Goal: Task Accomplishment & Management: Manage account settings

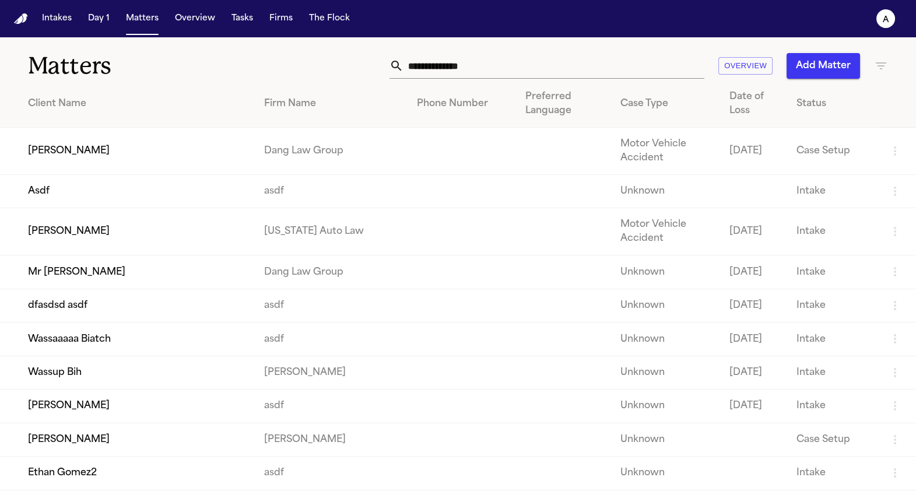
click at [108, 356] on td "Wassaaaaa Biatch" at bounding box center [127, 338] width 255 height 33
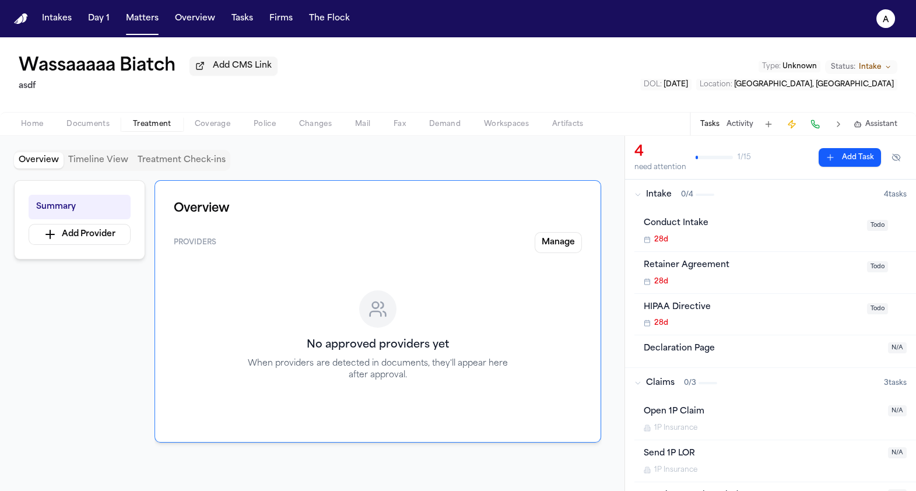
click at [155, 120] on button "Treatment" at bounding box center [152, 124] width 62 height 14
click at [536, 236] on button "Manage" at bounding box center [558, 242] width 47 height 21
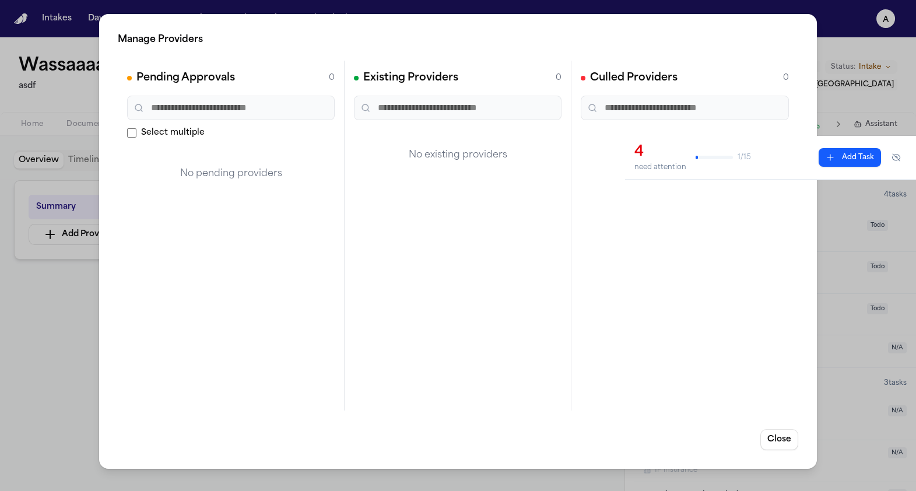
click at [83, 322] on div "Manage Providers Pending Approvals 0 Select multiple No pending providers Exist…" at bounding box center [458, 245] width 916 height 491
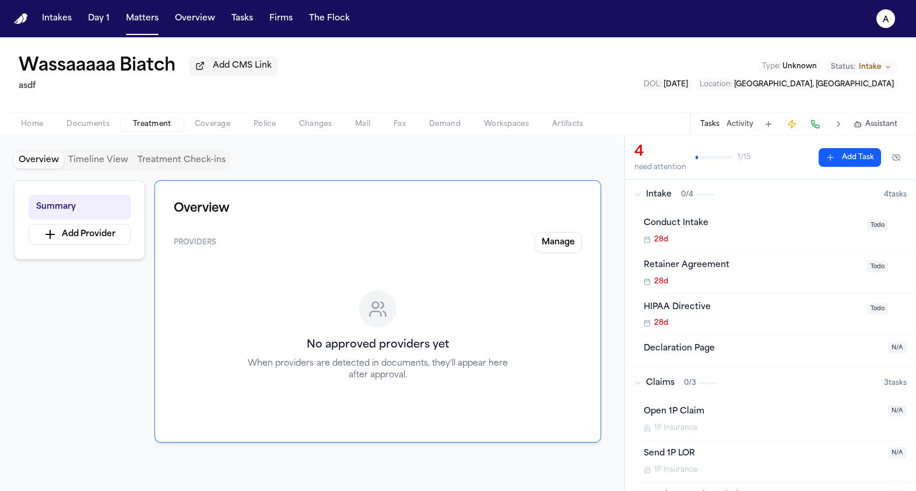
click at [251, 129] on button "Police" at bounding box center [264, 124] width 45 height 14
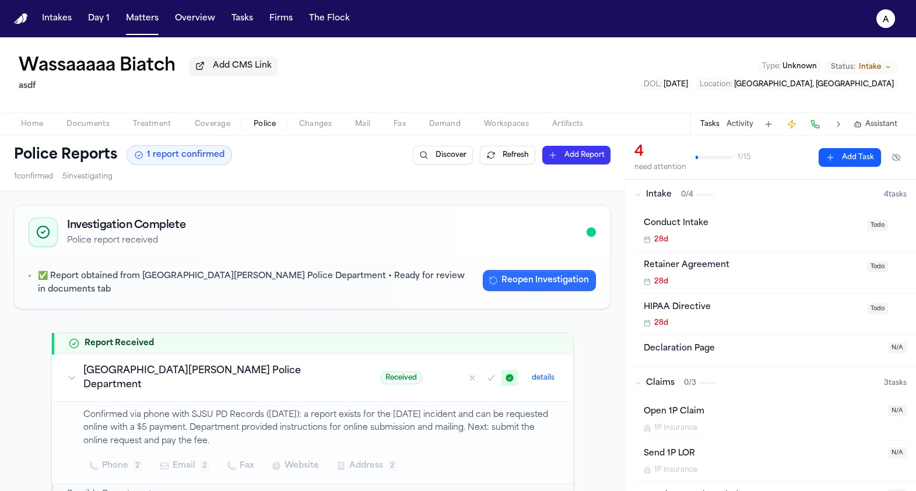
click at [511, 286] on button "Reopen Investigation" at bounding box center [539, 280] width 113 height 21
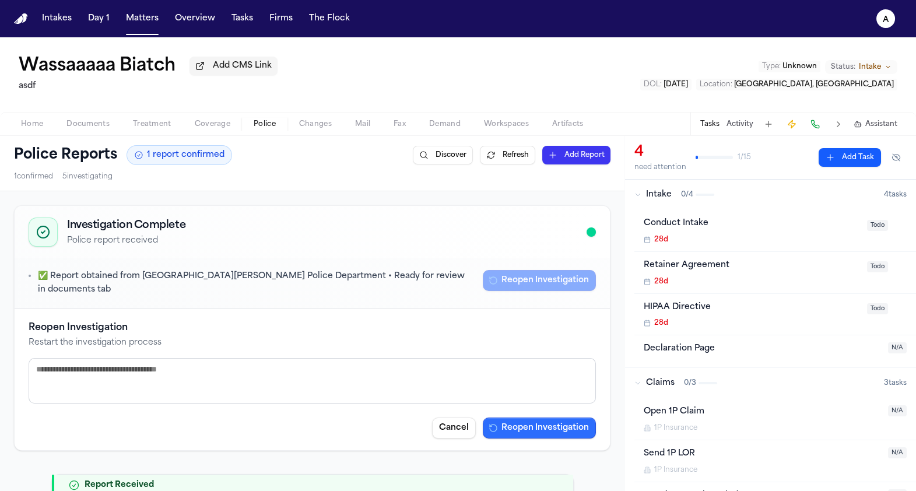
click at [547, 420] on button "Reopen Investigation" at bounding box center [539, 427] width 113 height 21
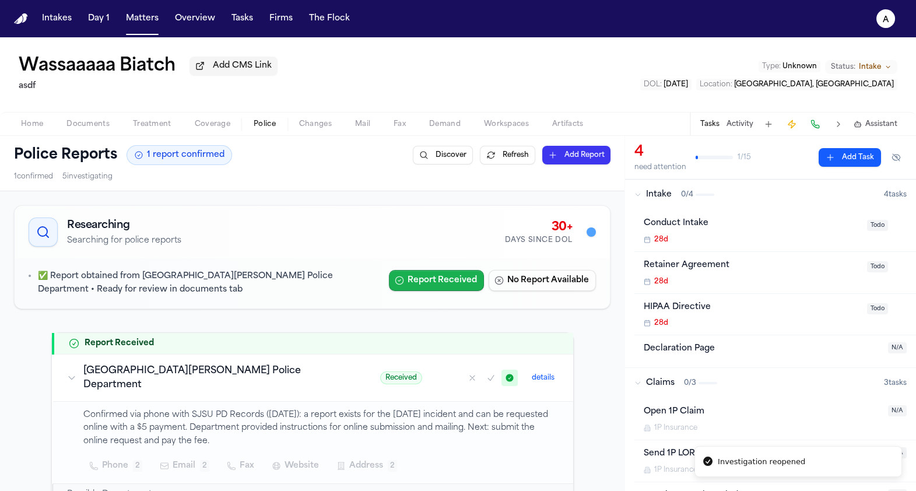
click at [451, 287] on button "Report Received" at bounding box center [436, 280] width 95 height 21
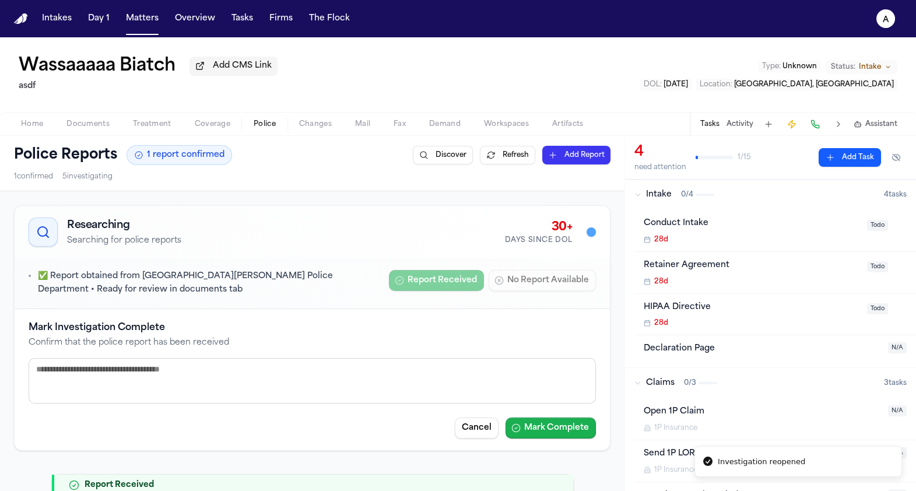
click at [526, 425] on button "Mark Complete" at bounding box center [550, 427] width 90 height 21
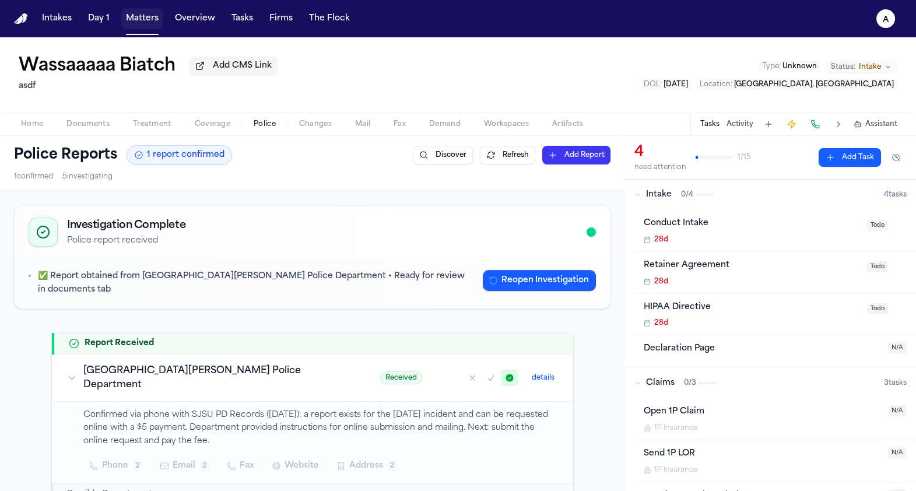
click at [150, 29] on button "Matters" at bounding box center [142, 18] width 42 height 21
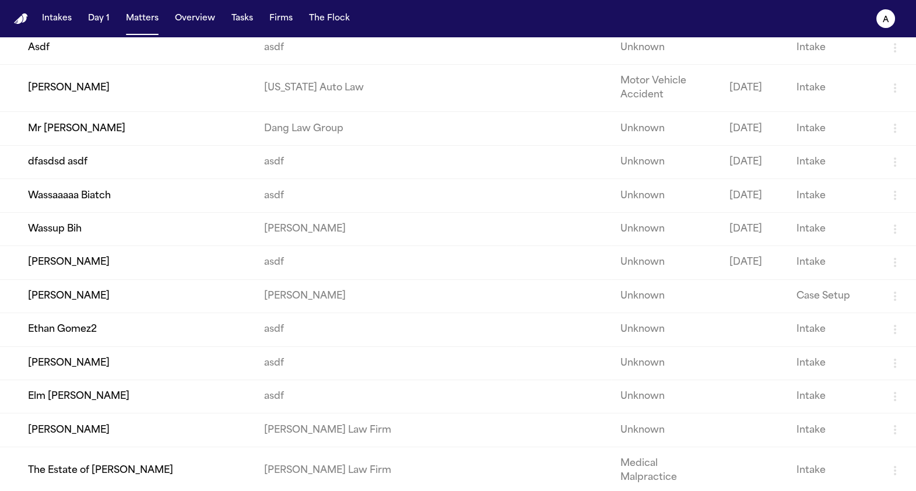
scroll to position [149, 0]
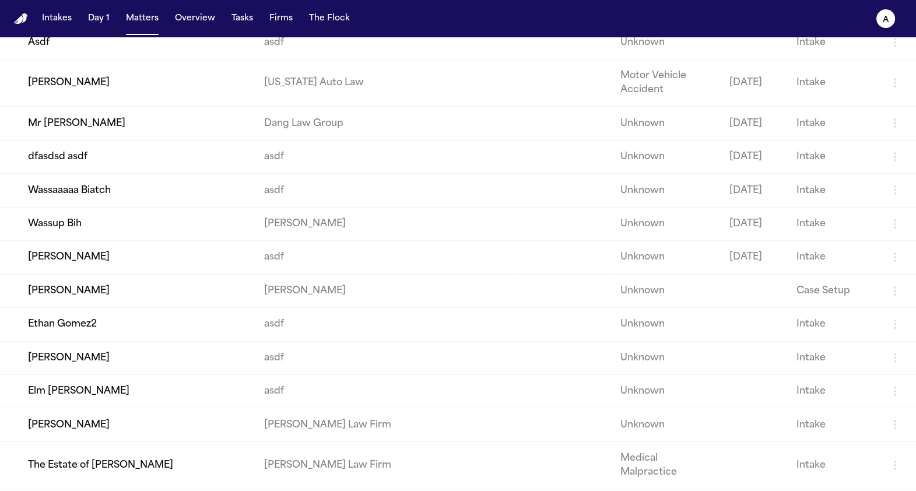
click at [146, 133] on td "Mr [PERSON_NAME]" at bounding box center [127, 123] width 255 height 33
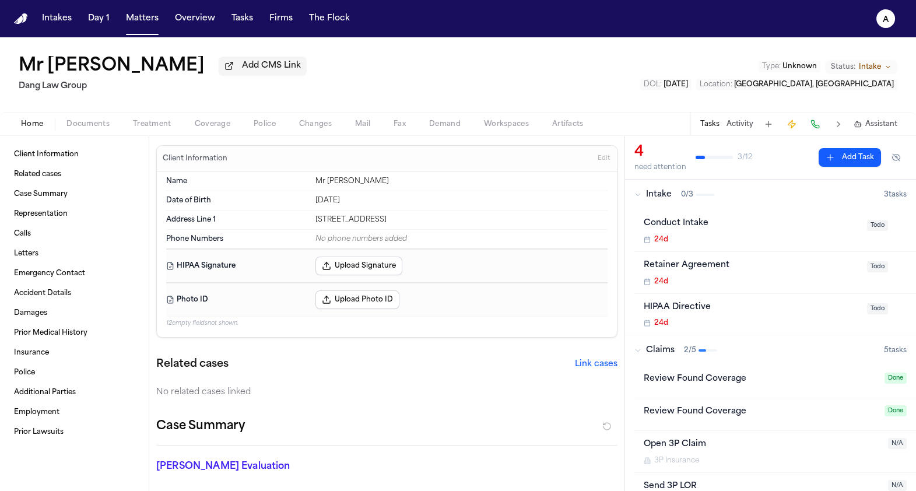
click at [208, 124] on span "Coverage" at bounding box center [213, 124] width 36 height 9
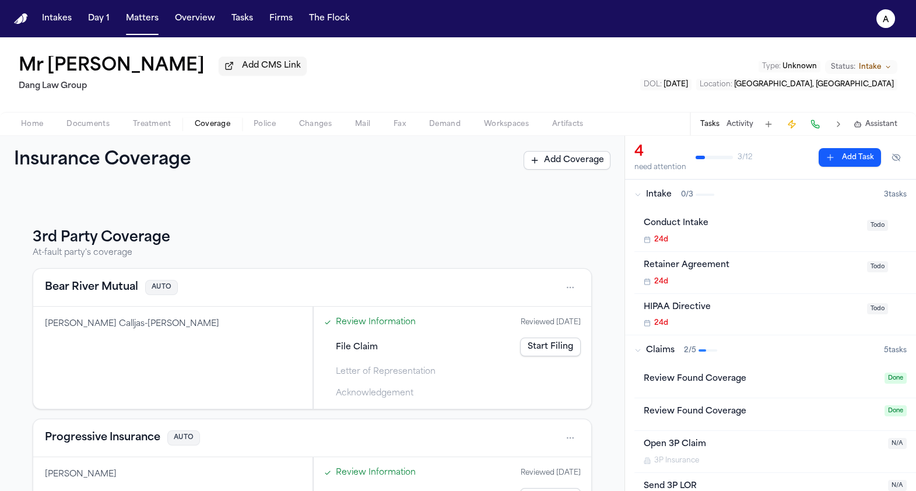
scroll to position [127, 0]
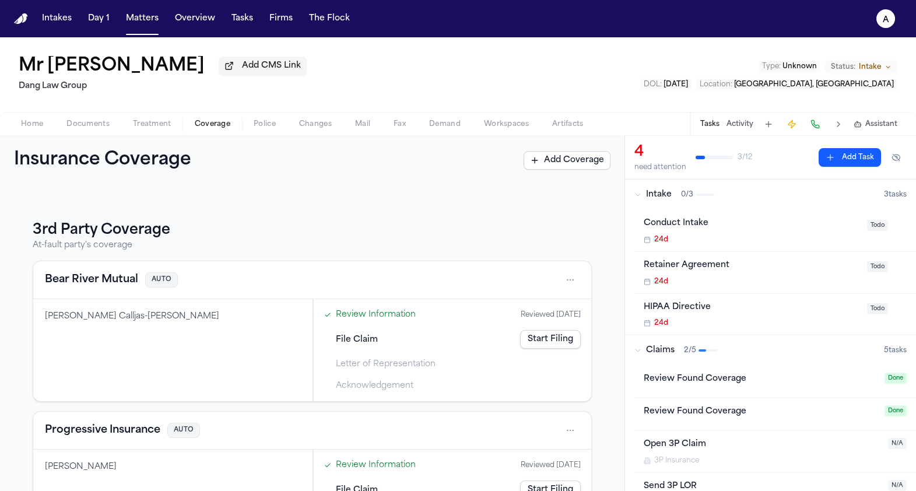
click at [255, 127] on span "Police" at bounding box center [265, 124] width 22 height 9
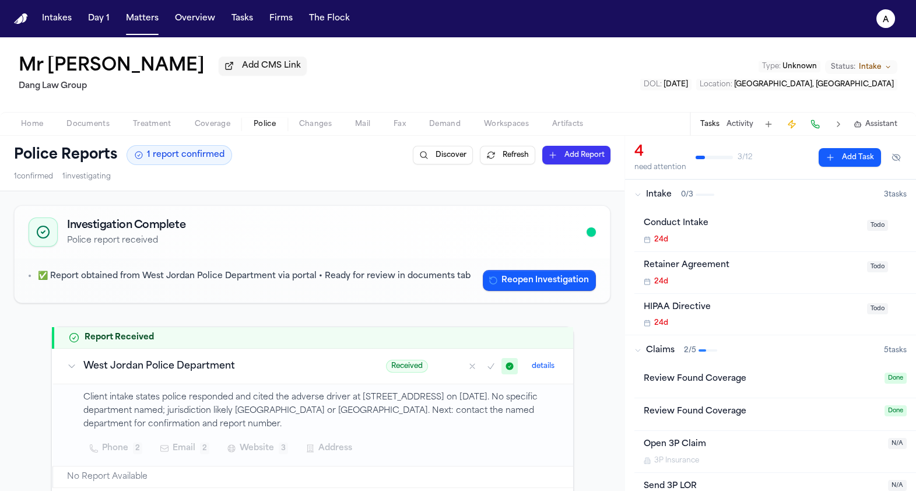
click at [136, 44] on div "Mr Poopybutt Add CMS Link Dang Law Group Type : Unknown Status: Intake DOL : 20…" at bounding box center [458, 74] width 916 height 75
click at [136, 15] on button "Matters" at bounding box center [142, 18] width 42 height 21
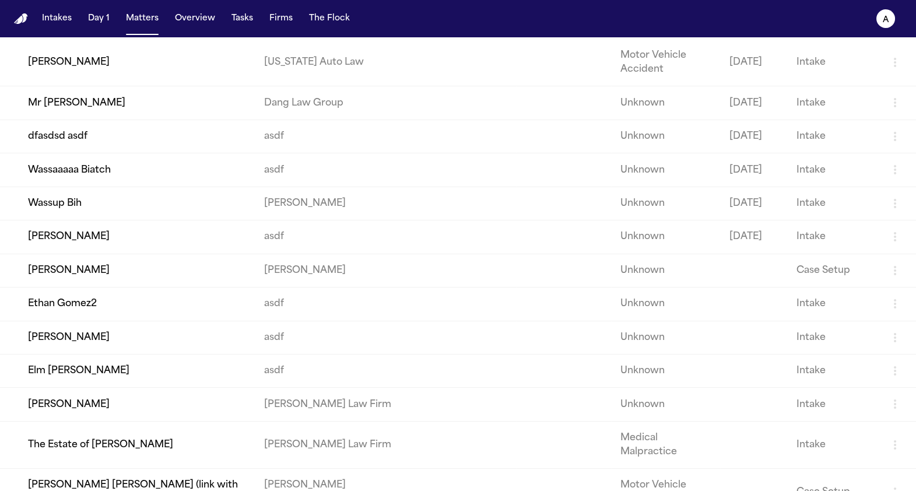
scroll to position [244, 0]
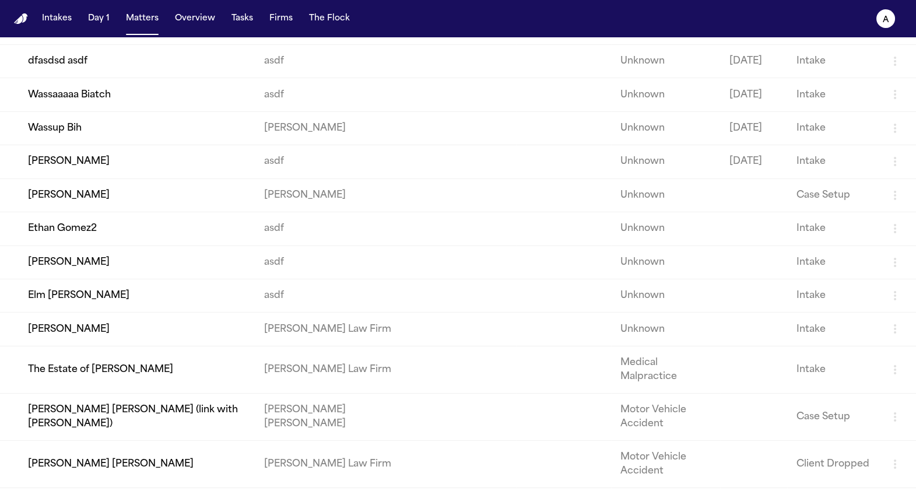
click at [103, 145] on td "Wassup Bih" at bounding box center [127, 127] width 255 height 33
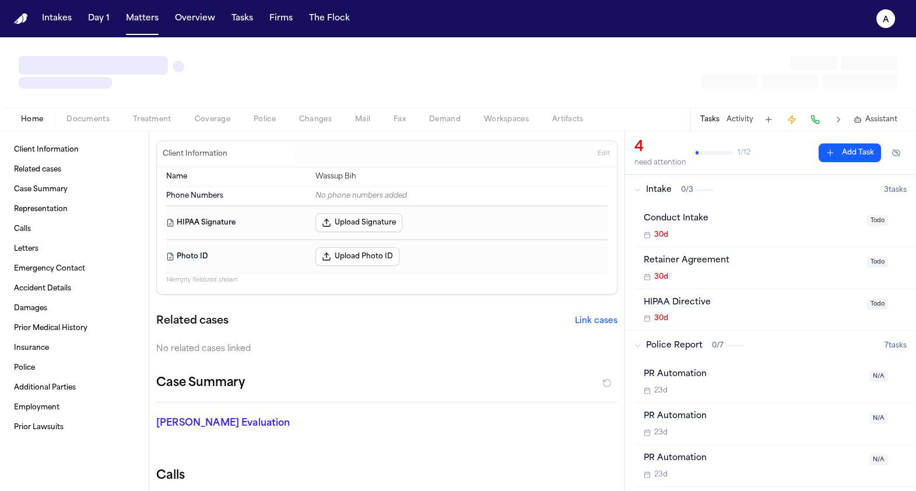
click at [260, 126] on span "button" at bounding box center [265, 125] width 36 height 1
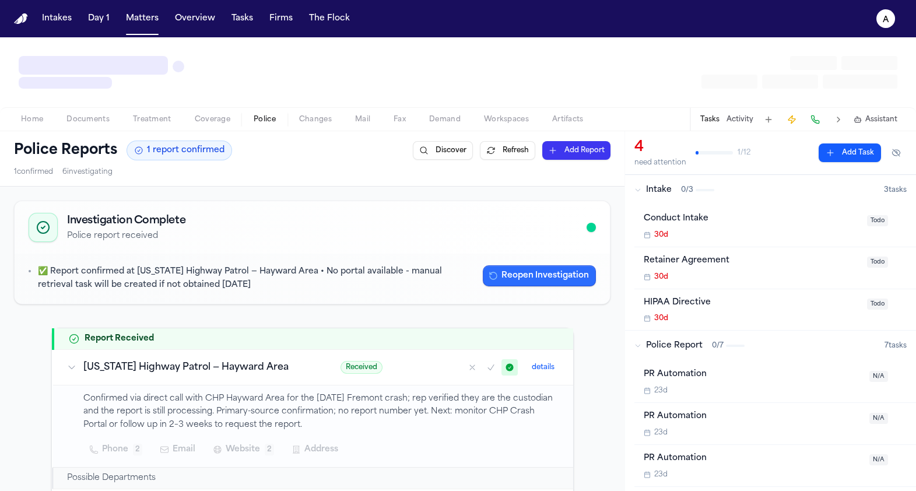
click at [545, 276] on button "Reopen Investigation" at bounding box center [539, 275] width 113 height 21
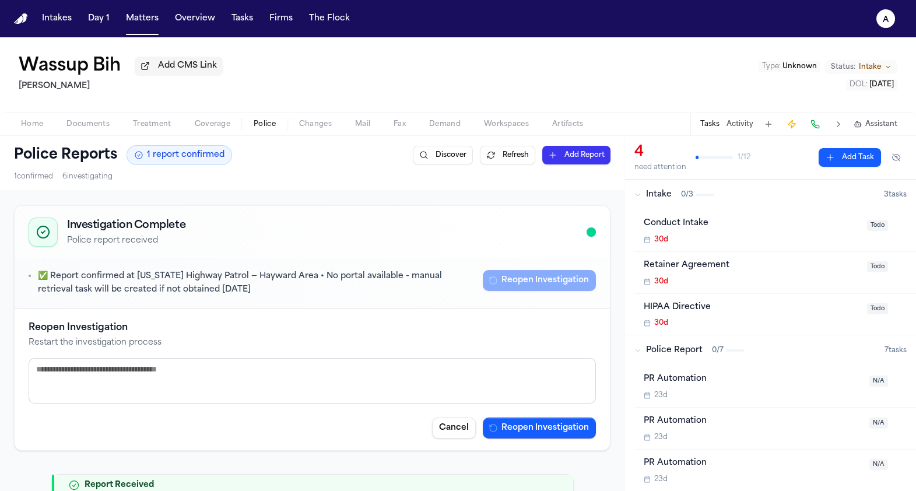
click at [522, 428] on button "Reopen Investigation" at bounding box center [539, 427] width 113 height 21
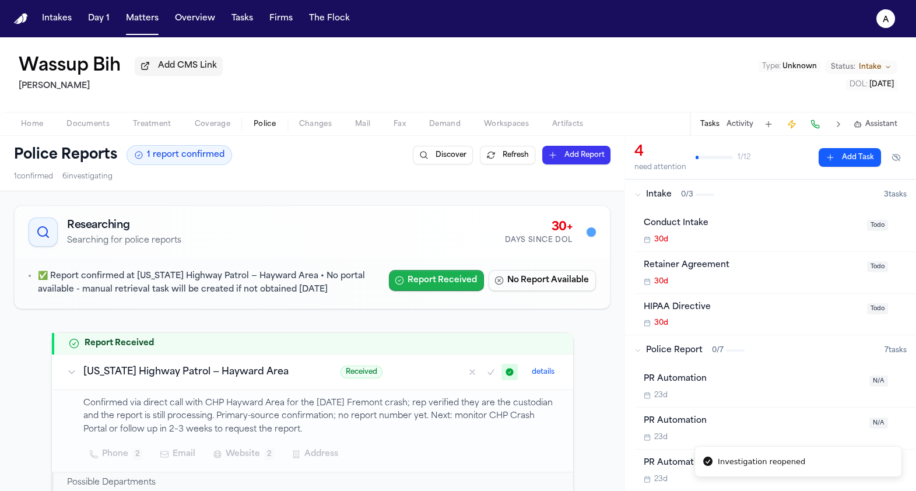
click at [476, 278] on button "Report Received" at bounding box center [436, 280] width 95 height 21
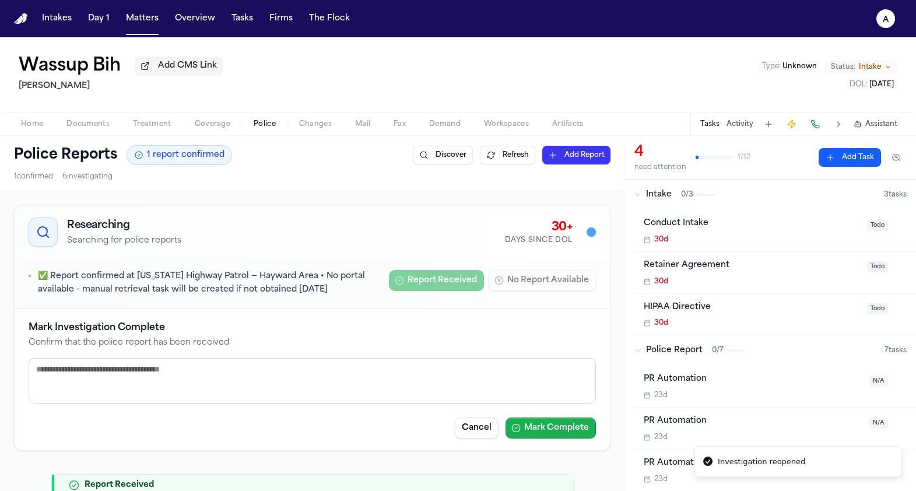
click at [545, 428] on button "Mark Complete" at bounding box center [550, 427] width 90 height 21
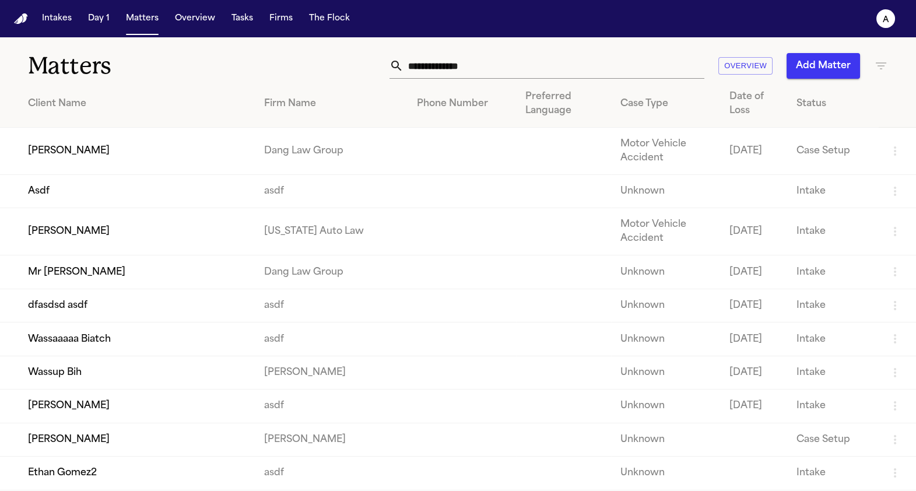
click at [425, 67] on input "text" at bounding box center [553, 66] width 301 height 26
click at [145, 271] on td "Mr [PERSON_NAME]" at bounding box center [127, 271] width 255 height 33
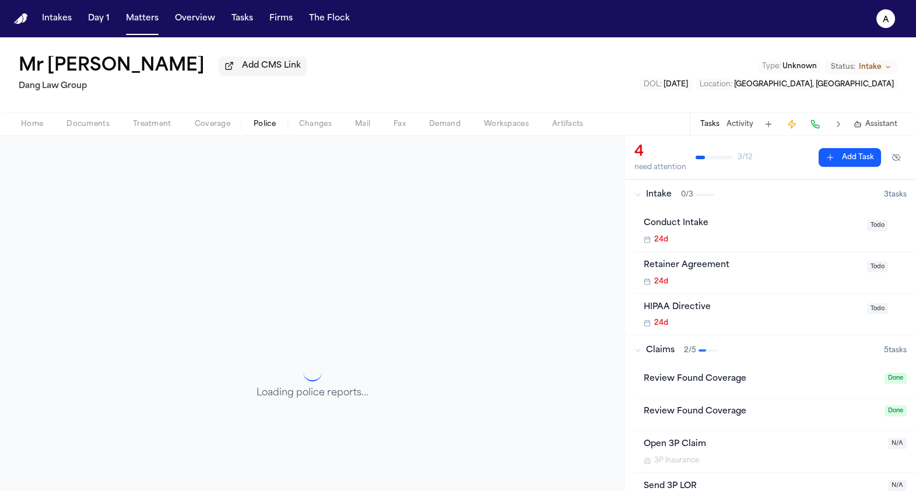
click at [255, 125] on span "Police" at bounding box center [265, 124] width 22 height 9
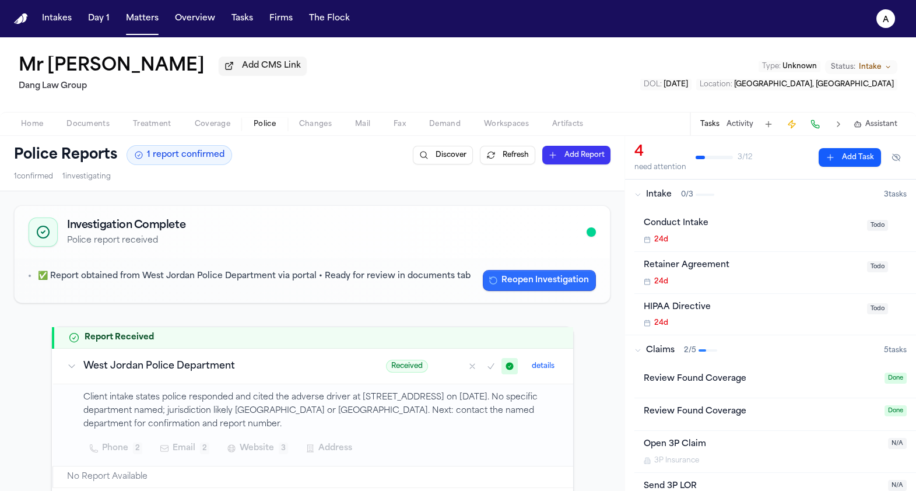
click at [538, 278] on button "Reopen Investigation" at bounding box center [539, 280] width 113 height 21
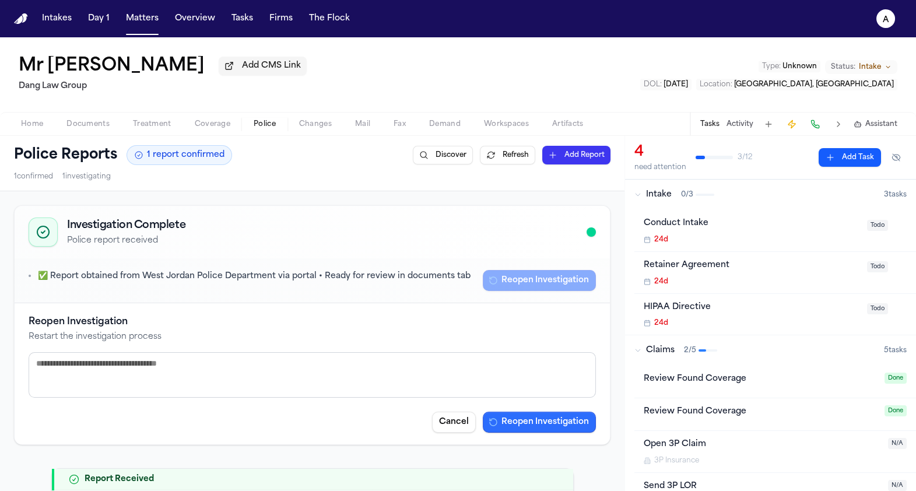
click at [529, 425] on button "Reopen Investigation" at bounding box center [539, 422] width 113 height 21
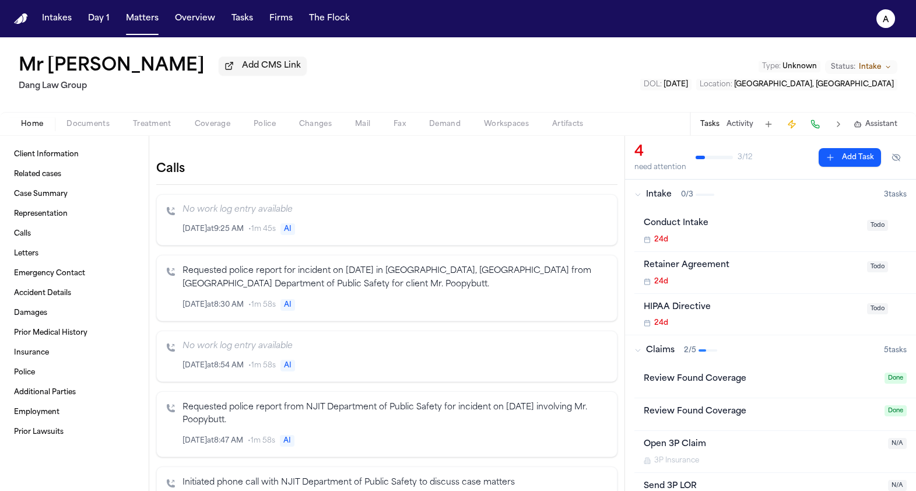
scroll to position [340, 0]
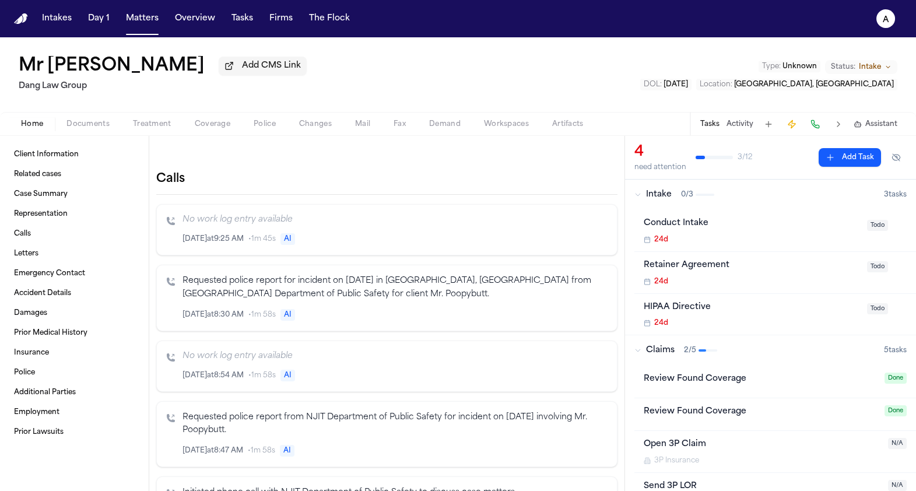
click at [279, 124] on button "Police" at bounding box center [264, 124] width 45 height 14
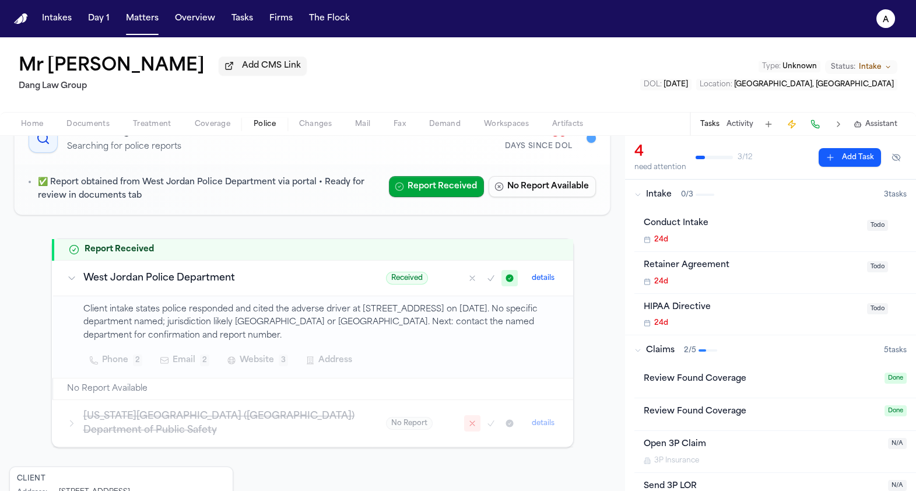
scroll to position [113, 0]
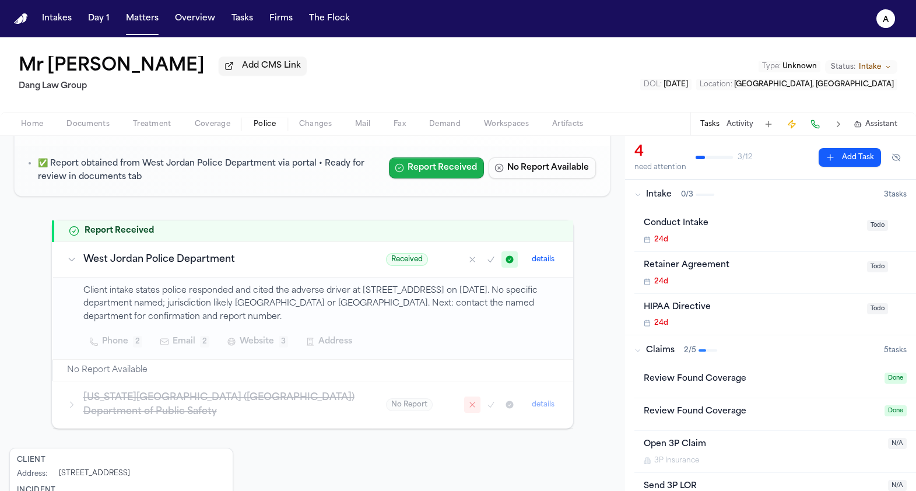
click at [441, 166] on button "Report Received" at bounding box center [436, 167] width 95 height 21
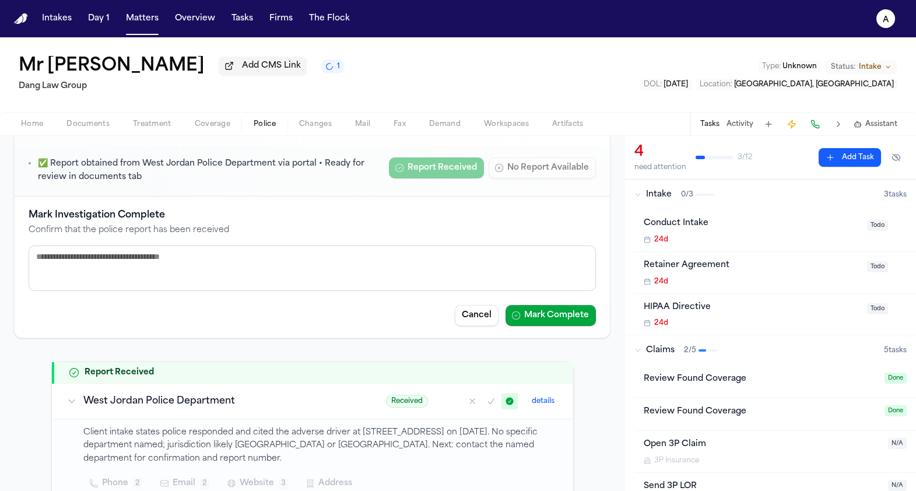
click at [541, 396] on button "details" at bounding box center [543, 401] width 32 height 14
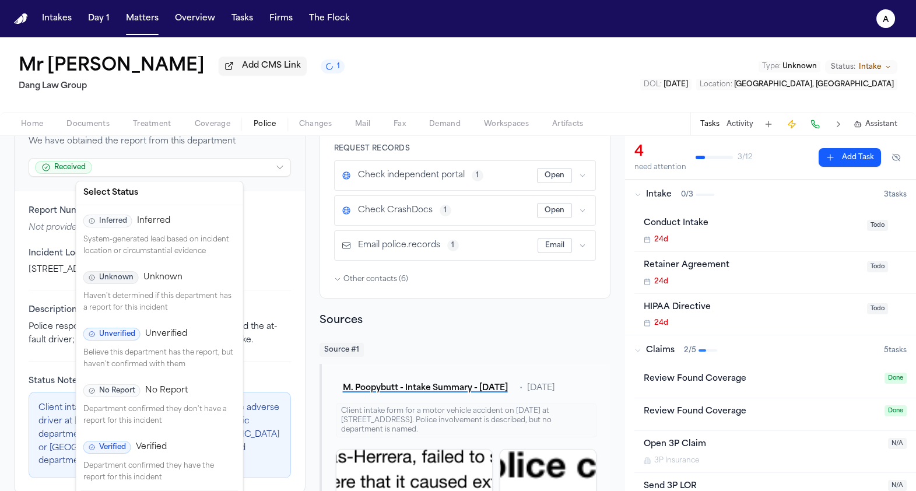
click at [192, 175] on html "Intakes Day 1 Matters Overview Tasks Firms The Flock a Mr Poopybutt Add CMS Lin…" at bounding box center [458, 245] width 916 height 491
click at [161, 352] on p "Believe this department has the report, but haven't confirmed with them" at bounding box center [159, 358] width 153 height 23
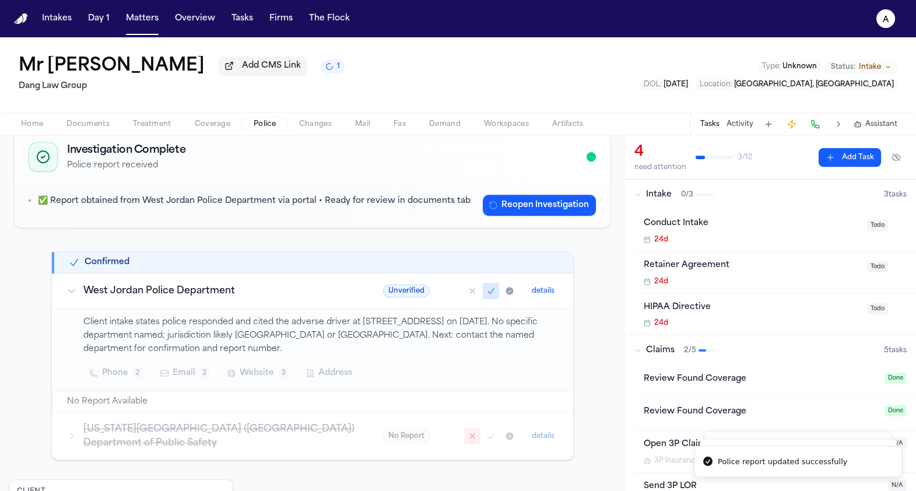
scroll to position [67, 0]
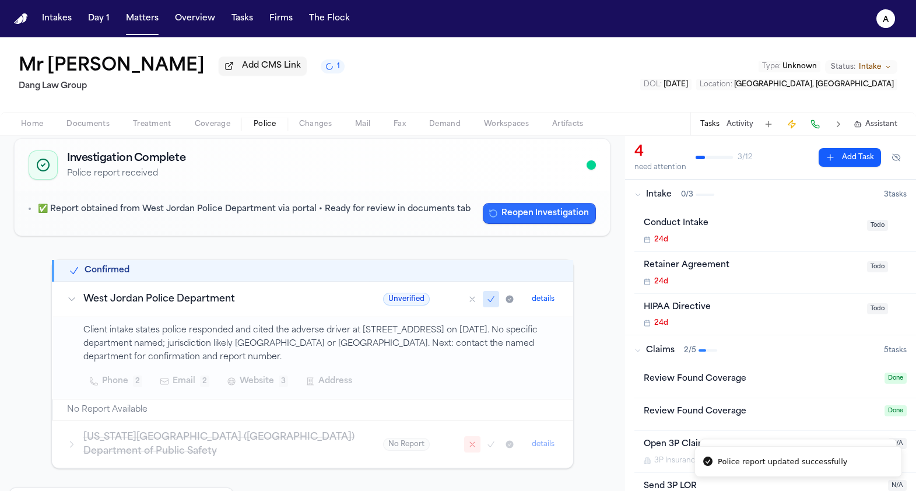
click at [530, 207] on button "Reopen Investigation" at bounding box center [539, 213] width 113 height 21
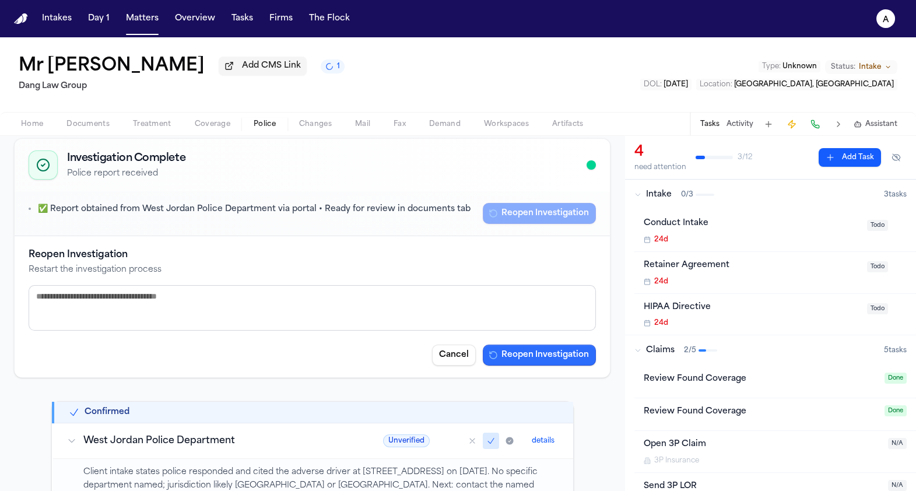
click at [564, 364] on button "Reopen Investigation" at bounding box center [539, 355] width 113 height 21
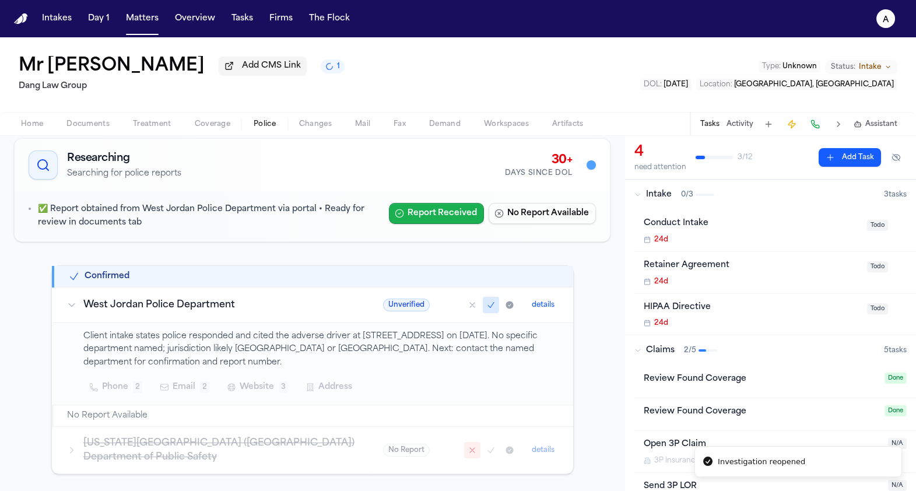
click at [429, 216] on button "Report Received" at bounding box center [436, 213] width 95 height 21
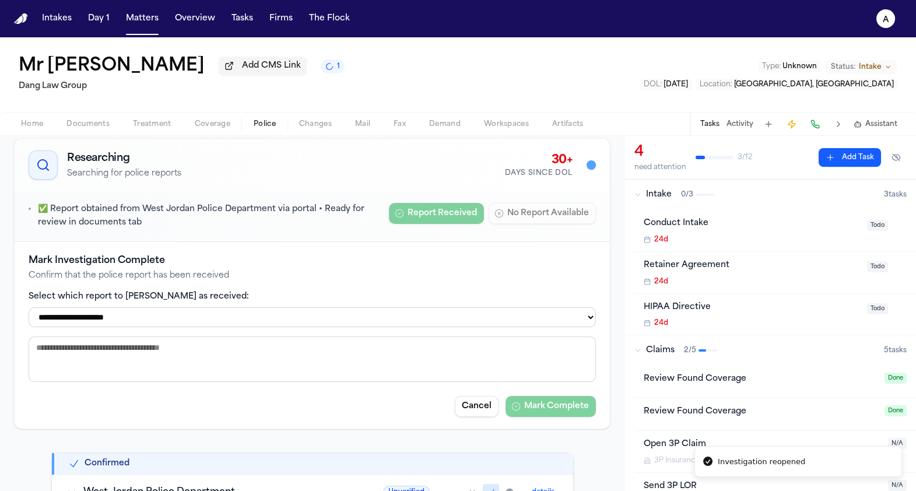
click at [316, 313] on select "**********" at bounding box center [312, 317] width 567 height 20
select select "**********"
click at [29, 308] on select "**********" at bounding box center [312, 317] width 567 height 20
click at [522, 406] on button "Mark Complete" at bounding box center [550, 406] width 90 height 21
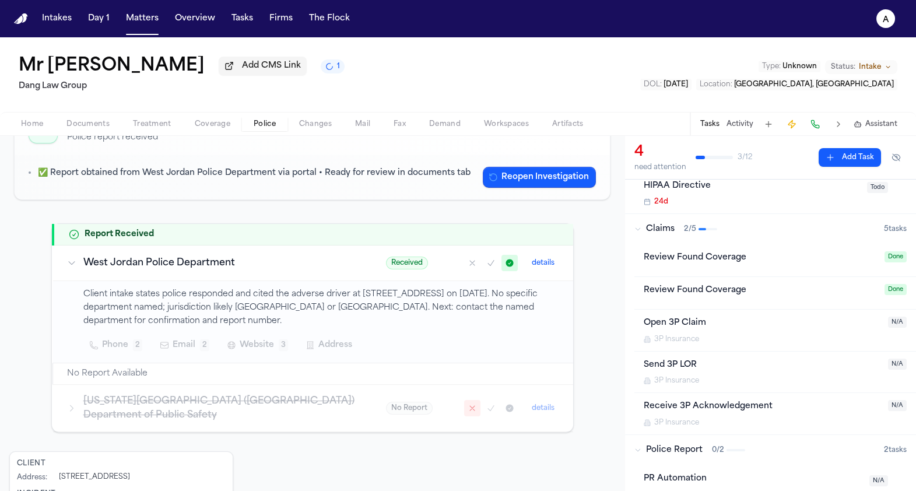
scroll to position [3, 0]
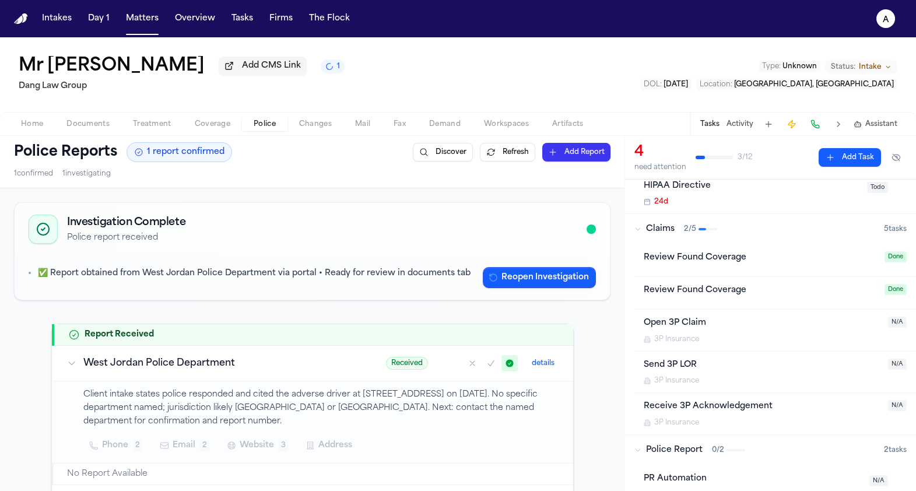
click at [199, 367] on h3 "West Jordan Police Department" at bounding box center [220, 363] width 275 height 14
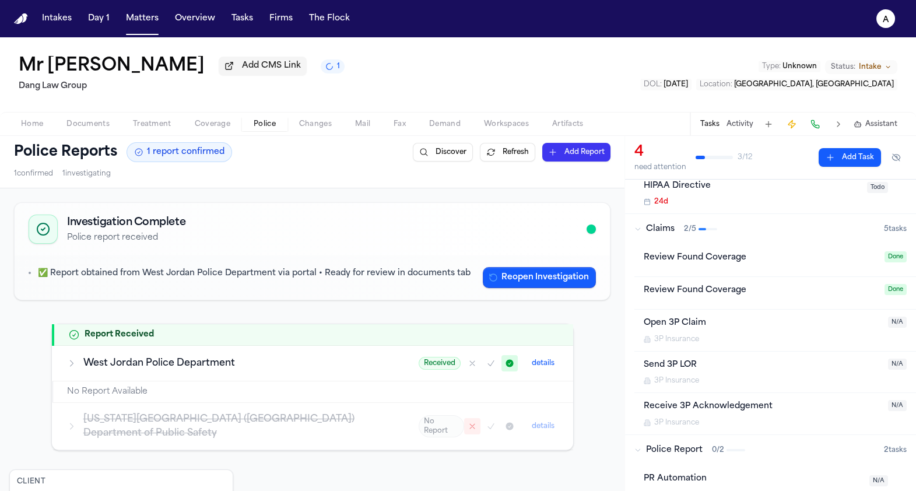
click at [545, 360] on button "details" at bounding box center [543, 363] width 32 height 14
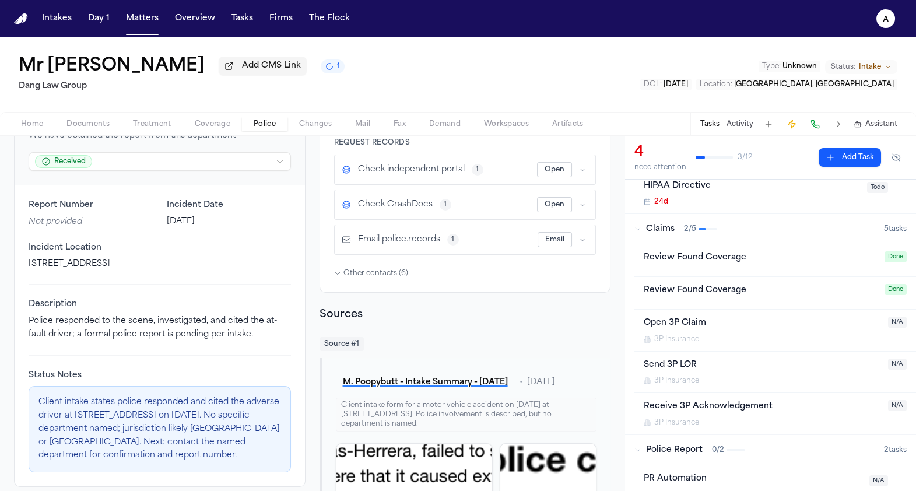
scroll to position [144, 0]
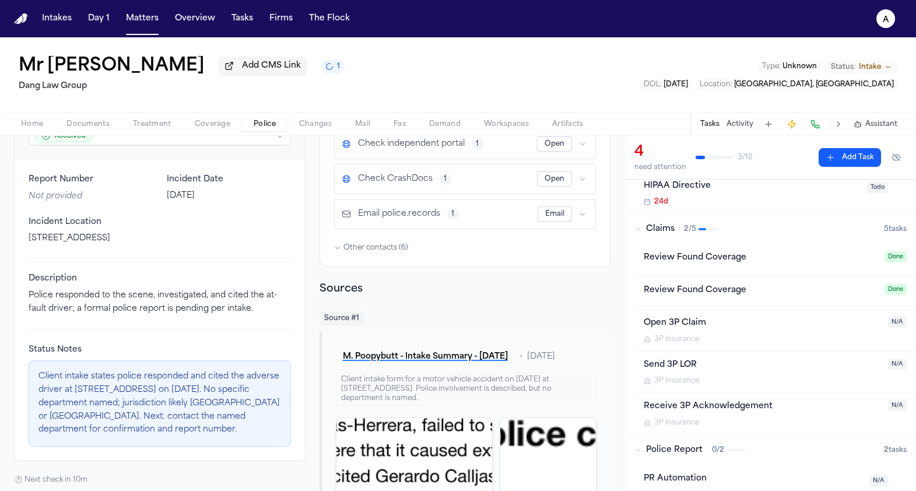
click at [889, 24] on icon "a" at bounding box center [885, 18] width 19 height 19
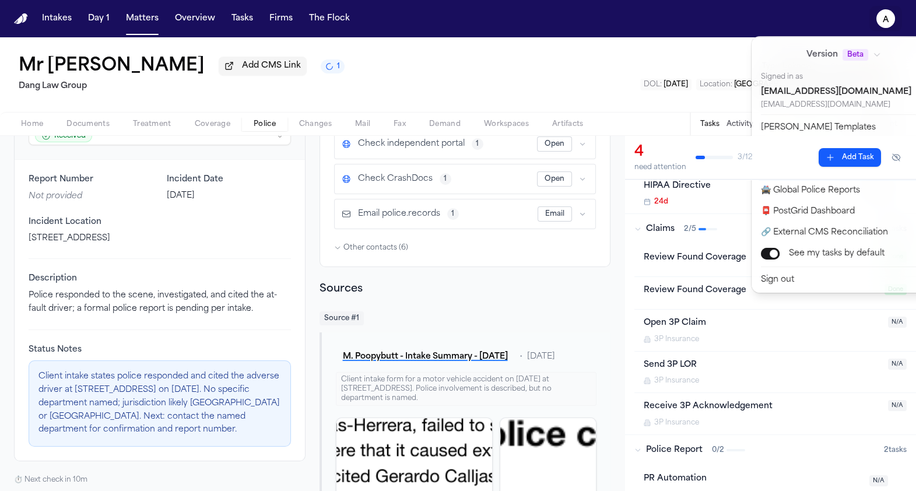
click at [795, 172] on button "🚀 Bland Command Center" at bounding box center [851, 169] width 194 height 21
select select "**"
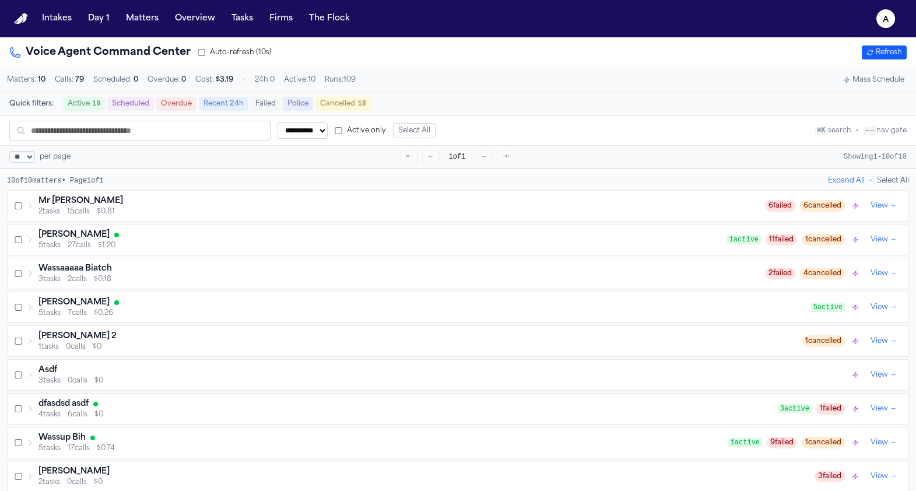
click at [103, 216] on span "$0.81" at bounding box center [106, 211] width 18 height 9
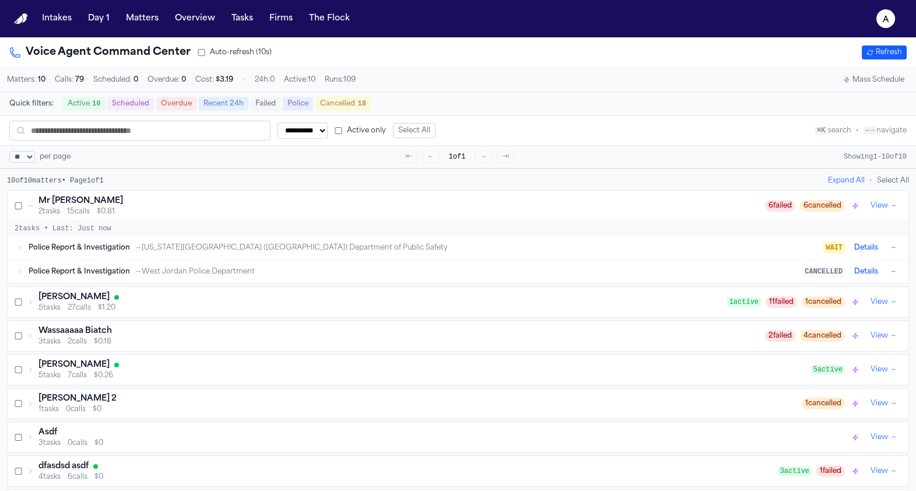
click at [106, 247] on span "Police Report & Investigation" at bounding box center [79, 247] width 101 height 9
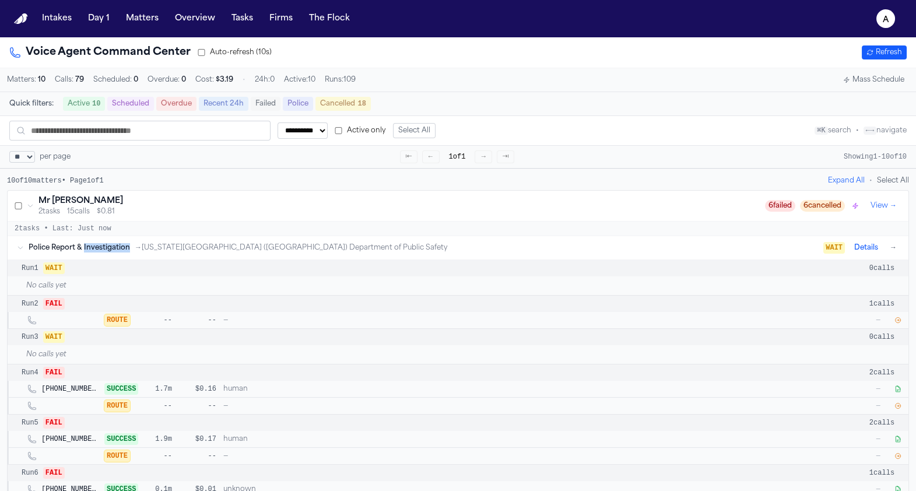
click at [106, 247] on span "Police Report & Investigation" at bounding box center [79, 247] width 101 height 9
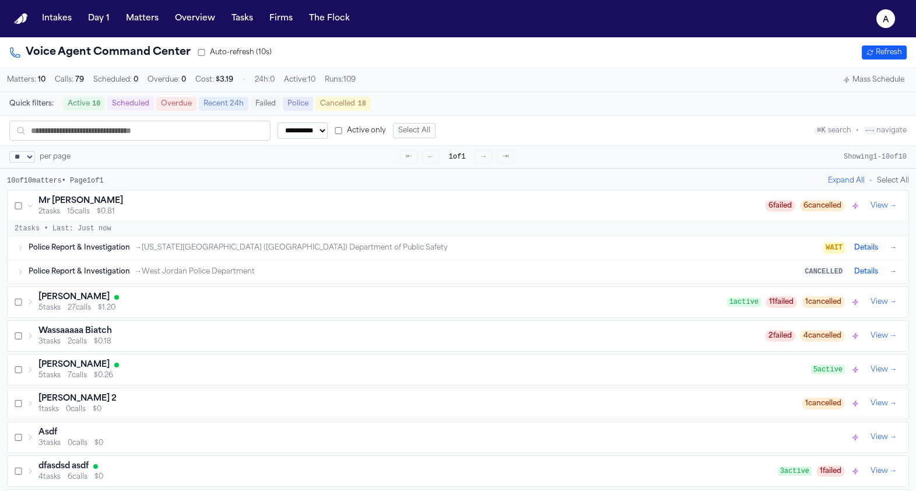
click at [104, 271] on span "Police Report & Investigation" at bounding box center [79, 271] width 101 height 9
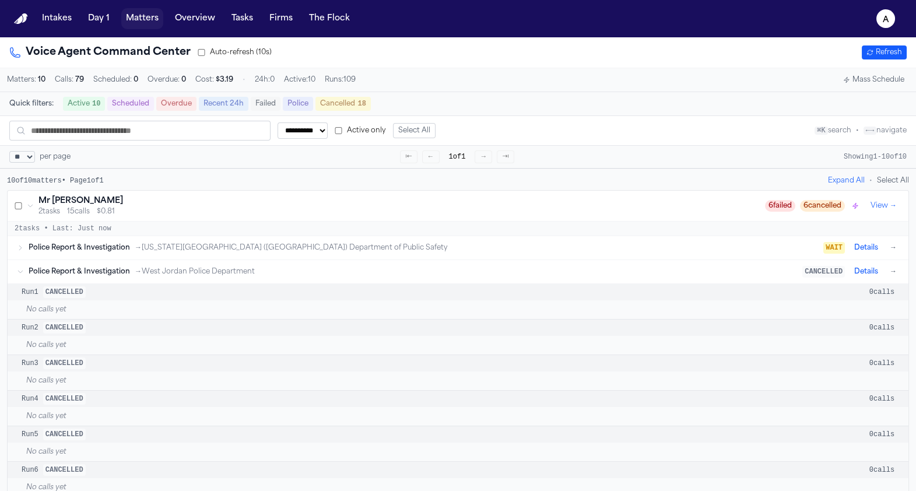
click at [132, 25] on button "Matters" at bounding box center [142, 18] width 42 height 21
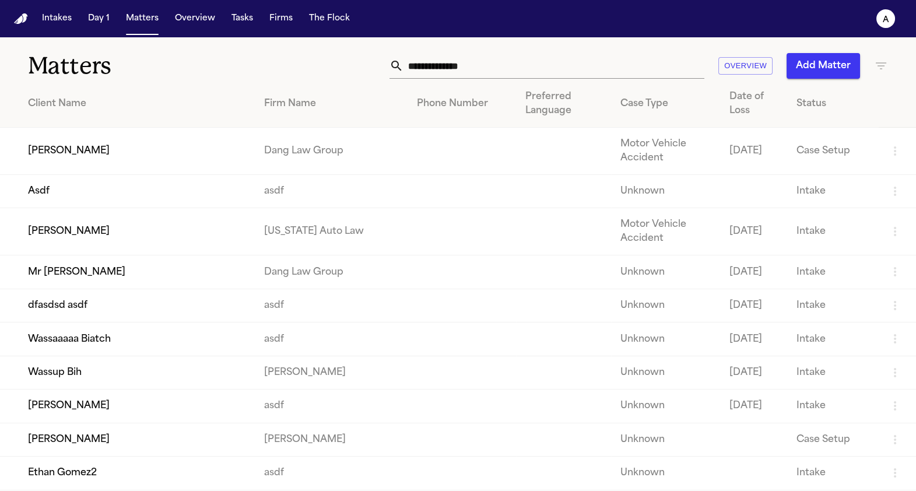
click at [135, 356] on td "Wassaaaaa Biatch" at bounding box center [127, 338] width 255 height 33
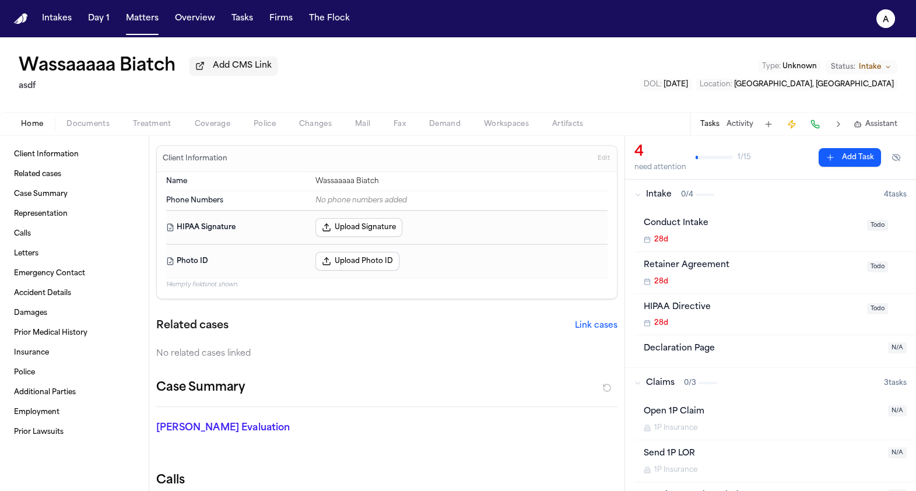
click at [252, 119] on button "Police" at bounding box center [264, 124] width 45 height 14
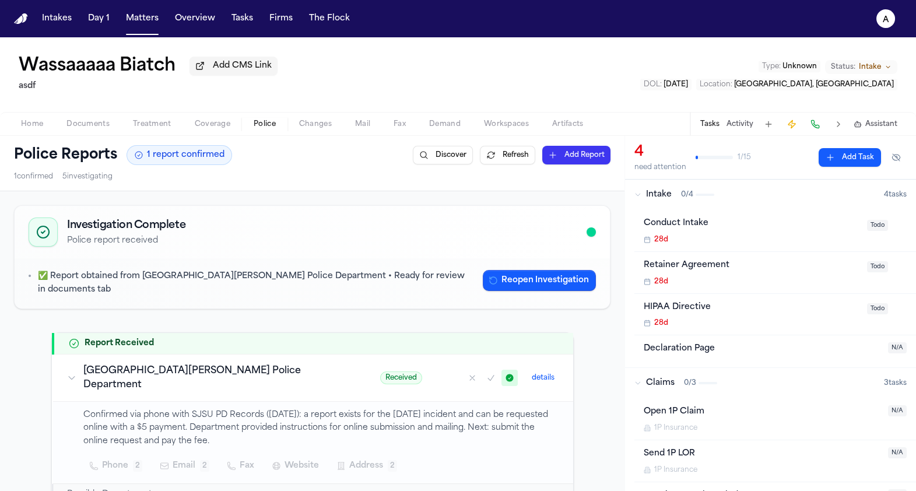
click at [527, 285] on button "Reopen Investigation" at bounding box center [539, 280] width 113 height 21
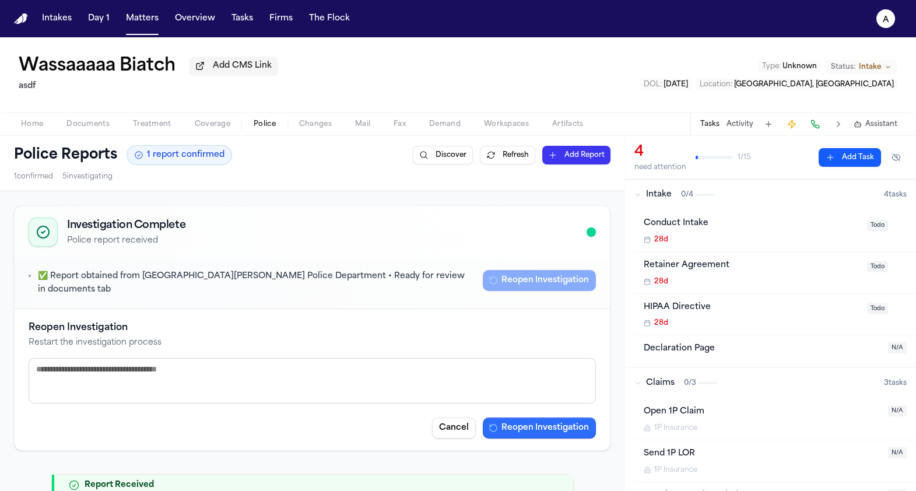
click at [544, 423] on button "Reopen Investigation" at bounding box center [539, 427] width 113 height 21
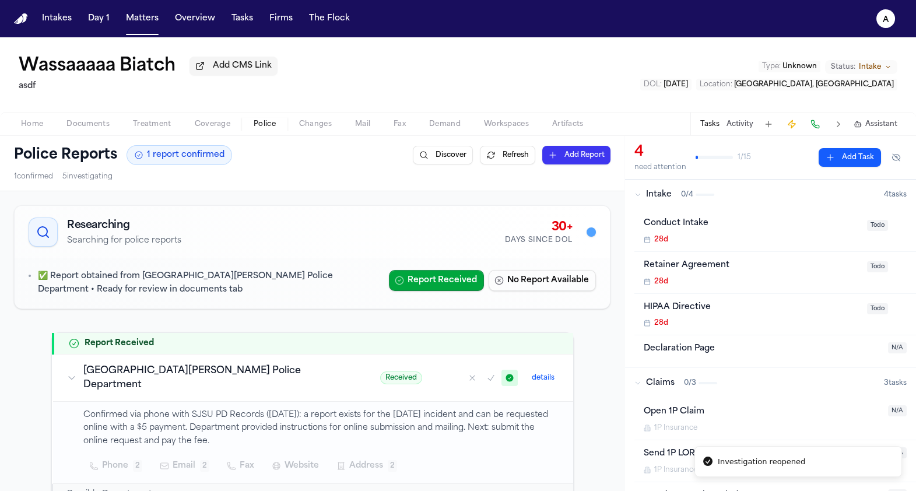
click at [447, 295] on div "✅ Report obtained from San José State University Police Department • Ready for …" at bounding box center [312, 283] width 567 height 27
click at [447, 275] on button "Report Received" at bounding box center [436, 280] width 95 height 21
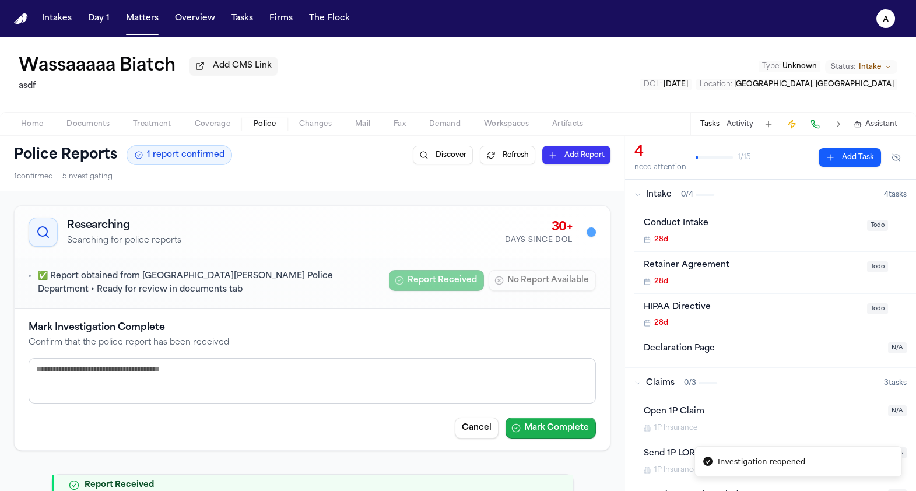
click at [531, 422] on button "Mark Complete" at bounding box center [550, 427] width 90 height 21
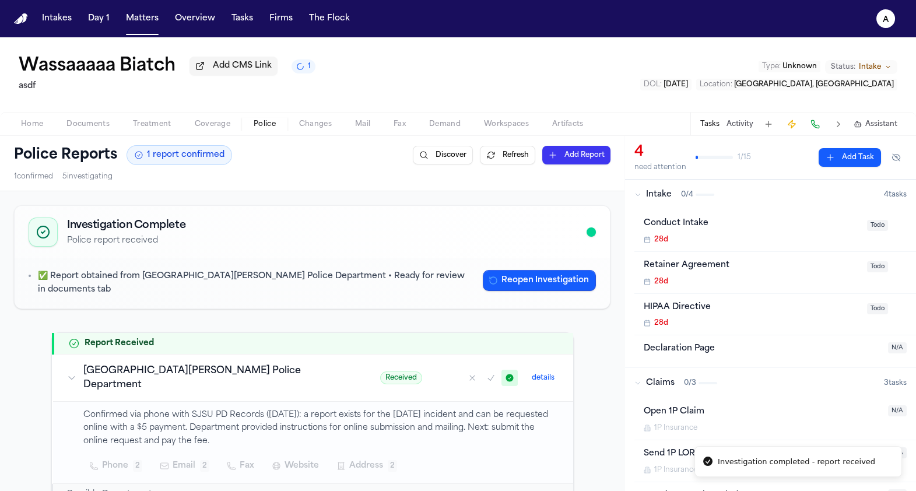
click at [529, 371] on button "details" at bounding box center [543, 378] width 32 height 14
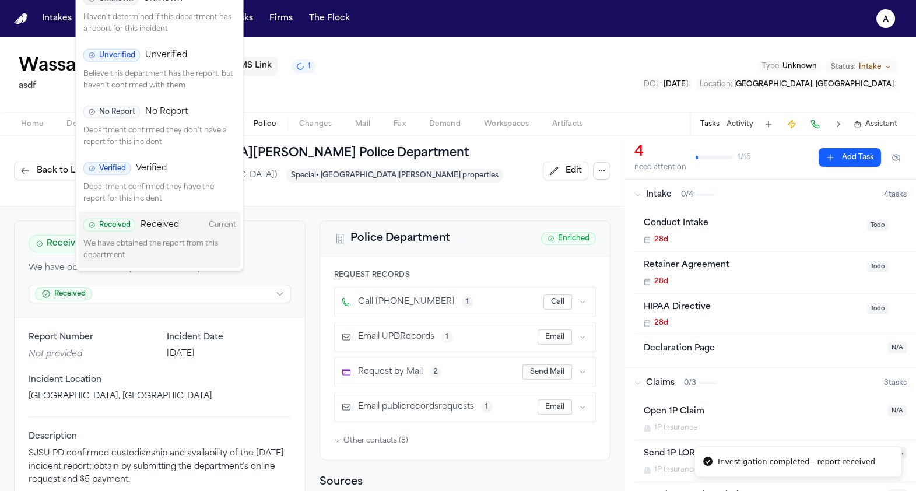
click at [163, 275] on html "Investigation completed - report received Intakes Day 1 Matters Overview Tasks …" at bounding box center [458, 245] width 916 height 491
click at [148, 180] on div "Verified Verified Department confirmed they have the report for this incident" at bounding box center [160, 183] width 162 height 57
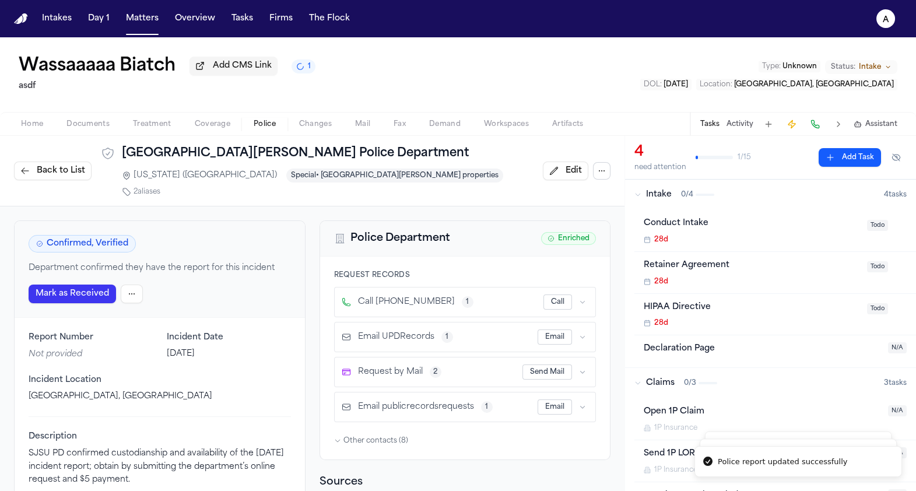
click at [78, 171] on span "Back to List" at bounding box center [61, 171] width 48 height 12
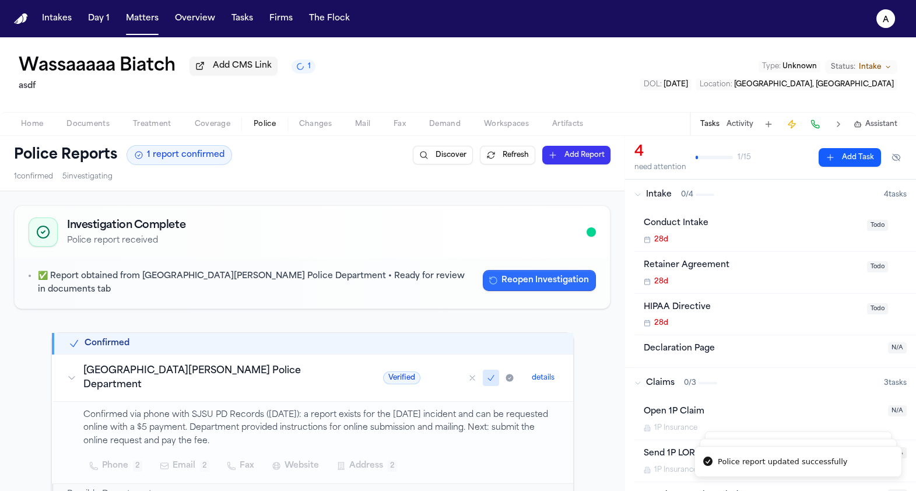
click at [570, 282] on button "Reopen Investigation" at bounding box center [539, 280] width 113 height 21
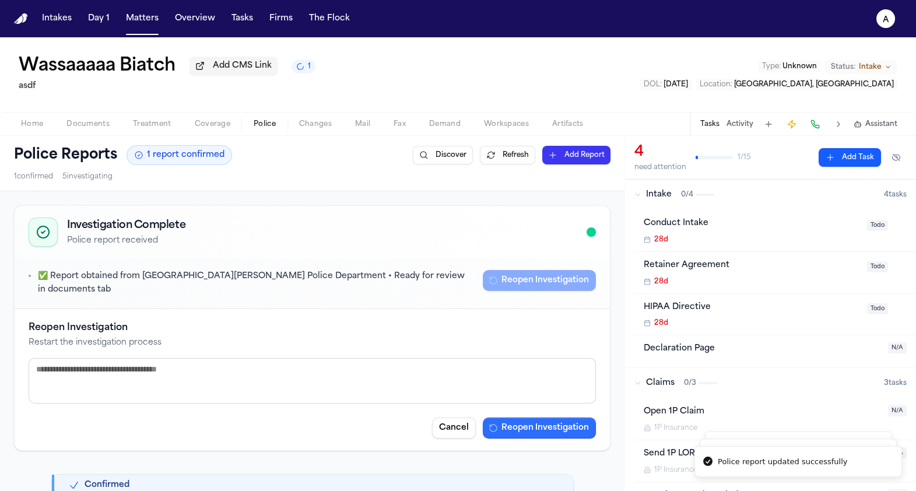
click at [567, 422] on button "Reopen Investigation" at bounding box center [539, 427] width 113 height 21
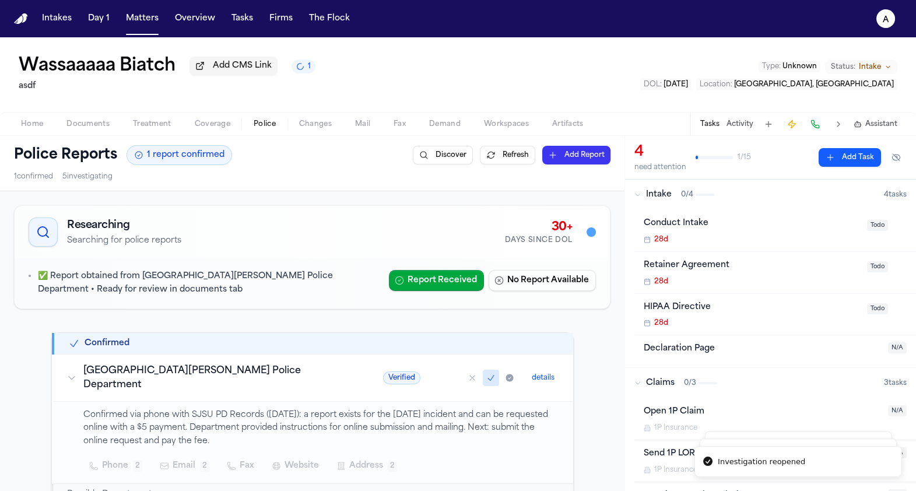
click at [419, 294] on div "✅ Report obtained from San José State University Police Department • Ready for …" at bounding box center [312, 283] width 567 height 27
click at [419, 289] on button "Report Received" at bounding box center [436, 280] width 95 height 21
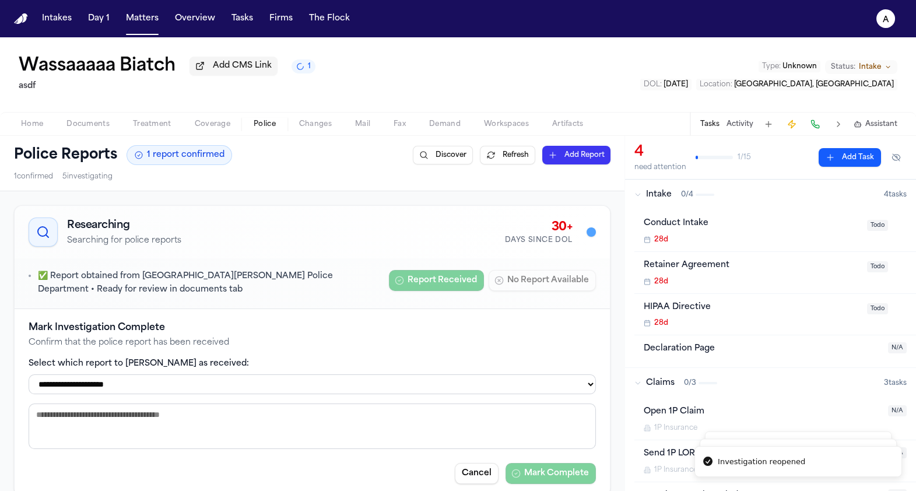
click at [321, 361] on label "Select which report to mark as received:" at bounding box center [312, 364] width 567 height 12
click at [319, 382] on select "**********" at bounding box center [312, 384] width 567 height 20
select select "**********"
click at [29, 376] on select "**********" at bounding box center [312, 384] width 567 height 20
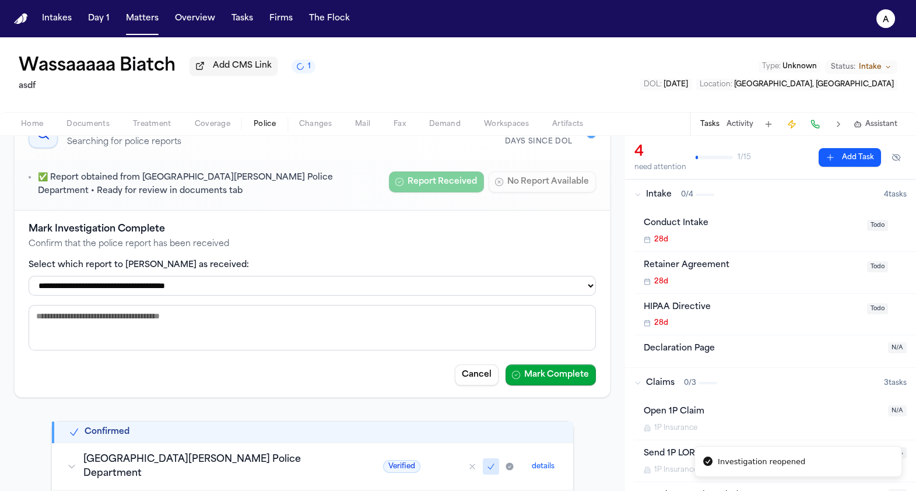
scroll to position [117, 0]
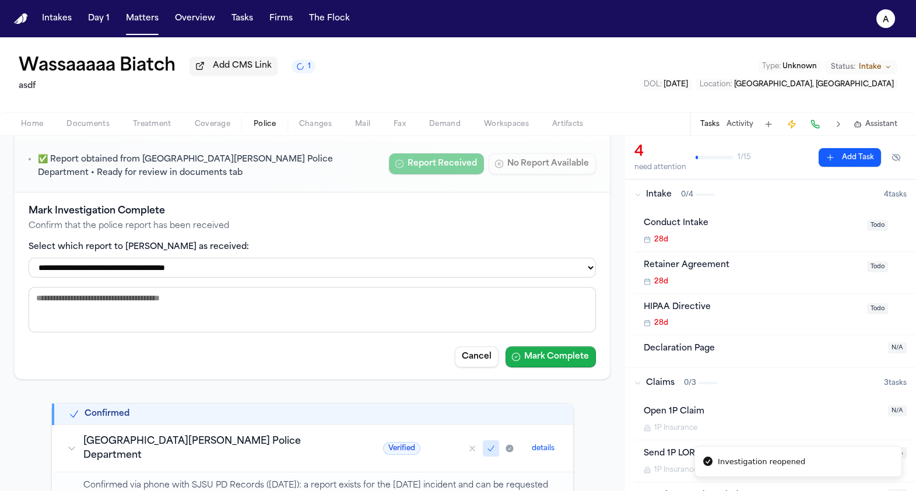
click at [553, 354] on button "Mark Complete" at bounding box center [550, 356] width 90 height 21
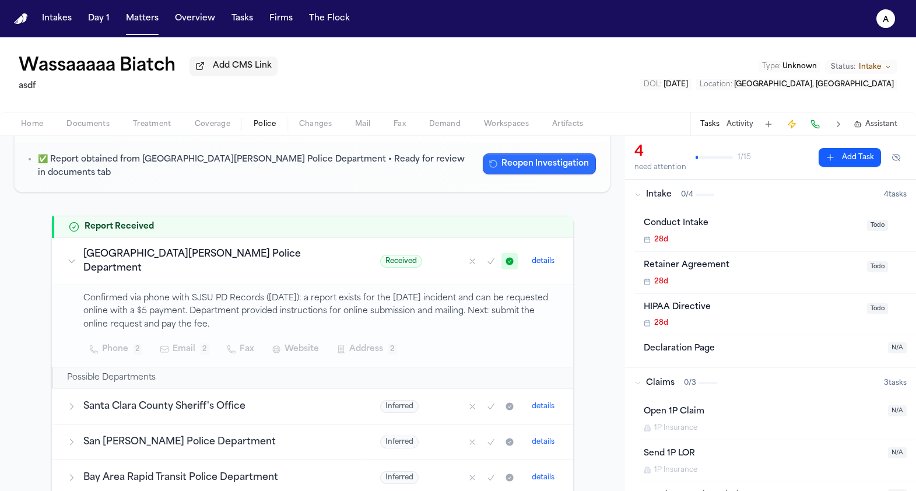
click at [531, 165] on button "Reopen Investigation" at bounding box center [539, 163] width 113 height 21
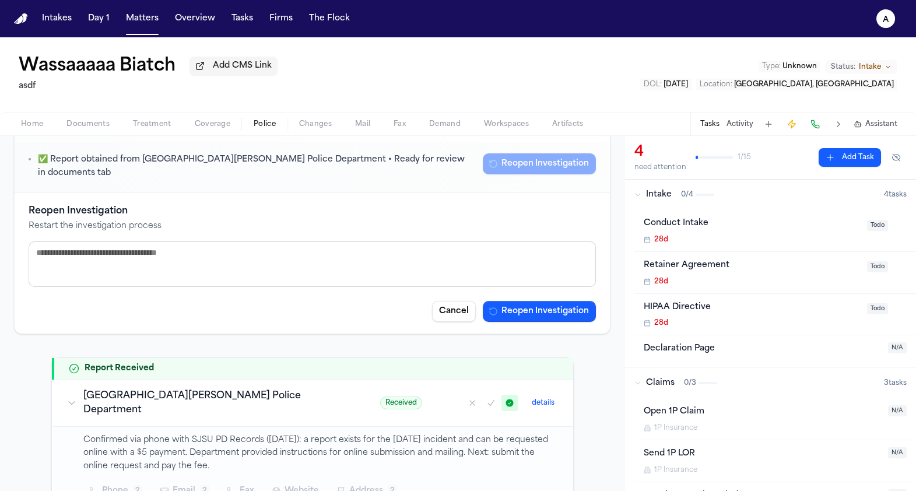
click at [525, 301] on button "Reopen Investigation" at bounding box center [539, 311] width 113 height 21
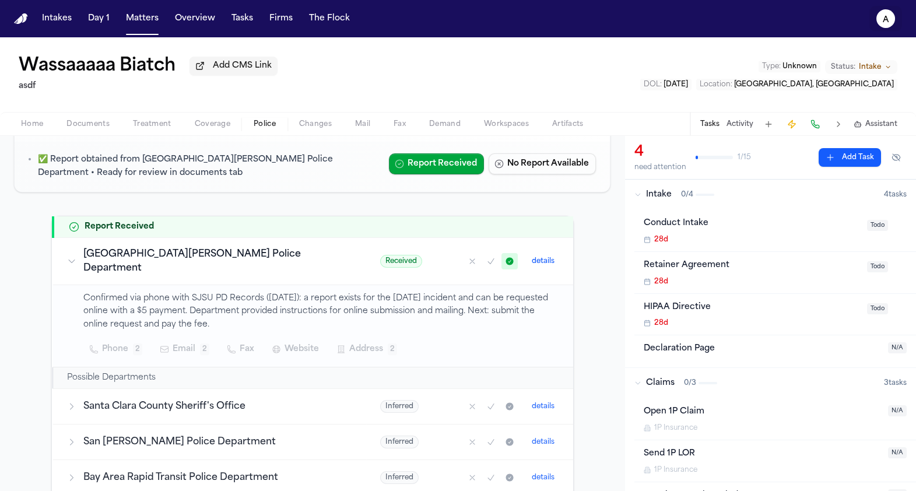
click at [891, 17] on icon "a" at bounding box center [885, 18] width 19 height 19
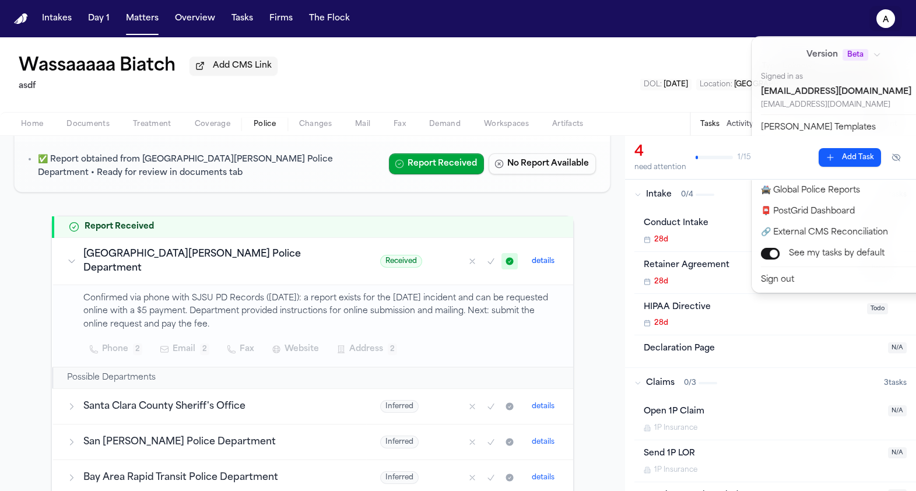
click at [797, 148] on button "Operator Templates" at bounding box center [851, 148] width 194 height 21
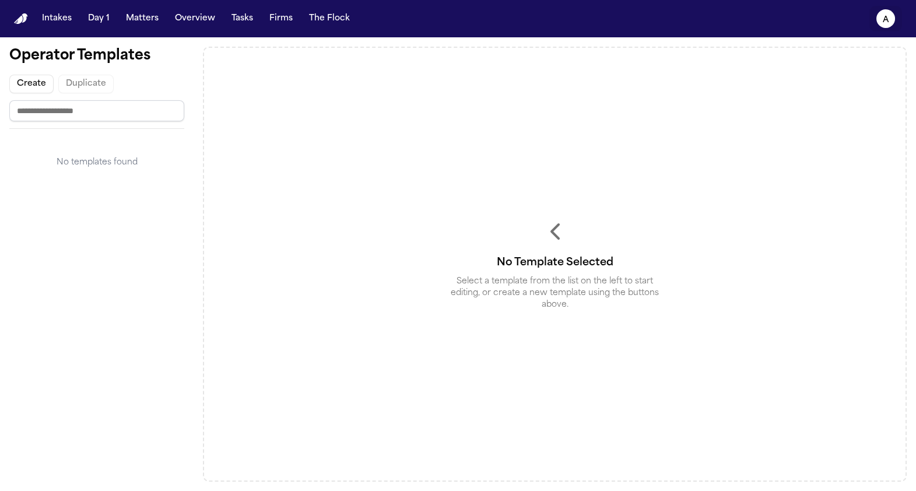
click at [869, 15] on button "a" at bounding box center [885, 19] width 33 height 26
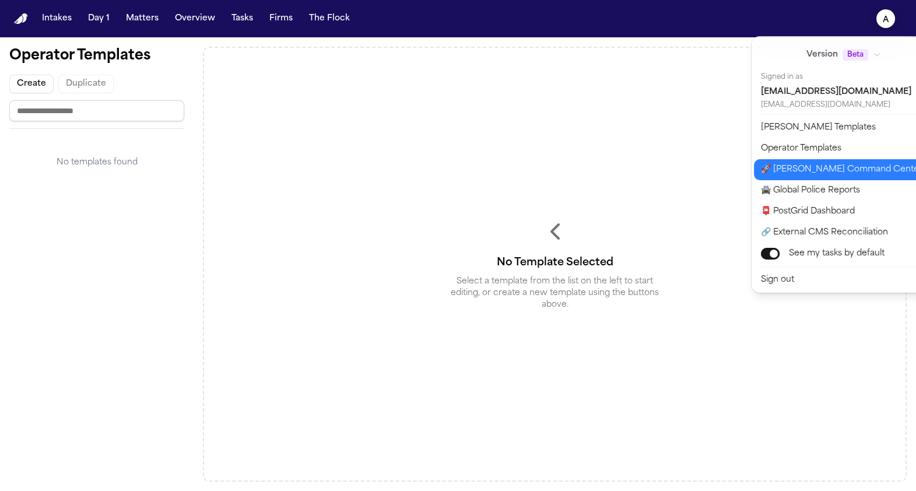
click at [774, 169] on button "🚀 Bland Command Center" at bounding box center [851, 169] width 194 height 21
select select "**"
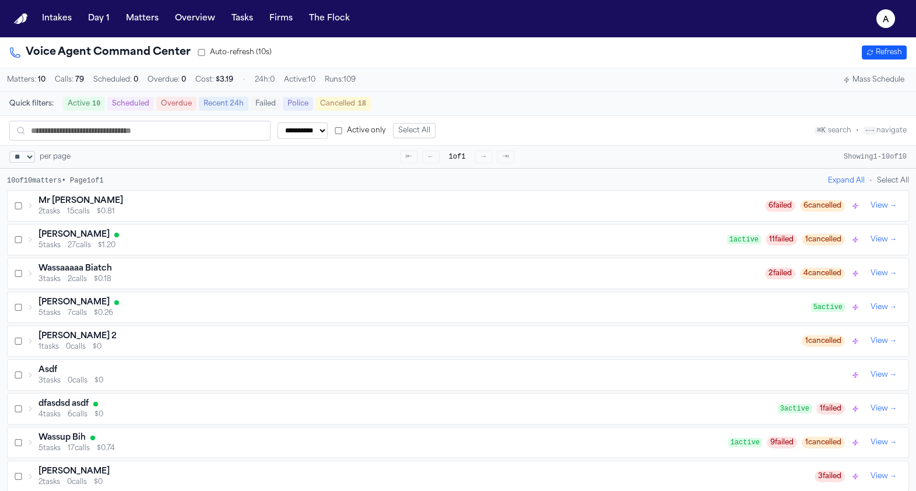
click at [125, 203] on div "Mr Poopybutt" at bounding box center [401, 201] width 726 height 12
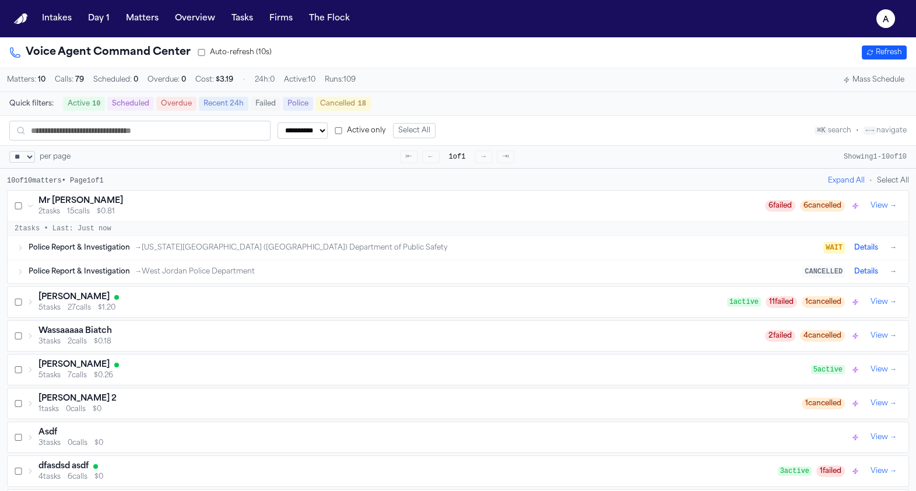
click at [125, 203] on div "Mr Poopybutt" at bounding box center [401, 201] width 726 height 12
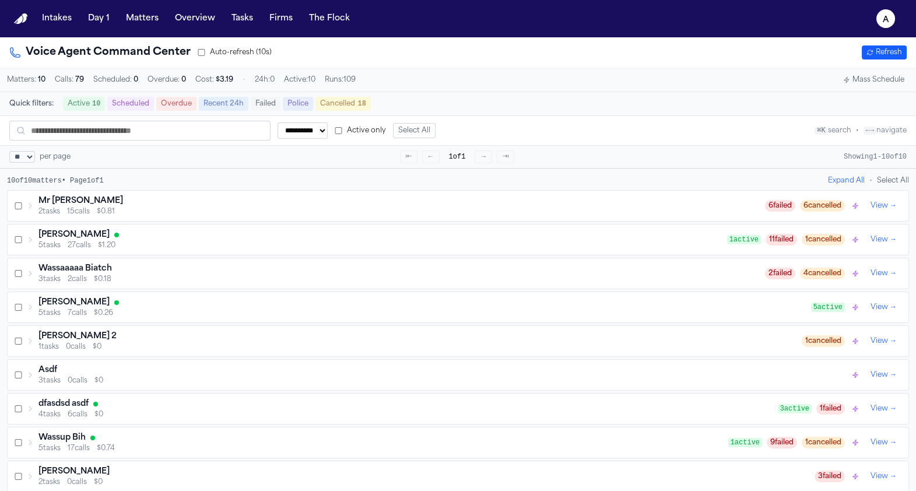
click at [121, 250] on div "5 tasks 27 calls $1.20" at bounding box center [382, 245] width 689 height 9
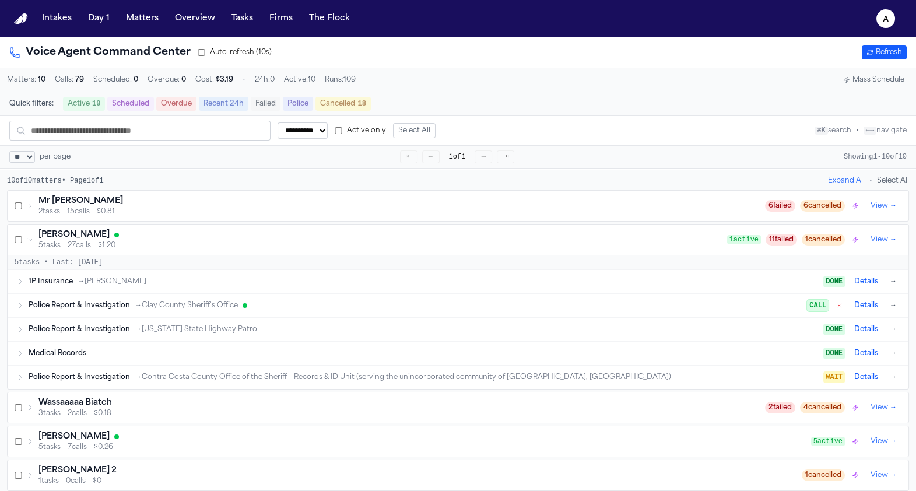
click at [113, 404] on div "Wassaaaaa Biatch" at bounding box center [401, 403] width 726 height 12
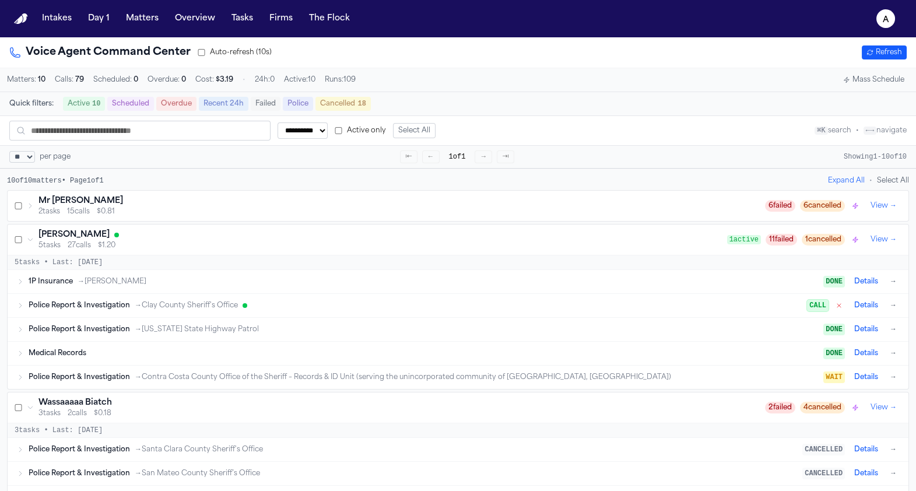
scroll to position [69, 0]
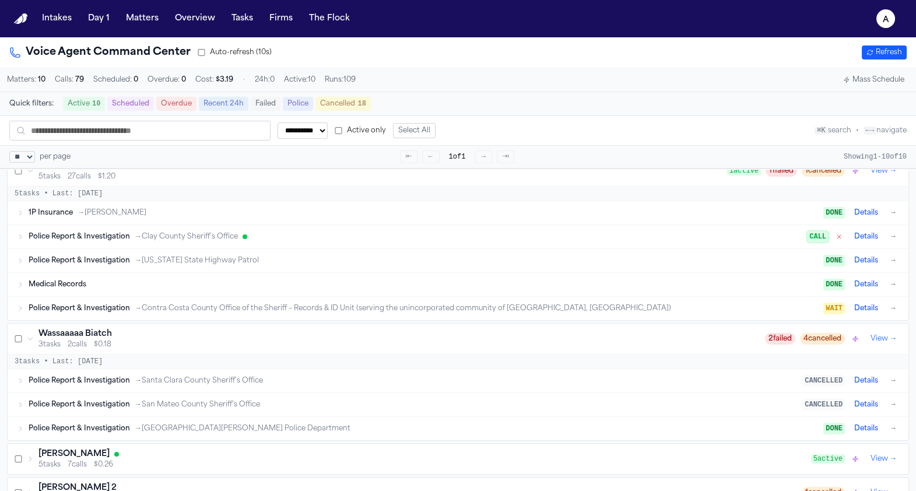
click at [79, 287] on span "Medical Records" at bounding box center [58, 284] width 58 height 9
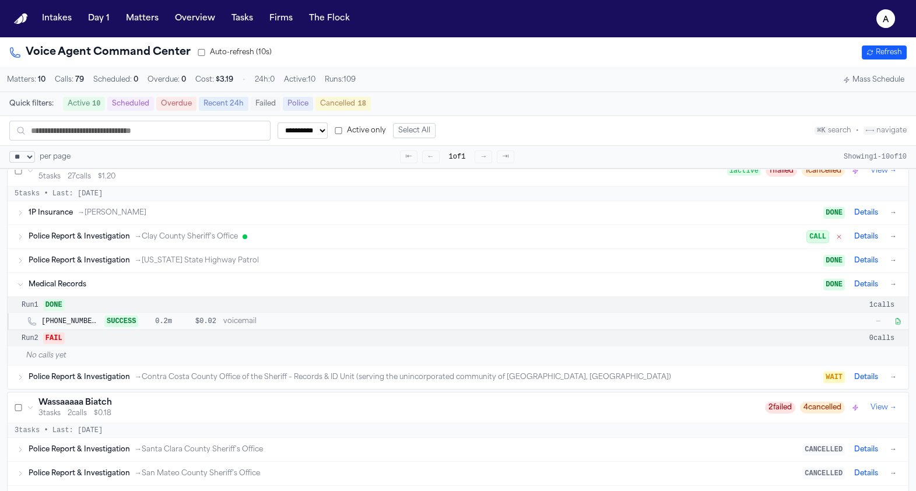
click at [78, 287] on span "Medical Records" at bounding box center [58, 284] width 58 height 9
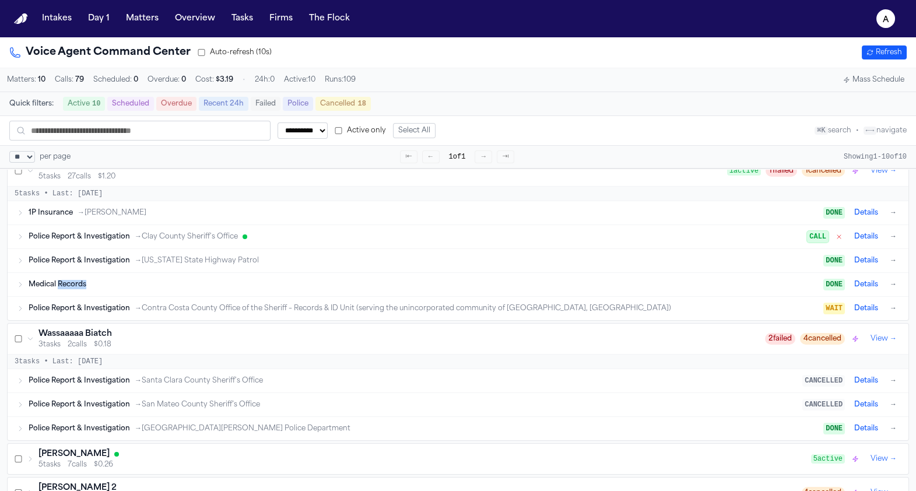
click at [78, 287] on span "Medical Records" at bounding box center [58, 284] width 58 height 9
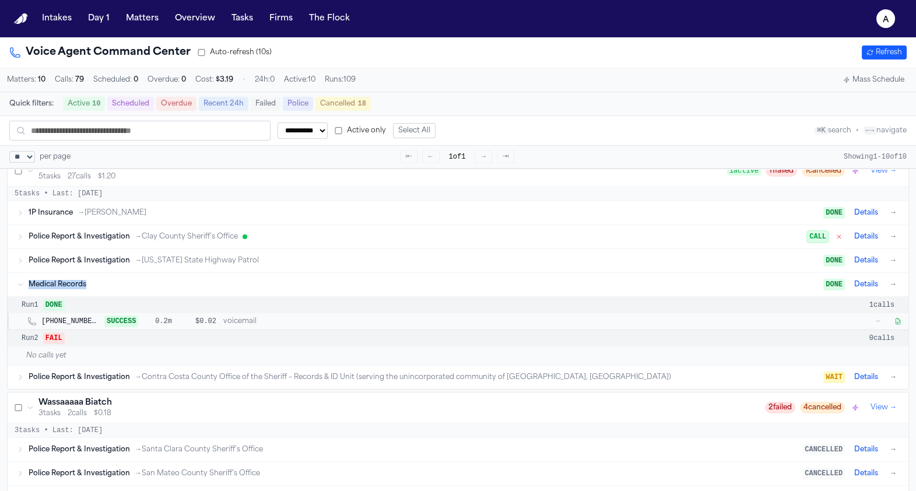
click at [78, 287] on span "Medical Records" at bounding box center [58, 284] width 58 height 9
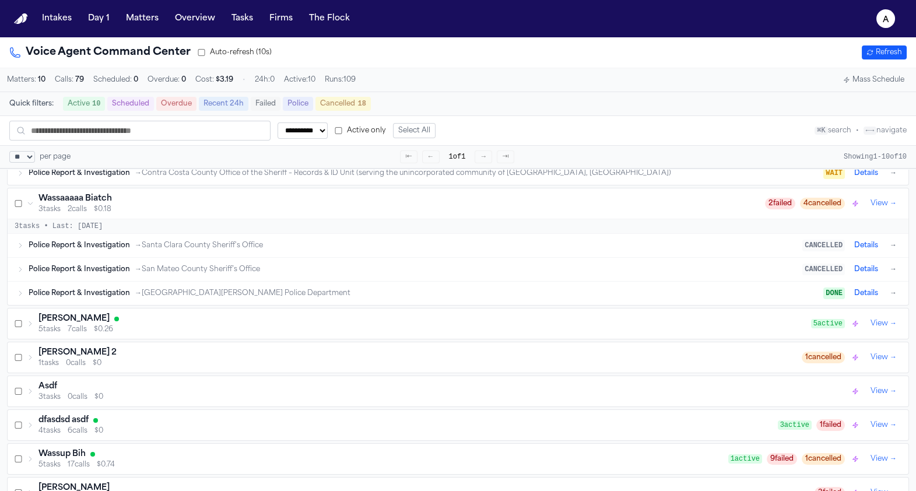
click at [71, 320] on h3 "Paul Maldonado" at bounding box center [73, 319] width 71 height 12
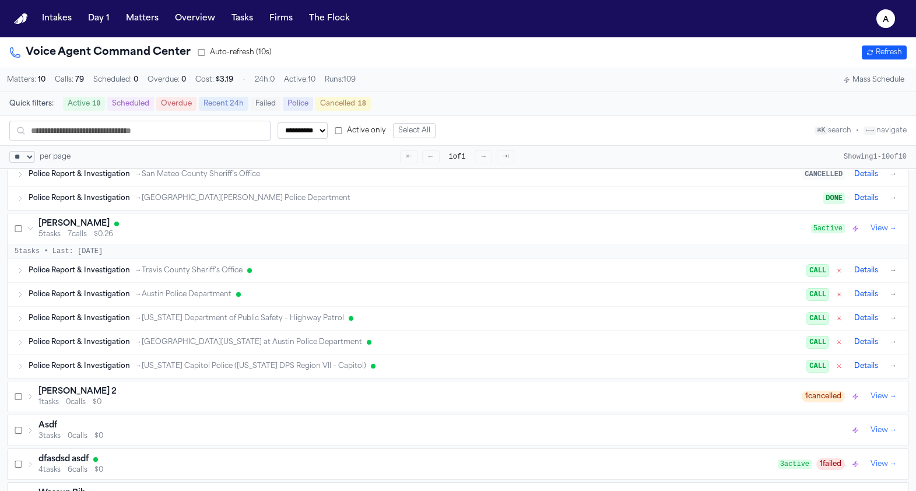
scroll to position [338, 0]
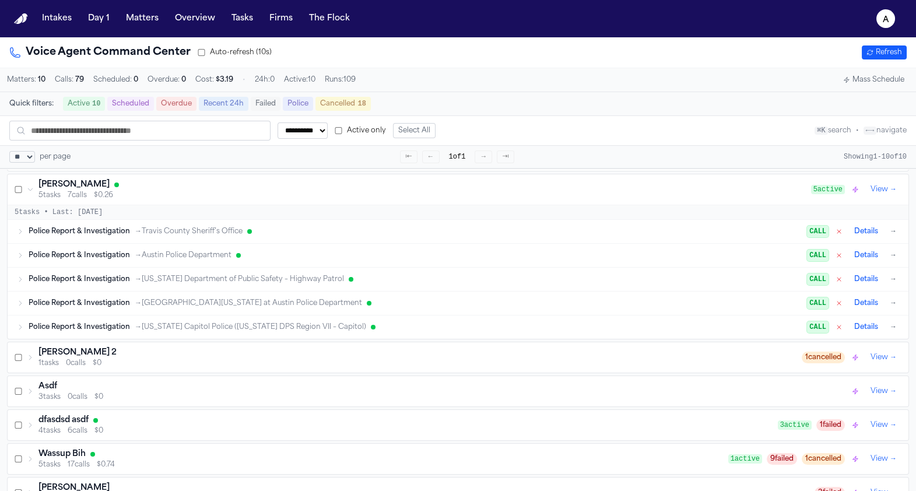
click at [86, 262] on div "Police Report & Investigation → Austin Police Department CALL Details →" at bounding box center [464, 255] width 870 height 14
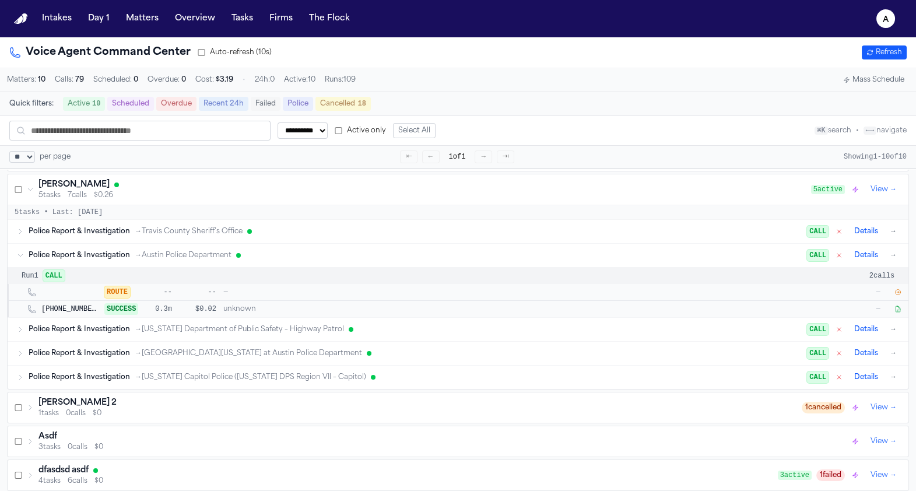
click at [79, 330] on span "Police Report & Investigation" at bounding box center [79, 329] width 101 height 9
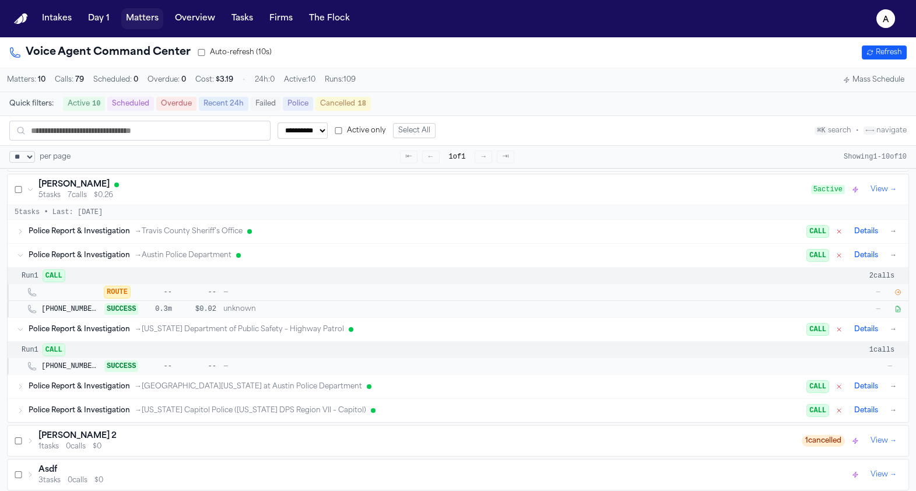
click at [155, 22] on button "Matters" at bounding box center [142, 18] width 42 height 21
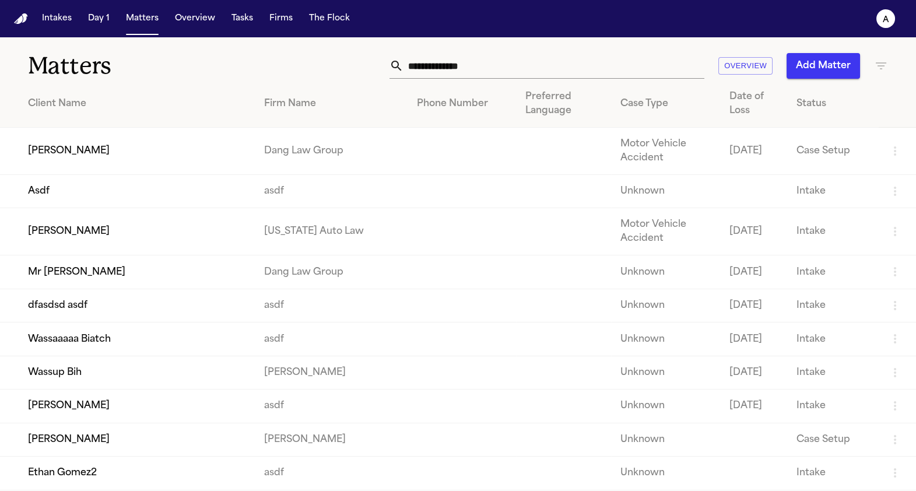
click at [111, 231] on td "Jill Warner" at bounding box center [127, 231] width 255 height 47
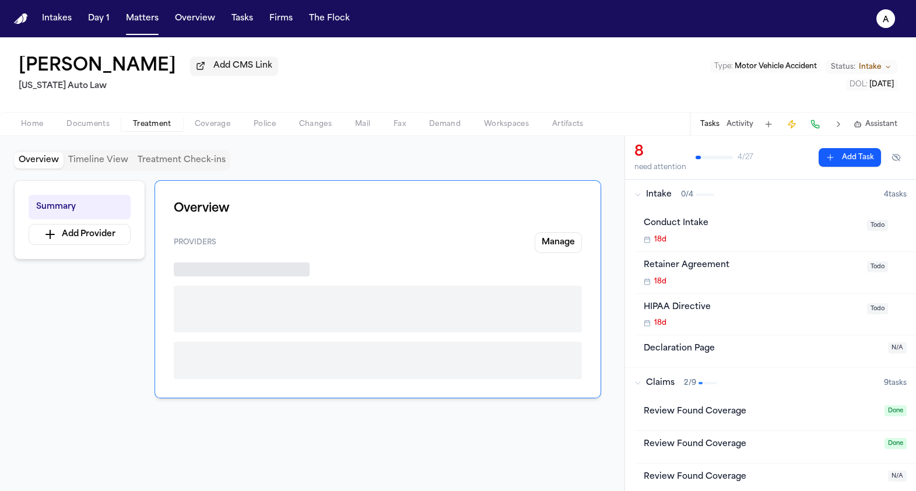
click at [164, 124] on span "Treatment" at bounding box center [152, 124] width 38 height 9
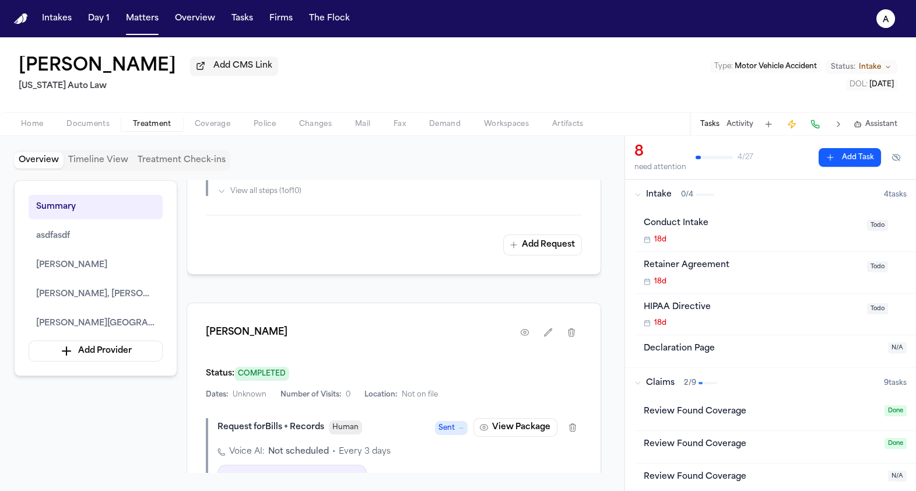
scroll to position [975, 0]
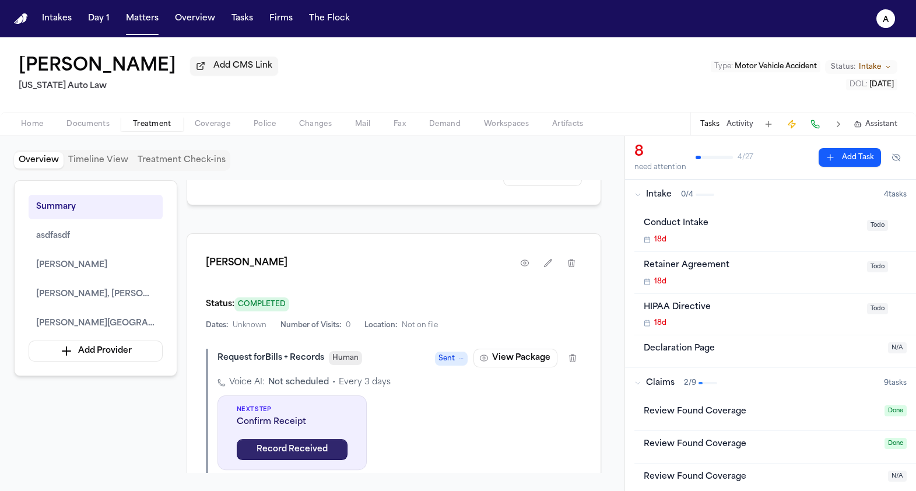
click at [282, 439] on button "Record Received" at bounding box center [292, 449] width 111 height 21
click at [303, 444] on button "Mark as Ready" at bounding box center [292, 449] width 111 height 21
click at [216, 19] on button "Overview" at bounding box center [195, 18] width 50 height 21
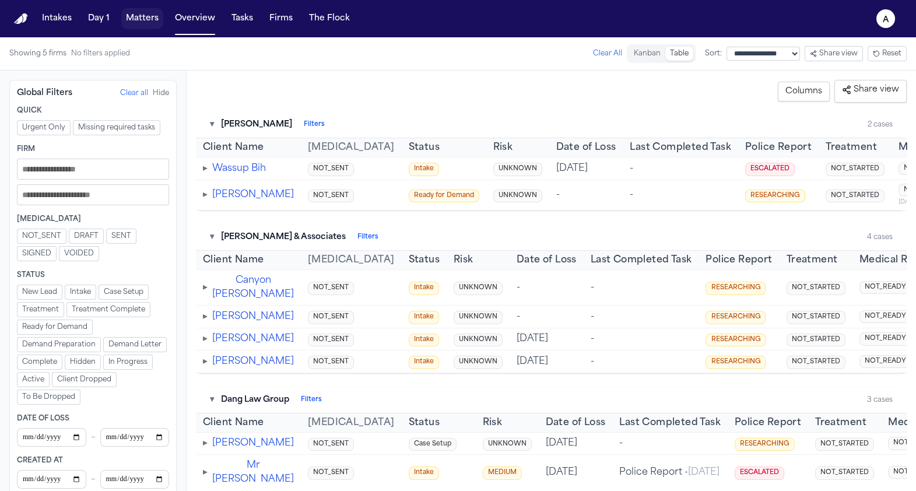
click at [142, 28] on button "Matters" at bounding box center [142, 18] width 42 height 21
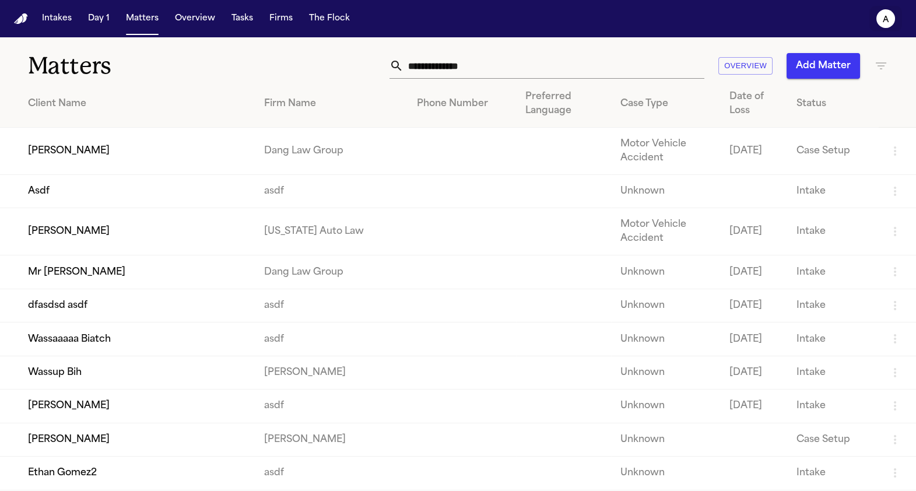
click at [876, 12] on button "a" at bounding box center [885, 19] width 33 height 26
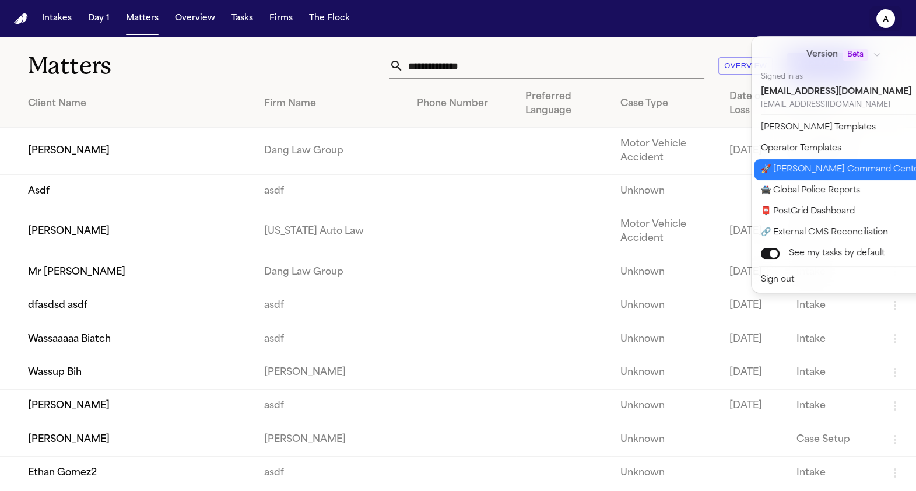
drag, startPoint x: 773, startPoint y: 194, endPoint x: 770, endPoint y: 166, distance: 27.5
click at [770, 166] on div "Version Beta Signed in as admin@finchlegal.com admin@finchlegal.com Bland Templ…" at bounding box center [851, 164] width 199 height 257
click at [770, 166] on button "🚀 Bland Command Center" at bounding box center [851, 169] width 194 height 21
select select "**"
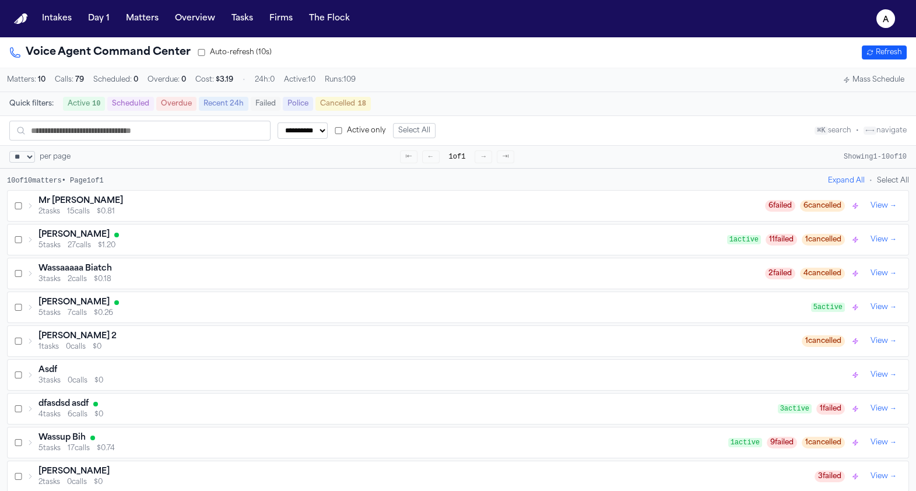
click at [77, 248] on span "27 calls" at bounding box center [79, 245] width 23 height 9
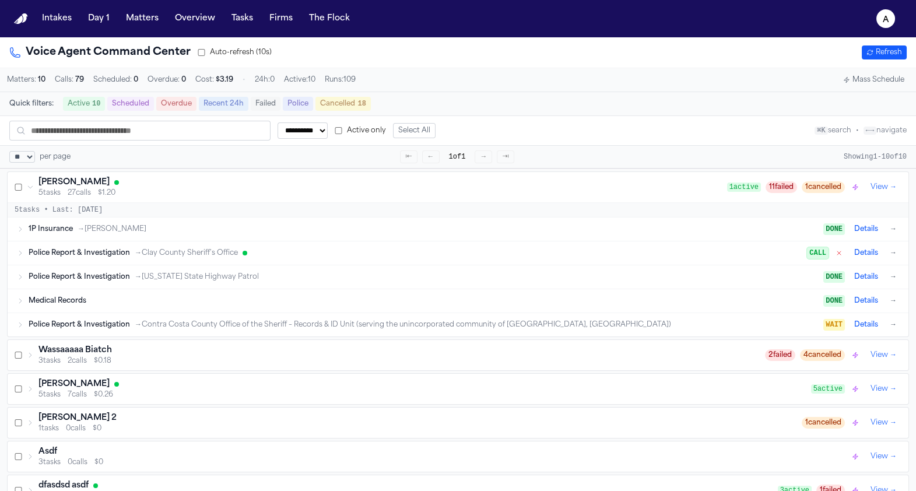
click at [65, 306] on span "Medical Records" at bounding box center [58, 300] width 58 height 9
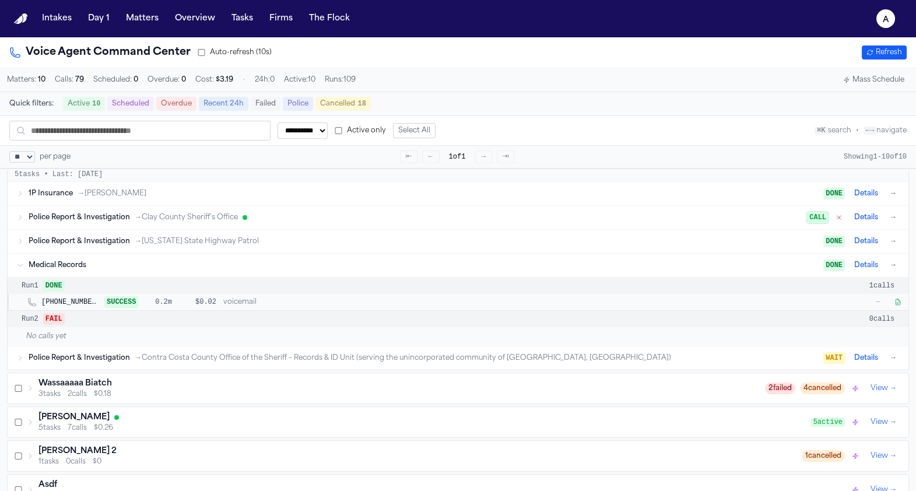
scroll to position [111, 0]
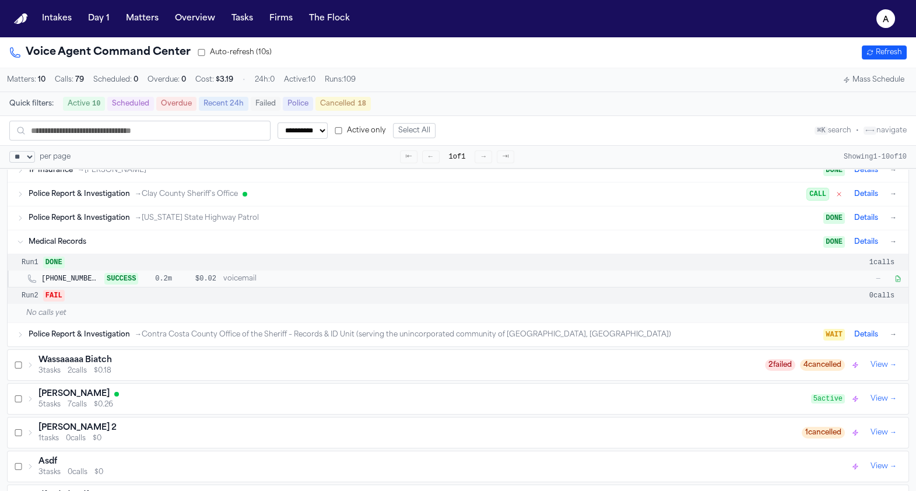
click at [893, 245] on button "→" at bounding box center [893, 242] width 12 height 12
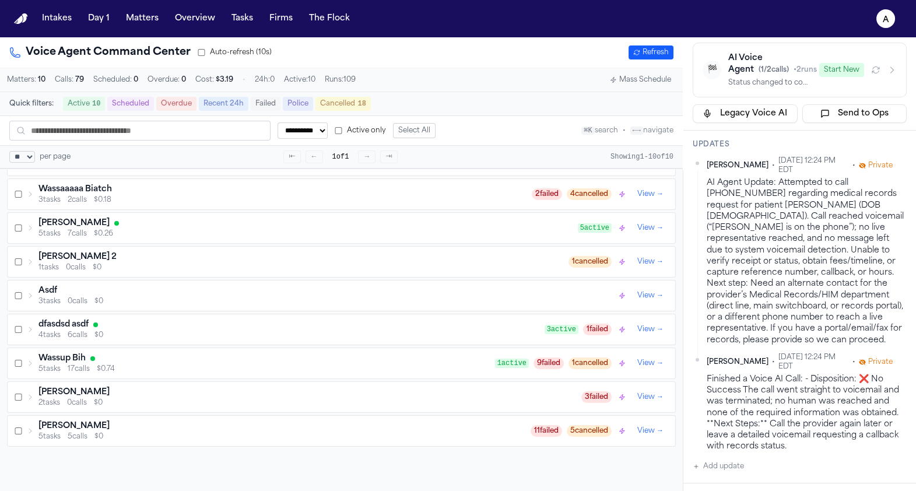
scroll to position [279, 0]
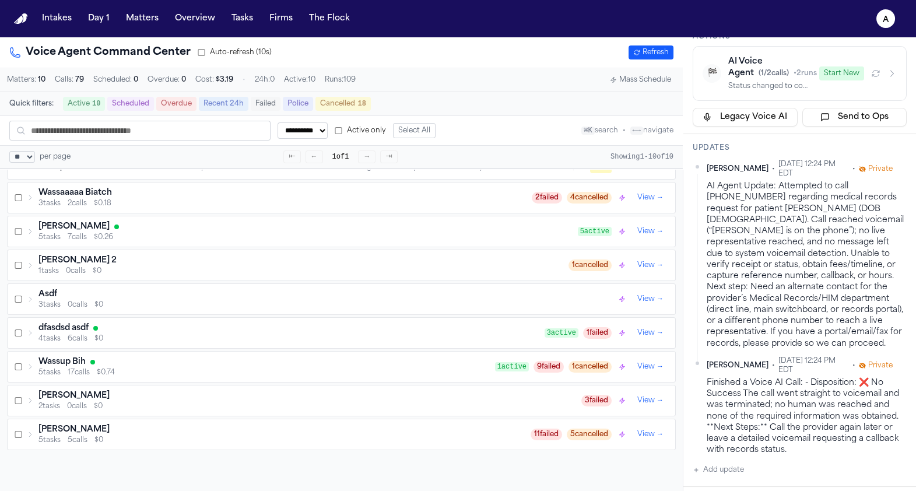
click at [867, 80] on div "Start New" at bounding box center [858, 73] width 78 height 14
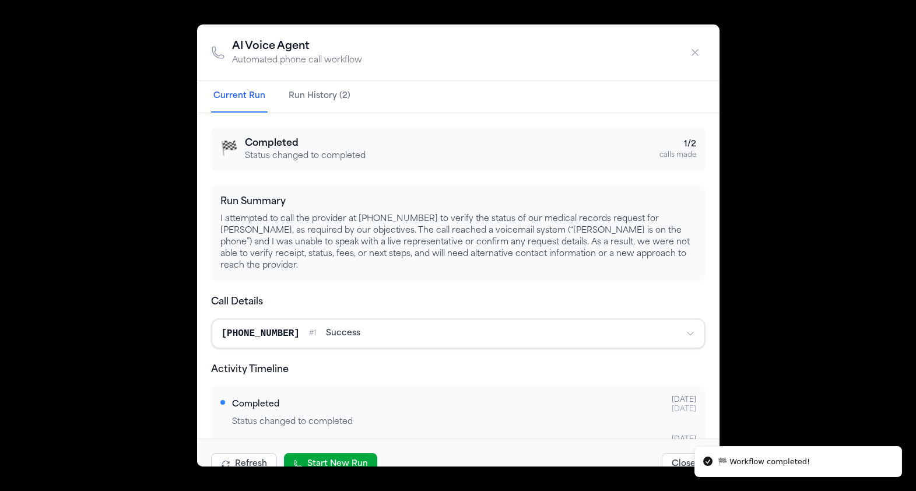
click at [325, 461] on button "Start New Run" at bounding box center [330, 464] width 93 height 22
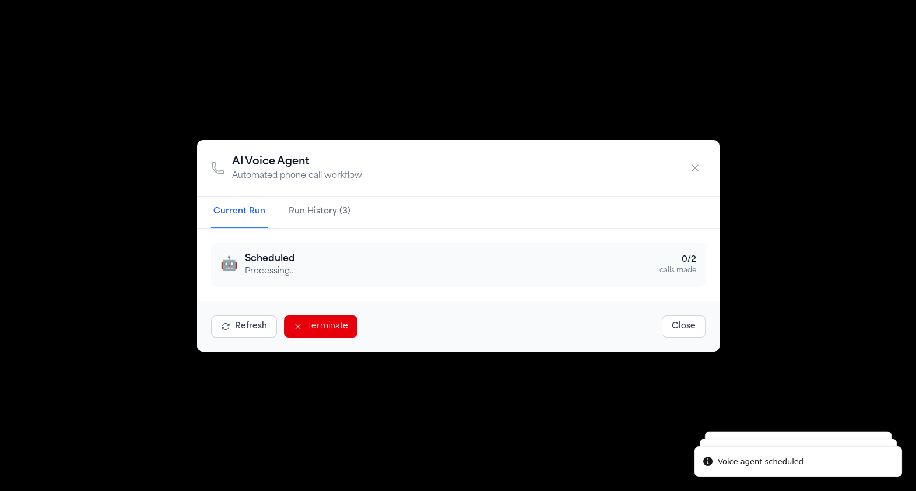
scroll to position [245, 0]
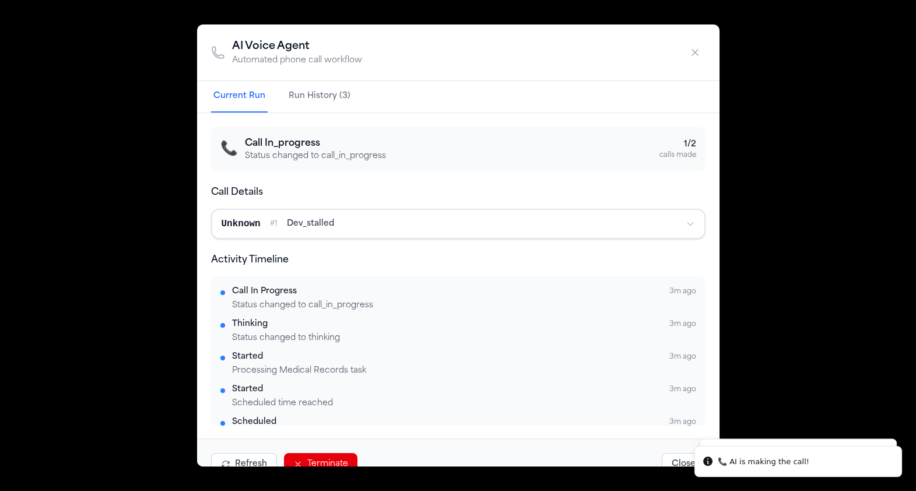
click at [201, 207] on div "📞 Call In_progress Status changed to call_in_progress 1 / 2 calls made Call Det…" at bounding box center [458, 275] width 522 height 325
click at [675, 46] on div "AI Voice Agent Automated phone call workflow" at bounding box center [458, 52] width 522 height 57
click at [702, 50] on button "button" at bounding box center [694, 52] width 21 height 21
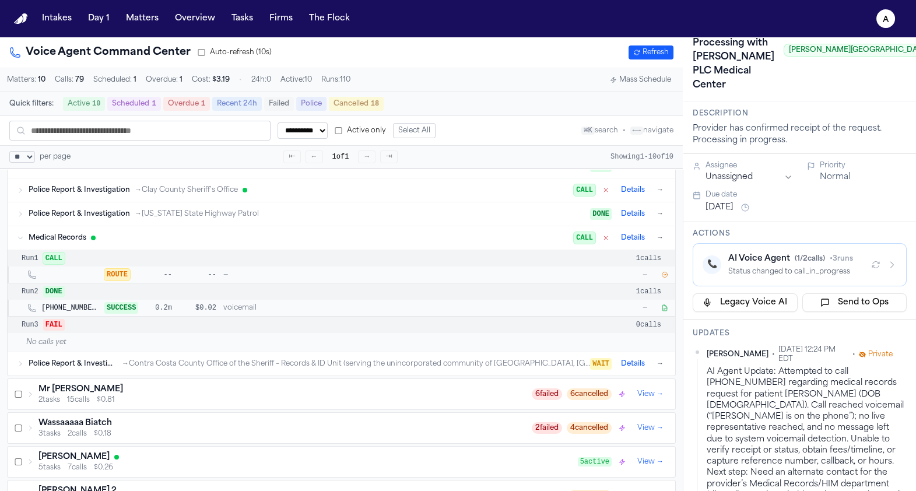
scroll to position [48, 0]
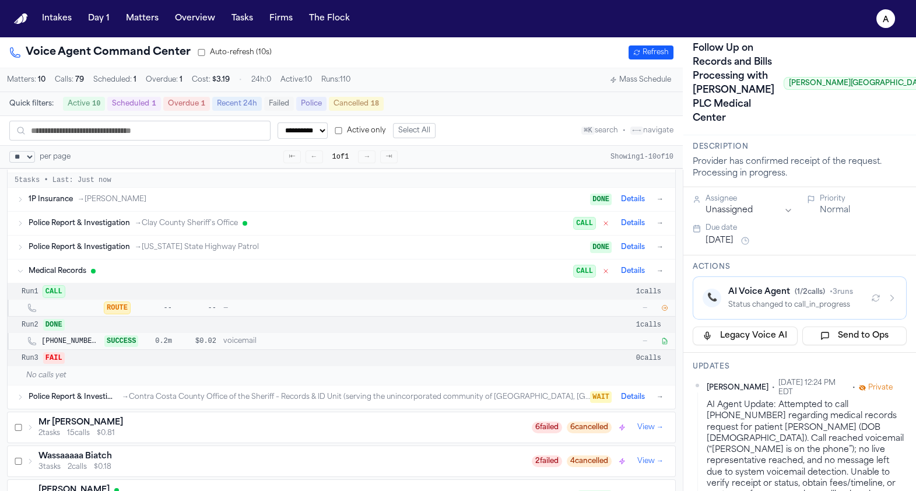
click at [666, 308] on icon "button" at bounding box center [664, 307] width 7 height 7
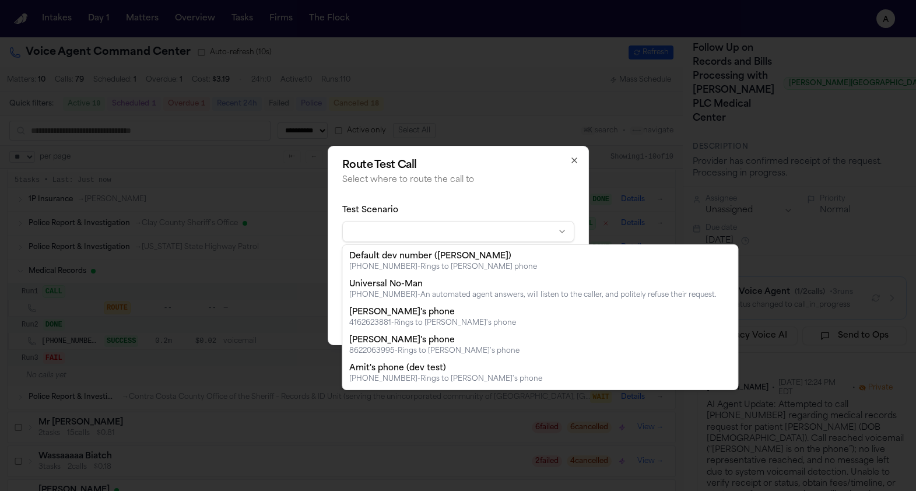
click at [477, 234] on body "**********" at bounding box center [458, 245] width 916 height 491
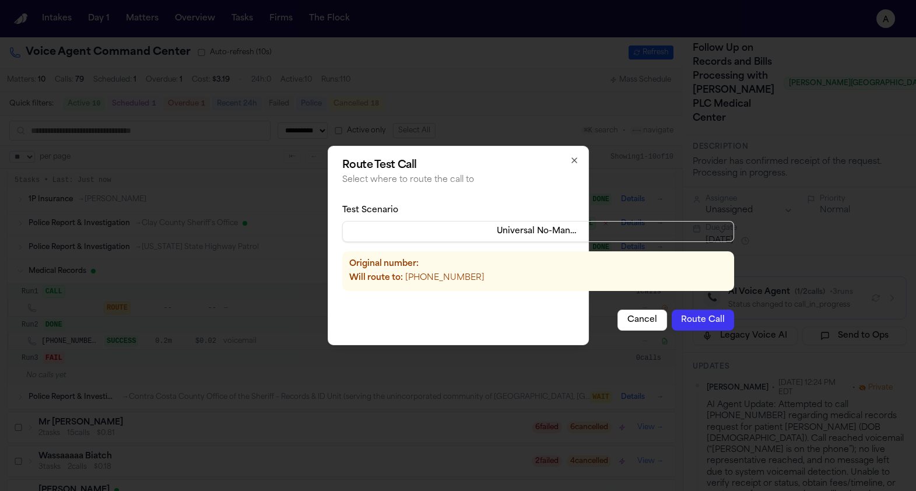
click at [672, 315] on button "Route Call" at bounding box center [703, 320] width 62 height 21
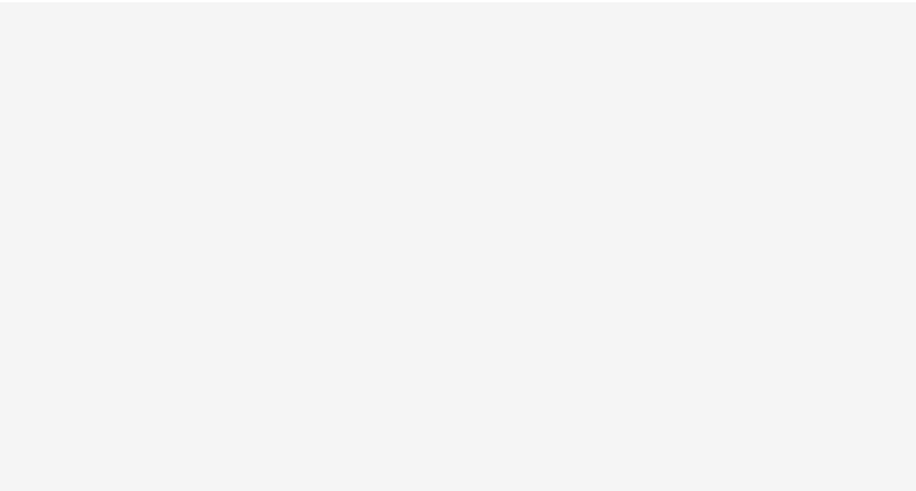
select select "**"
click at [171, 0] on html at bounding box center [458, 0] width 916 height 0
select select "**"
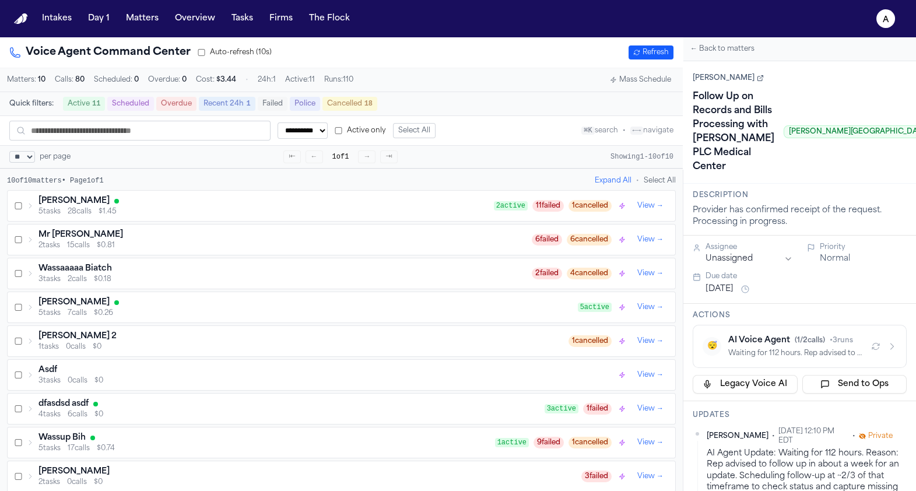
click at [231, 230] on div "Mr [PERSON_NAME] 2 tasks 15 calls $0.81 6 failed 6 cancelled View →" at bounding box center [342, 239] width 668 height 30
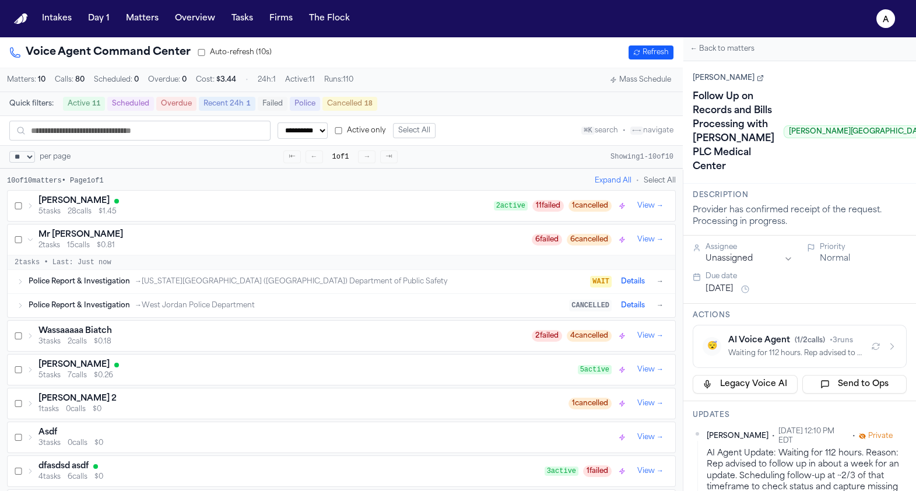
click at [229, 215] on div "5 tasks 28 calls $1.45" at bounding box center [265, 211] width 455 height 9
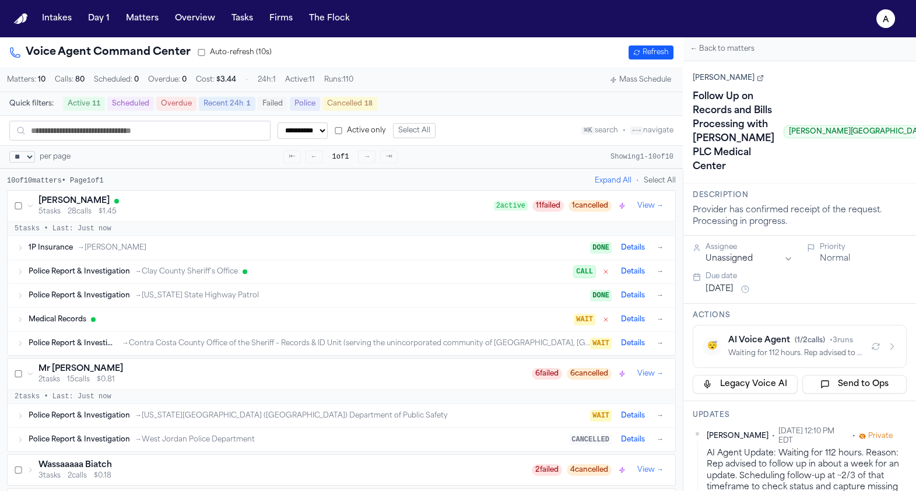
scroll to position [11, 0]
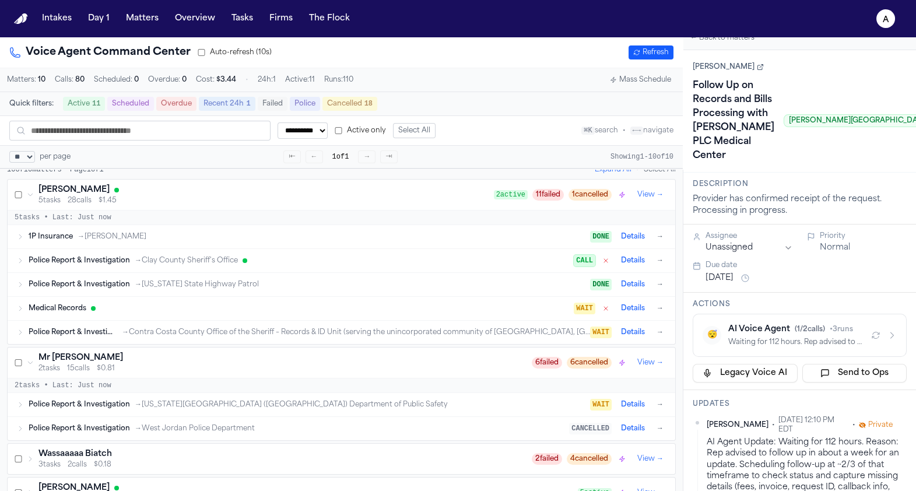
click at [186, 311] on div "Medical Records" at bounding box center [301, 308] width 545 height 9
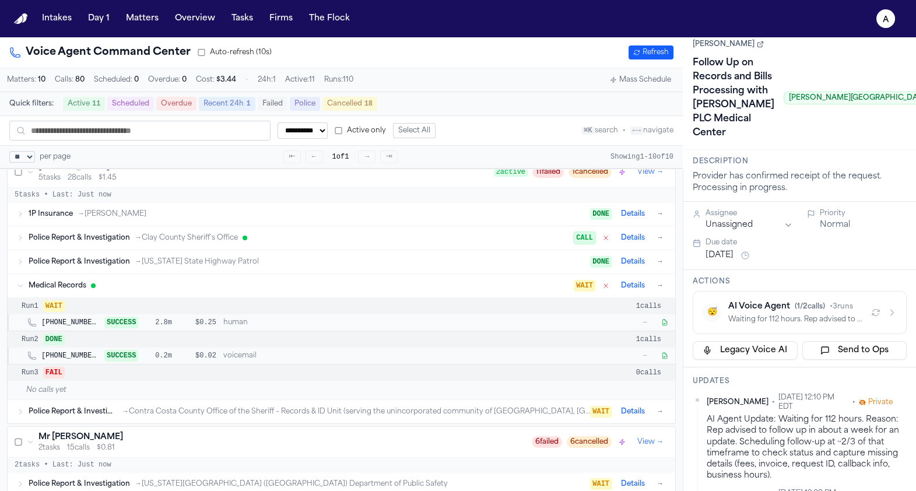
scroll to position [45, 0]
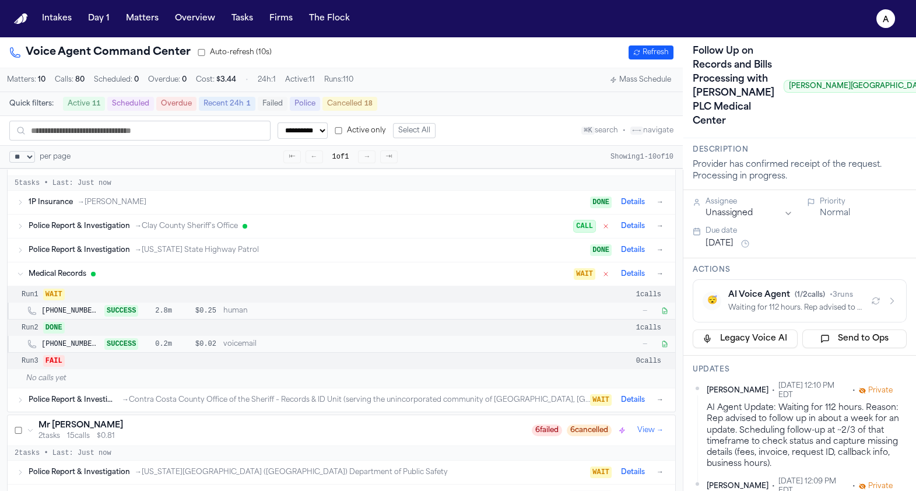
click at [662, 276] on button "→" at bounding box center [660, 274] width 12 height 12
click at [655, 279] on button "→" at bounding box center [660, 274] width 12 height 12
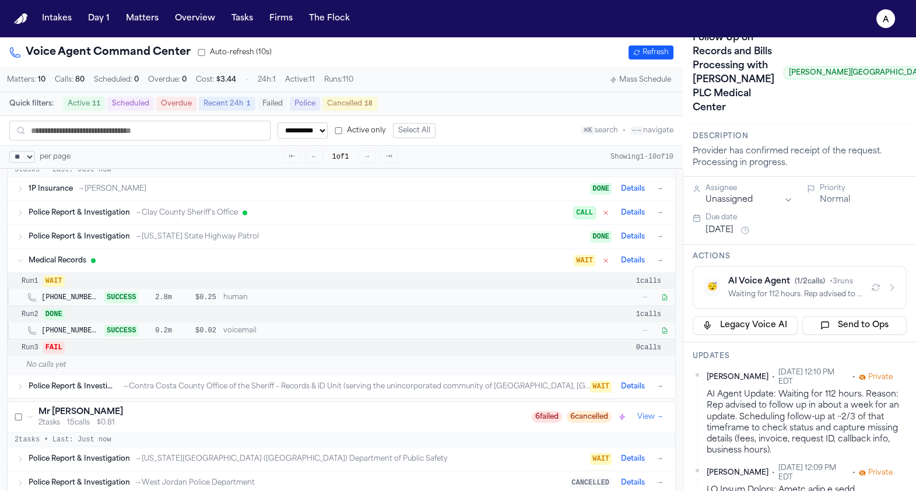
click at [626, 264] on button "Details" at bounding box center [632, 261] width 33 height 14
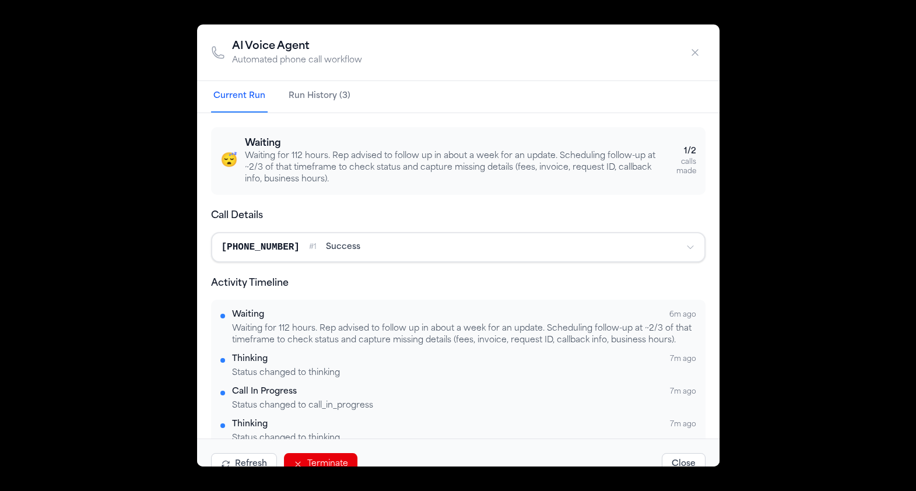
click at [689, 49] on icon "button" at bounding box center [695, 53] width 12 height 12
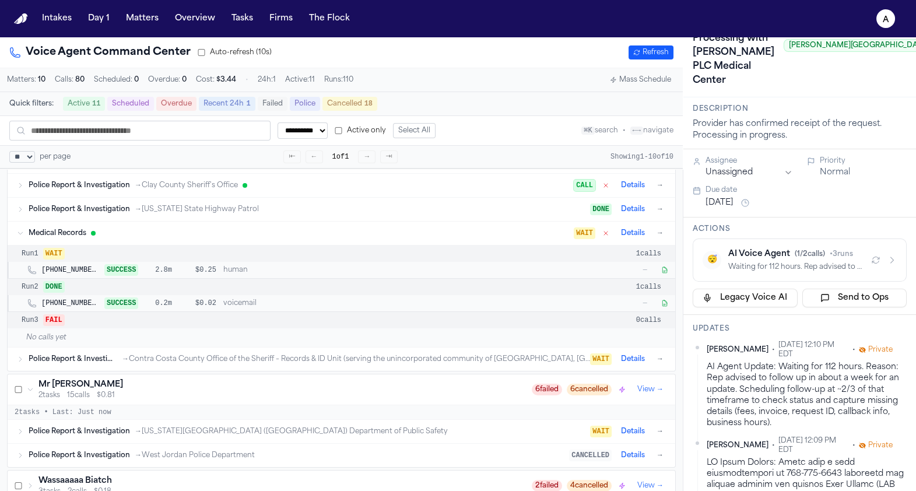
scroll to position [0, 0]
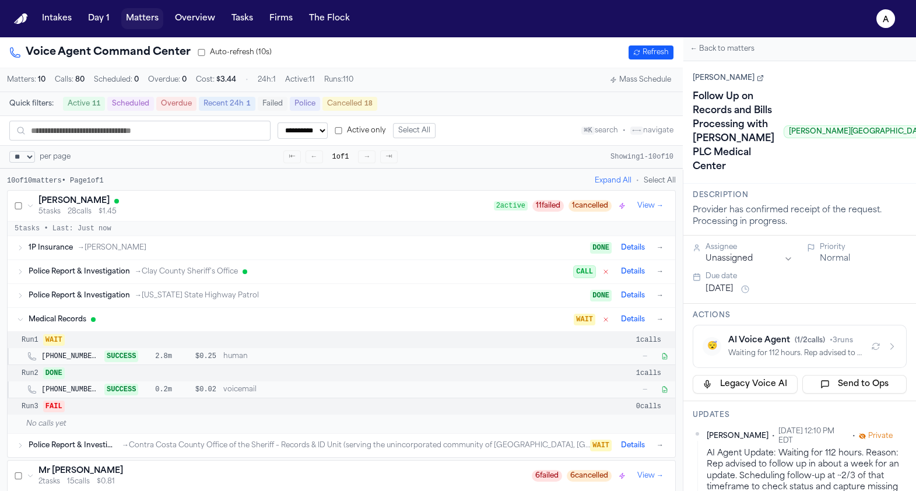
click at [155, 21] on button "Matters" at bounding box center [142, 18] width 42 height 21
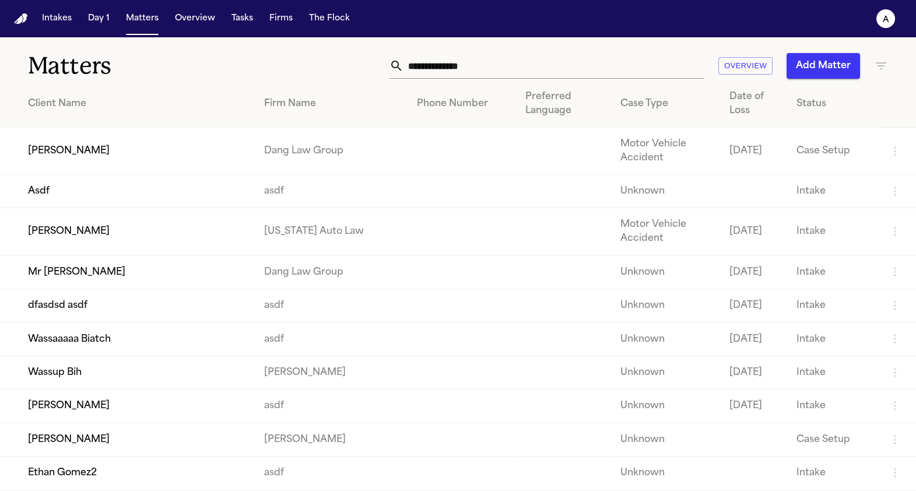
click at [76, 233] on td "[PERSON_NAME]" at bounding box center [127, 231] width 255 height 47
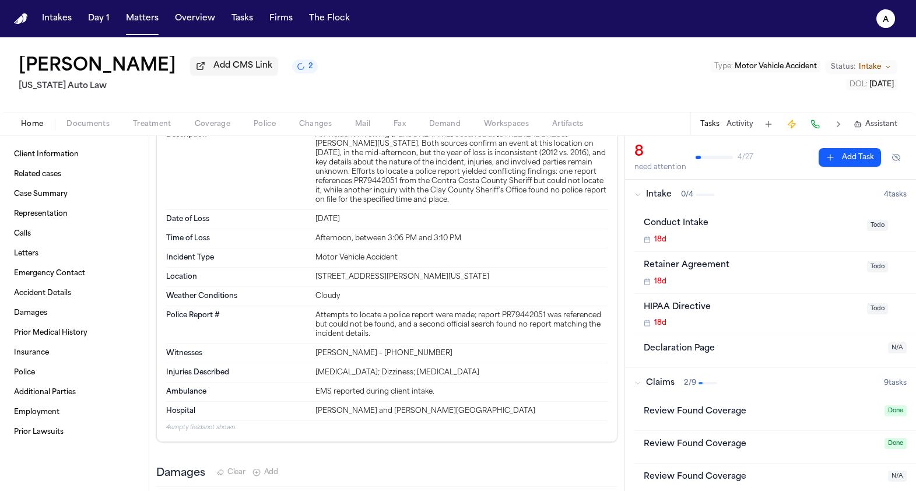
scroll to position [1434, 0]
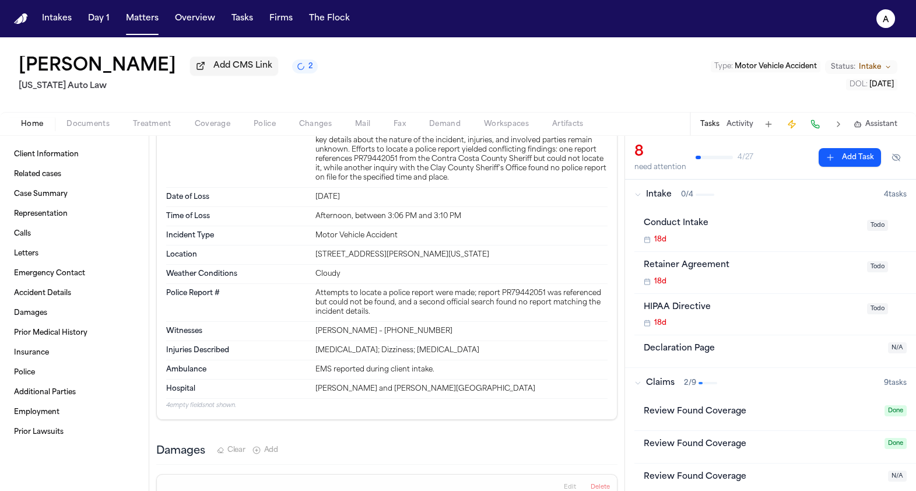
click at [166, 121] on span "Treatment" at bounding box center [152, 124] width 38 height 9
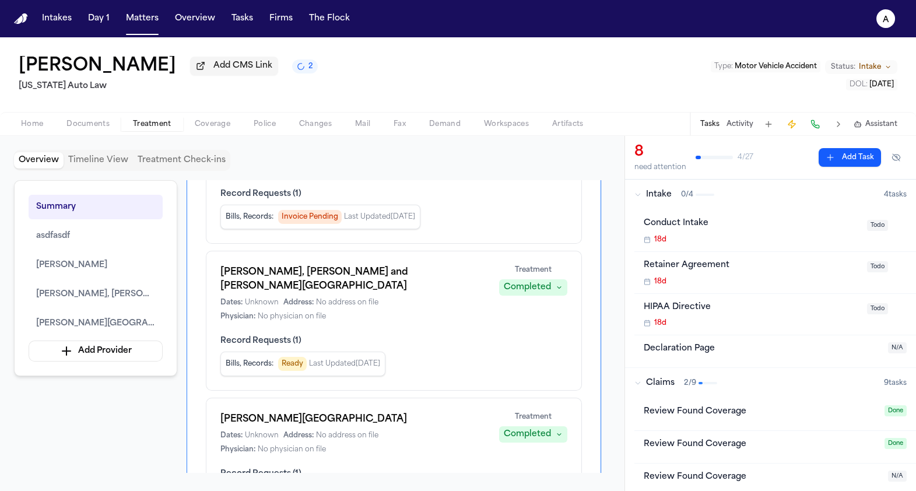
scroll to position [348, 0]
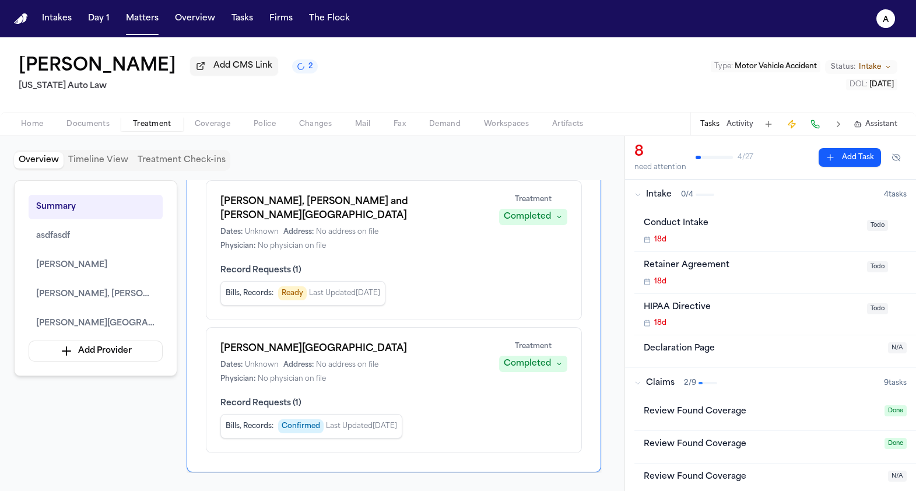
click at [524, 358] on div "Completed" at bounding box center [527, 364] width 47 height 12
click at [397, 343] on div "Jacobson PLC Medical Center Dates: Unknown Address: No address on file Physicia…" at bounding box center [393, 363] width 347 height 42
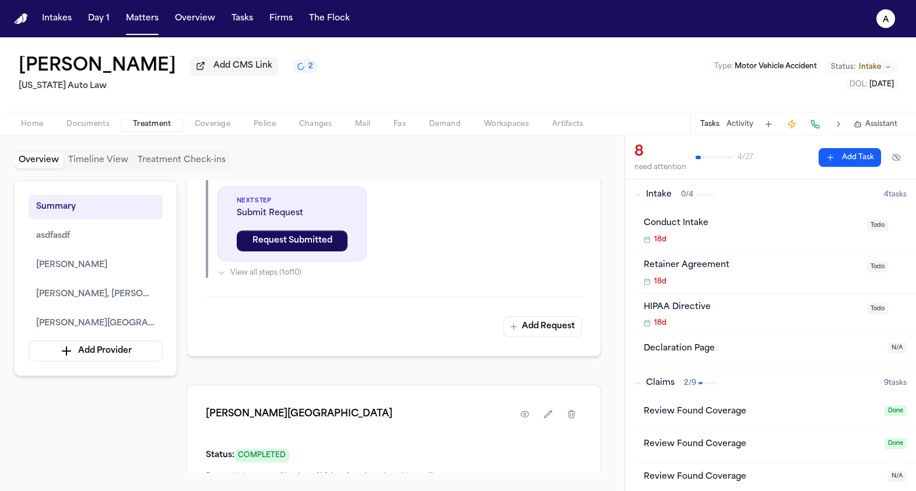
scroll to position [1618, 0]
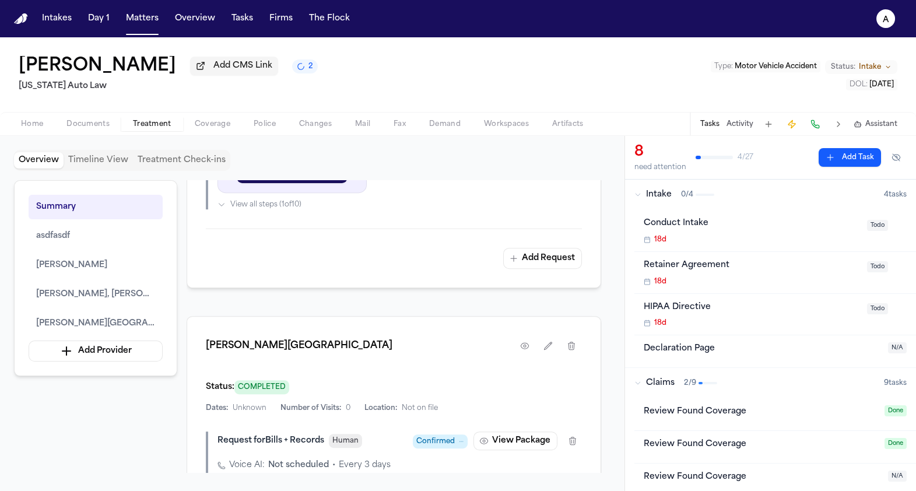
click at [246, 380] on span "COMPLETED" at bounding box center [261, 387] width 55 height 14
click at [520, 341] on icon "button" at bounding box center [524, 345] width 9 height 9
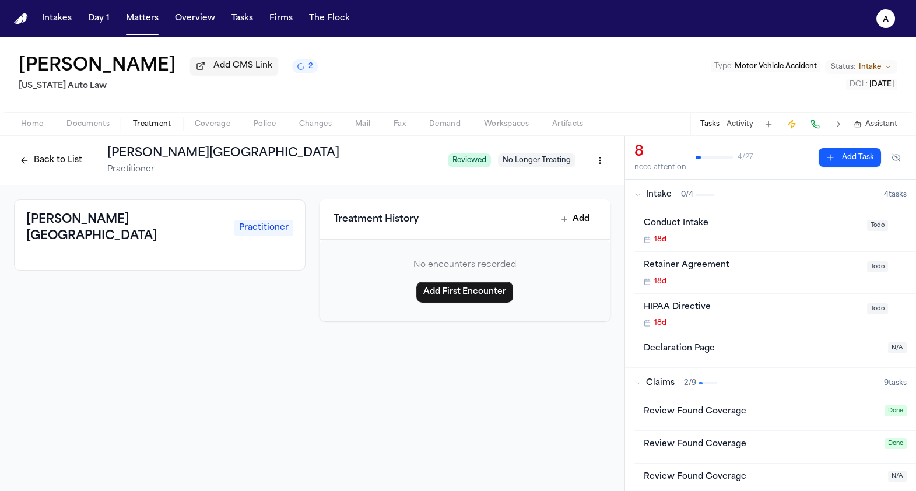
click at [474, 166] on span "Reviewed" at bounding box center [469, 160] width 43 height 14
click at [542, 167] on span "No Longer Treating" at bounding box center [537, 160] width 78 height 14
click at [593, 159] on html "Intakes Day 1 Matters Overview Tasks Firms The Flock a Jill Warner Add CMS Link…" at bounding box center [458, 245] width 916 height 491
click at [564, 190] on div "Mark Still Treating" at bounding box center [557, 187] width 99 height 19
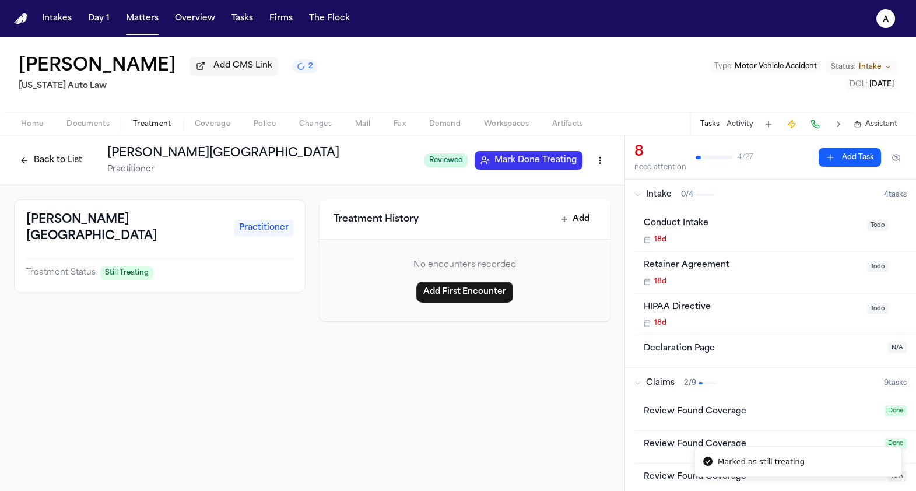
click at [65, 153] on button "Back to List" at bounding box center [51, 160] width 74 height 19
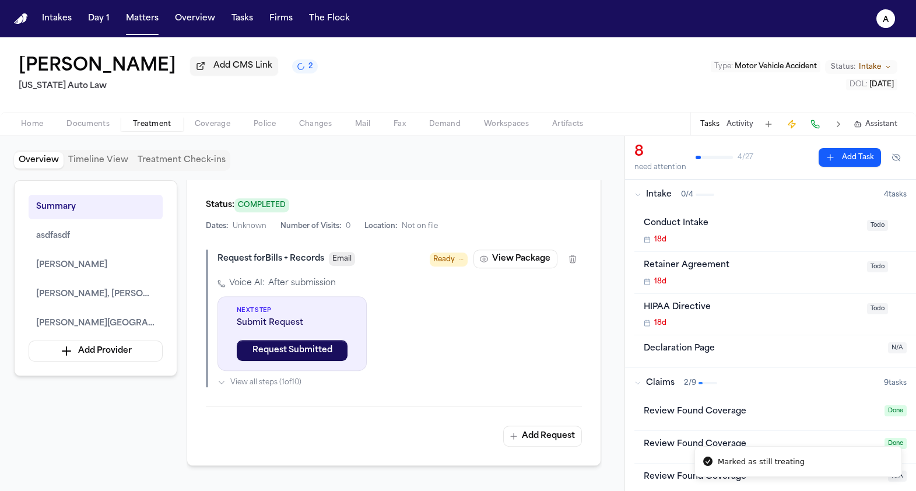
scroll to position [1941, 0]
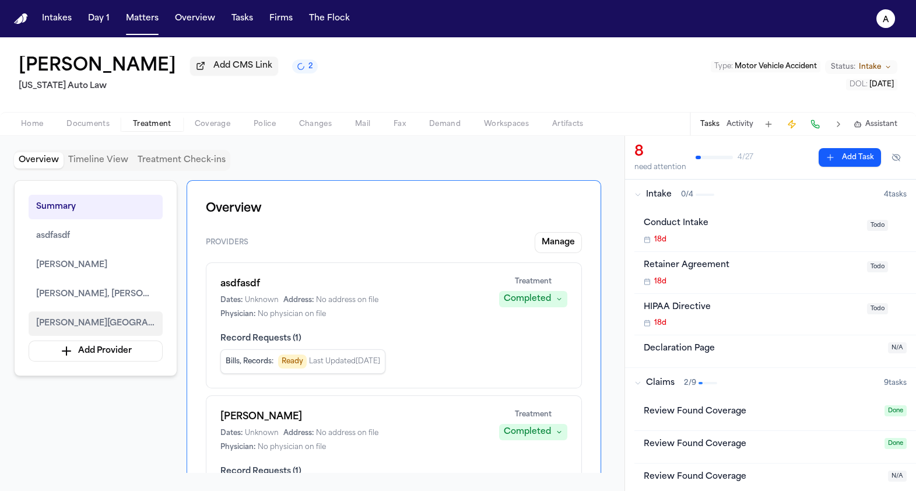
click at [97, 326] on span "[PERSON_NAME][GEOGRAPHIC_DATA]" at bounding box center [95, 324] width 119 height 14
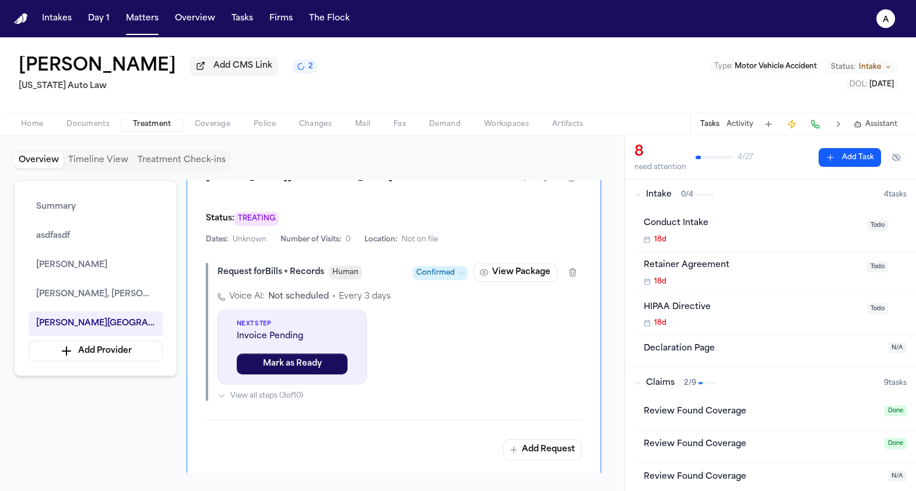
scroll to position [1776, 0]
click at [421, 266] on span "Confirmed" at bounding box center [435, 272] width 38 height 12
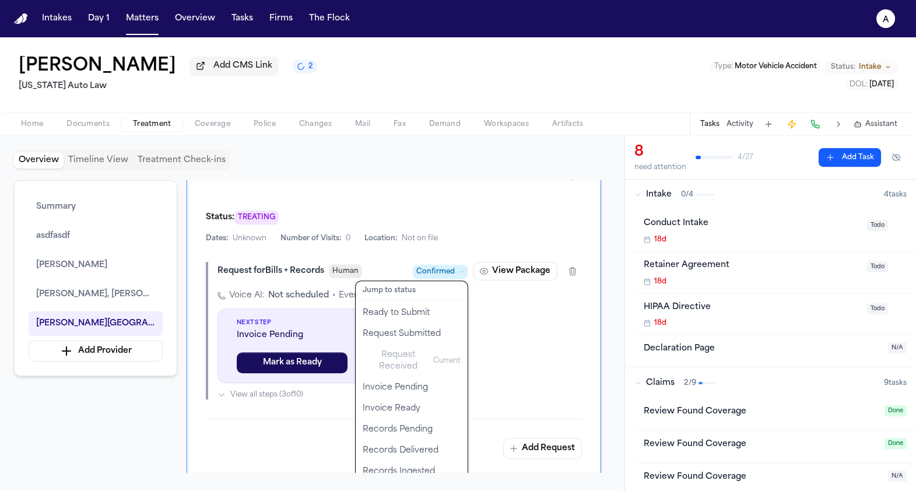
click at [402, 230] on div "Jacobson PLC Medical Center Status: TREATING Dates: Unknown Number of Visits: 0…" at bounding box center [394, 312] width 415 height 332
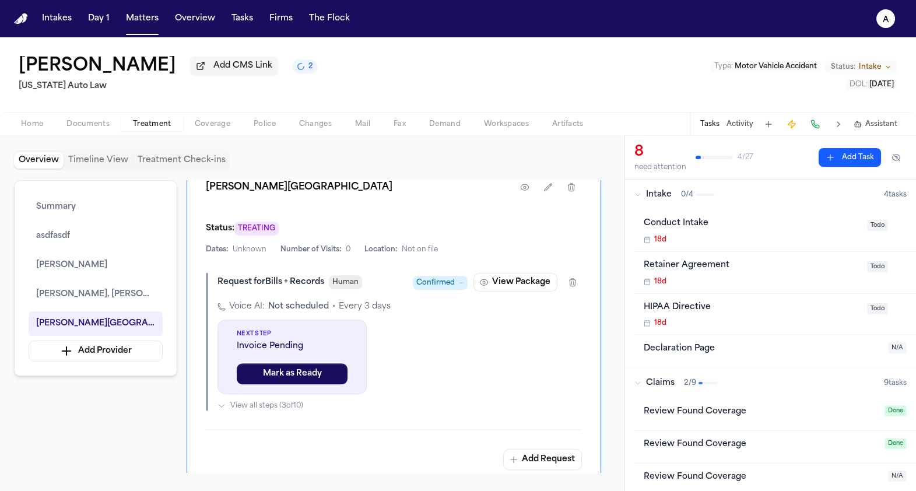
scroll to position [1747, 0]
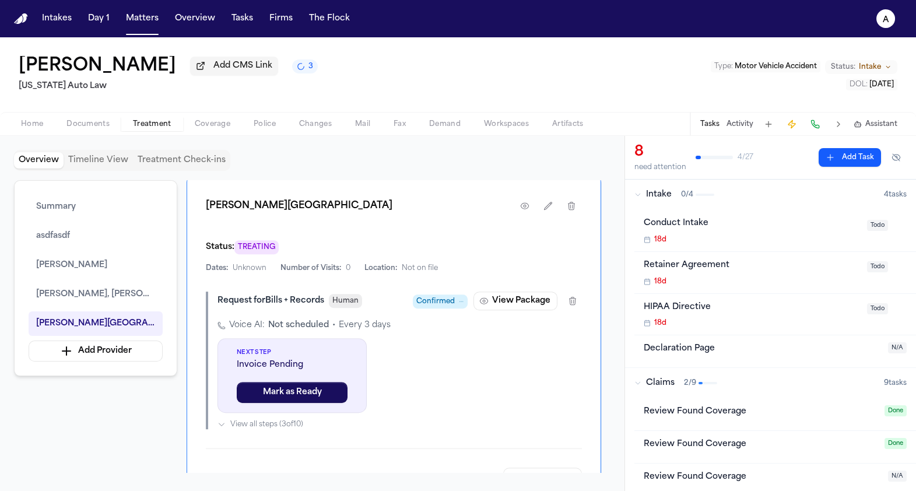
click at [448, 296] on span "Confirmed" at bounding box center [435, 302] width 38 height 12
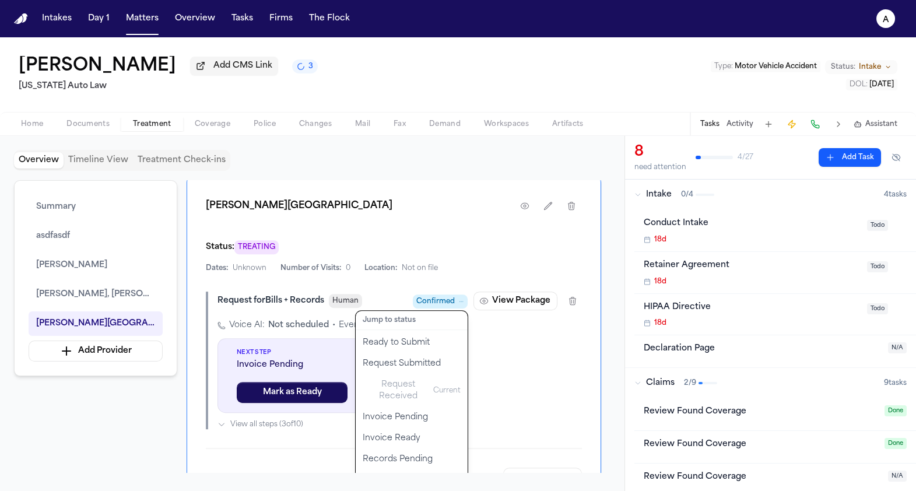
click at [409, 248] on div "Jacobson PLC Medical Center Status: TREATING Dates: Unknown Number of Visits: 0…" at bounding box center [394, 342] width 415 height 332
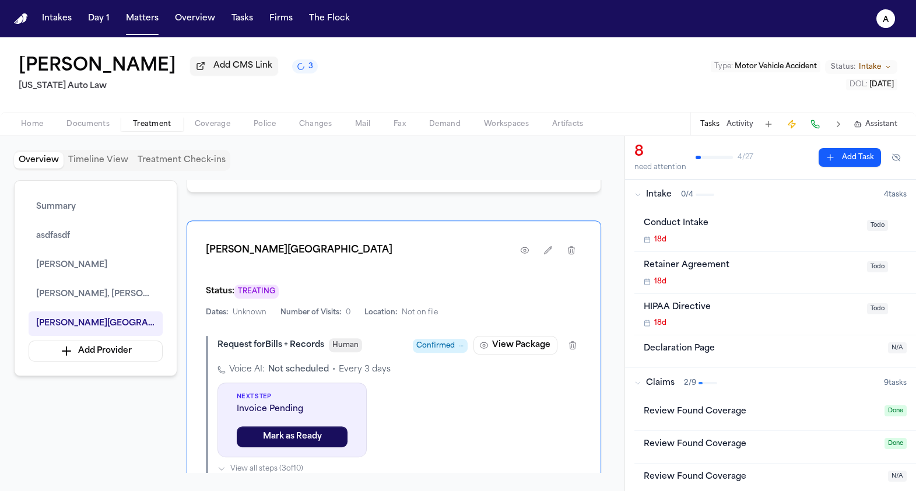
scroll to position [1707, 0]
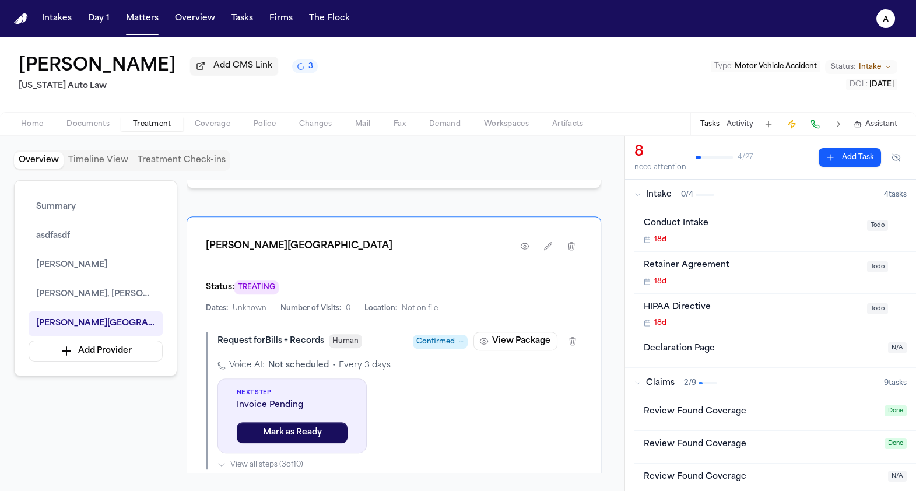
click at [448, 336] on span "Confirmed" at bounding box center [435, 342] width 38 height 12
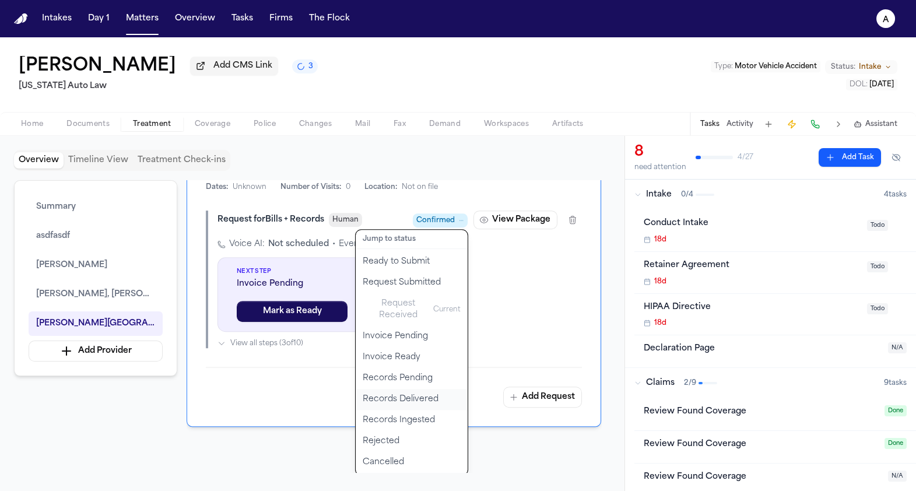
scroll to position [1831, 0]
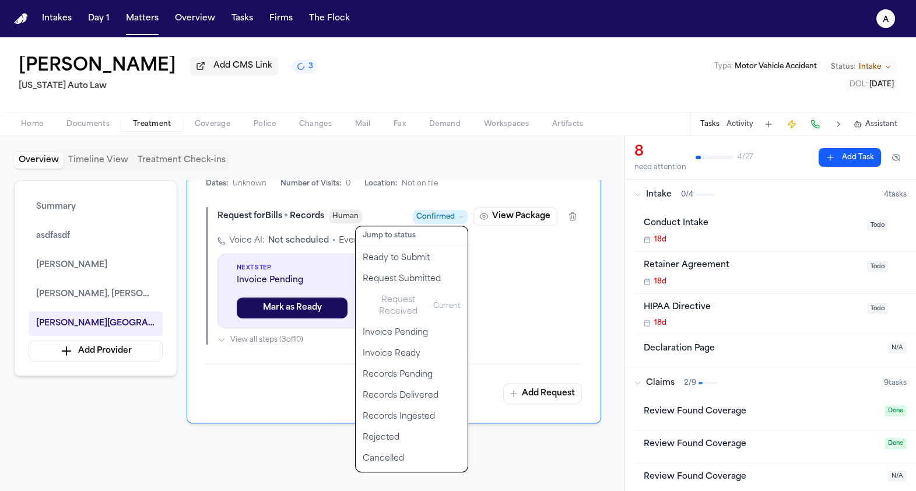
click at [528, 287] on div "Request for Bills + Records Human Confirmed Jump to status Ready to Submit Requ…" at bounding box center [394, 276] width 376 height 138
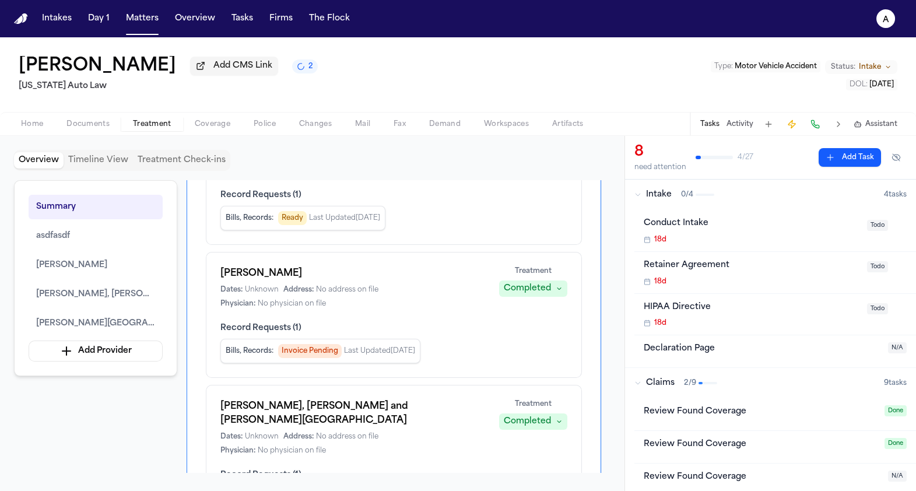
scroll to position [369, 0]
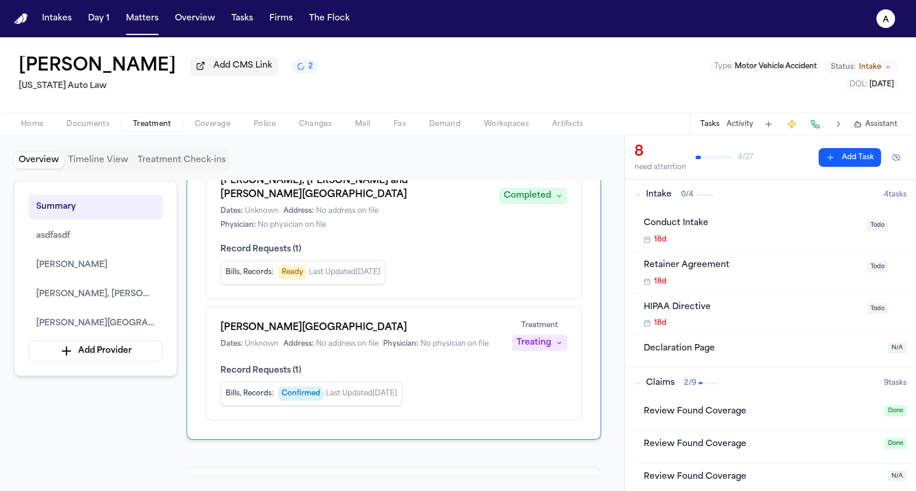
click at [540, 337] on div "Treating" at bounding box center [534, 343] width 34 height 12
click at [477, 321] on div "[PERSON_NAME] PLC Medical Center Dates: Unknown Address: No address on file Phy…" at bounding box center [393, 336] width 347 height 30
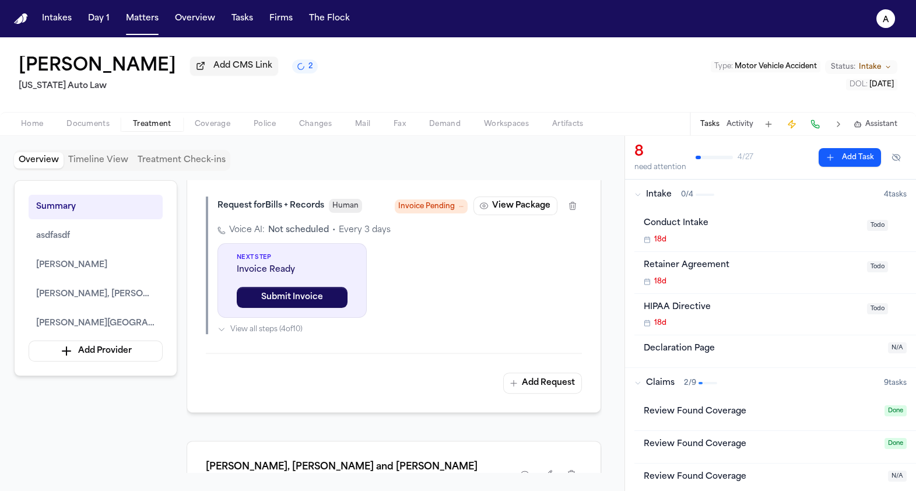
scroll to position [1137, 0]
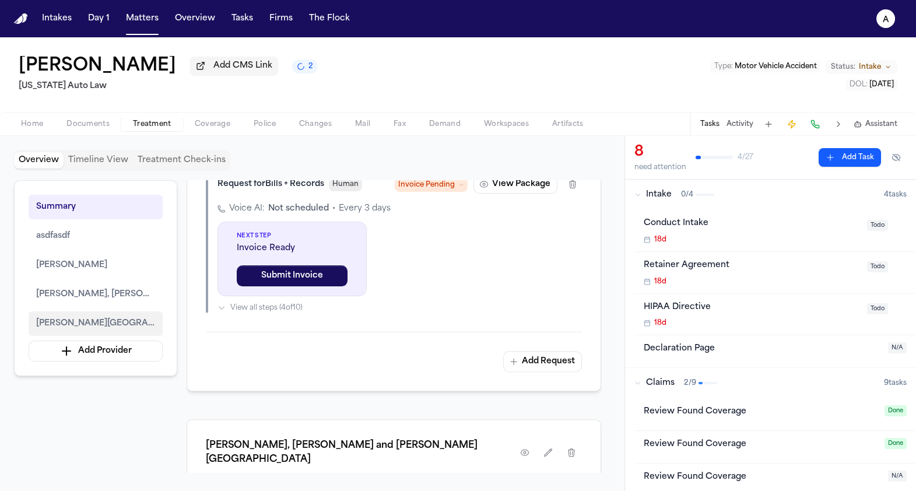
click at [110, 324] on span "[PERSON_NAME][GEOGRAPHIC_DATA]" at bounding box center [95, 324] width 119 height 14
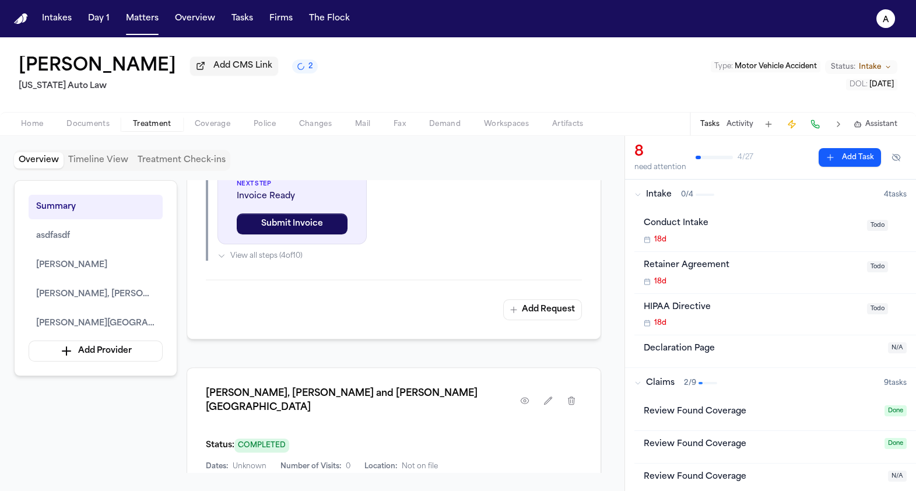
scroll to position [1311, 0]
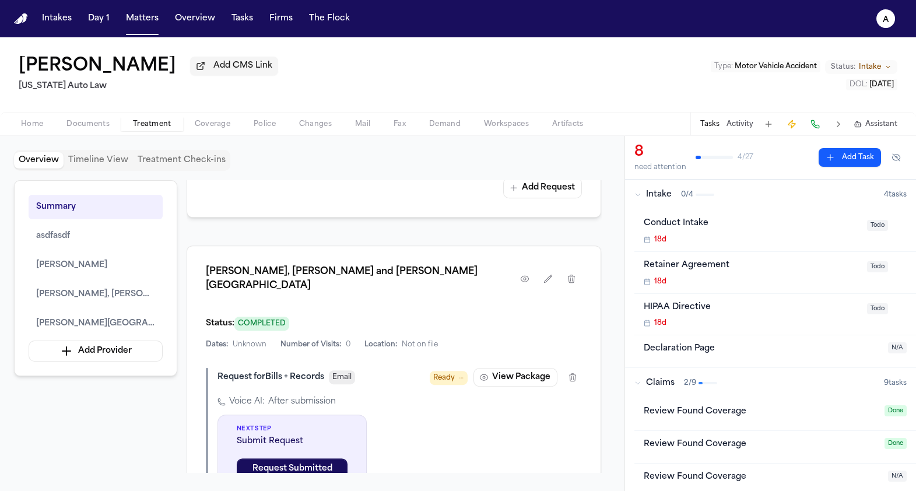
click at [458, 371] on span "Ready" at bounding box center [449, 378] width 38 height 14
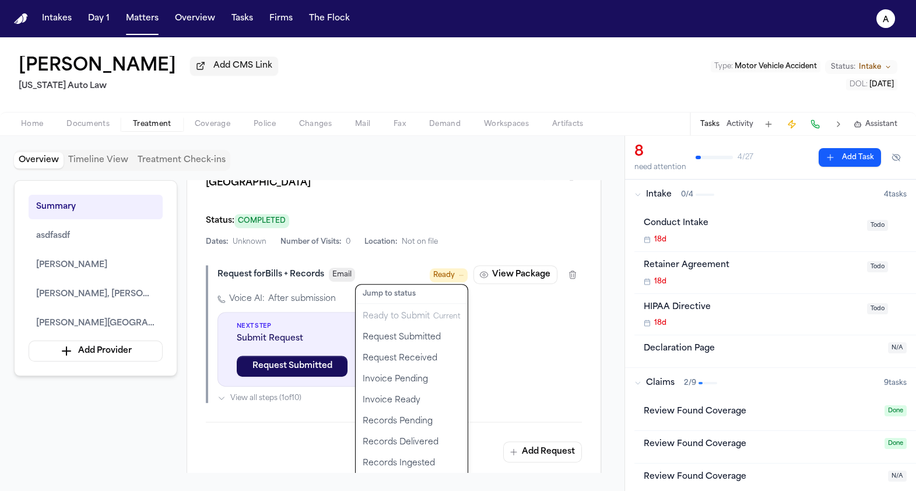
scroll to position [1414, 0]
click at [432, 245] on div "[PERSON_NAME], [PERSON_NAME] and [PERSON_NAME] Medical Center Status: COMPLETED…" at bounding box center [394, 311] width 415 height 339
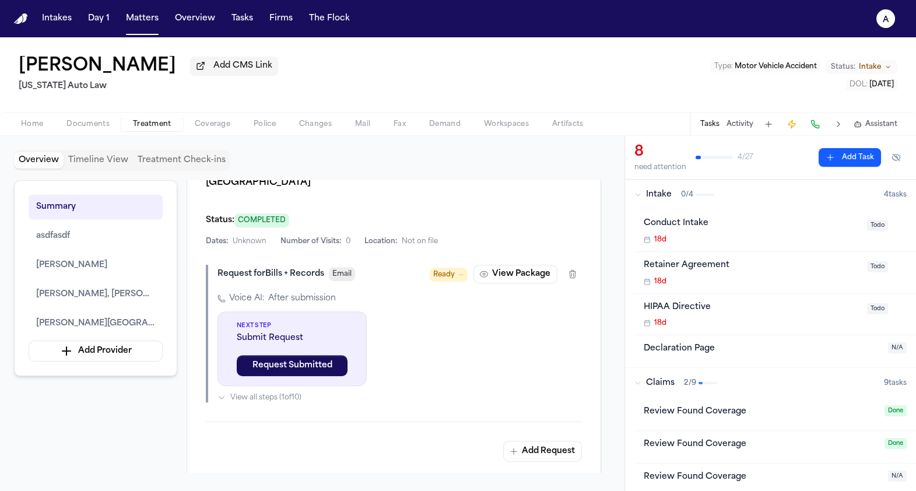
click at [432, 268] on span "Ready" at bounding box center [449, 275] width 38 height 14
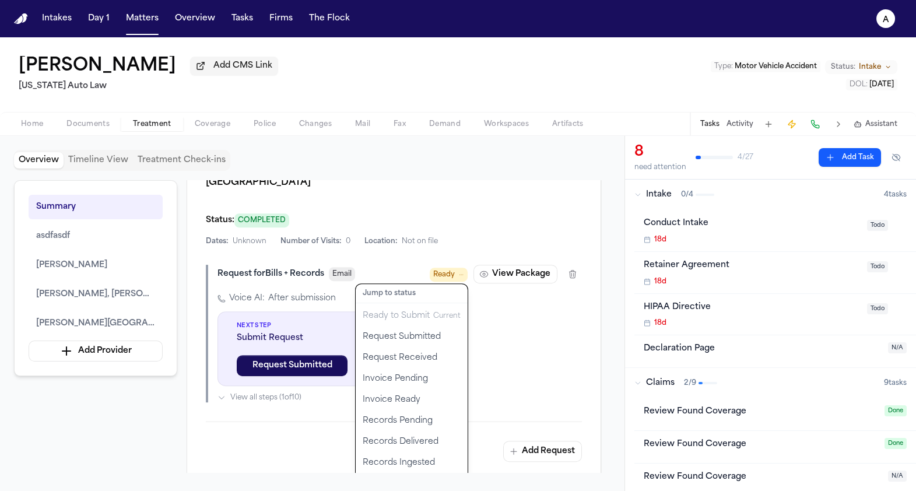
drag, startPoint x: 420, startPoint y: 343, endPoint x: 546, endPoint y: 354, distance: 127.0
click at [547, 355] on div "Request for Bills + Records Email Ready Jump to status Ready to Submit Current …" at bounding box center [394, 334] width 376 height 138
click at [422, 347] on button "Request Received" at bounding box center [412, 357] width 112 height 21
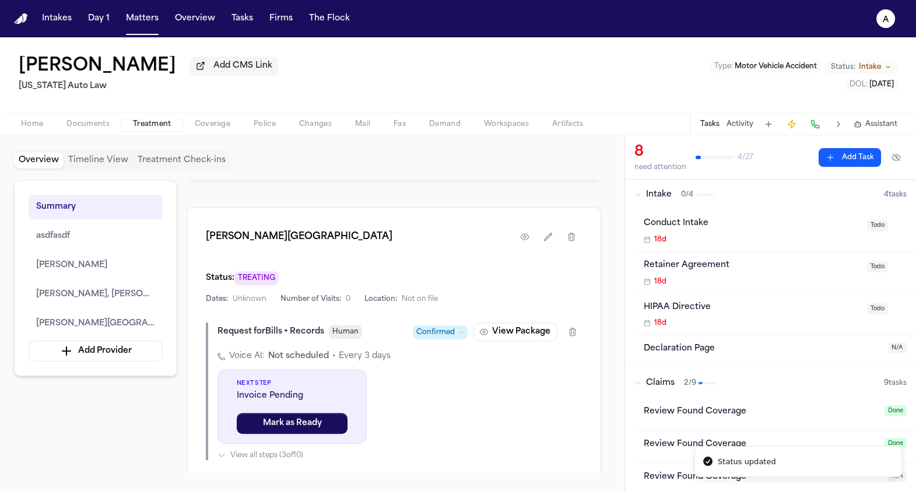
scroll to position [1755, 0]
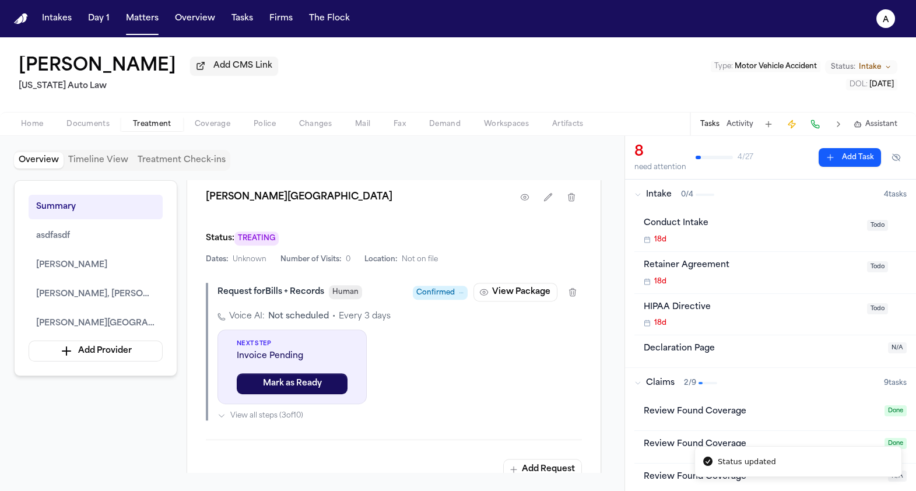
click at [447, 287] on span "Confirmed" at bounding box center [435, 293] width 38 height 12
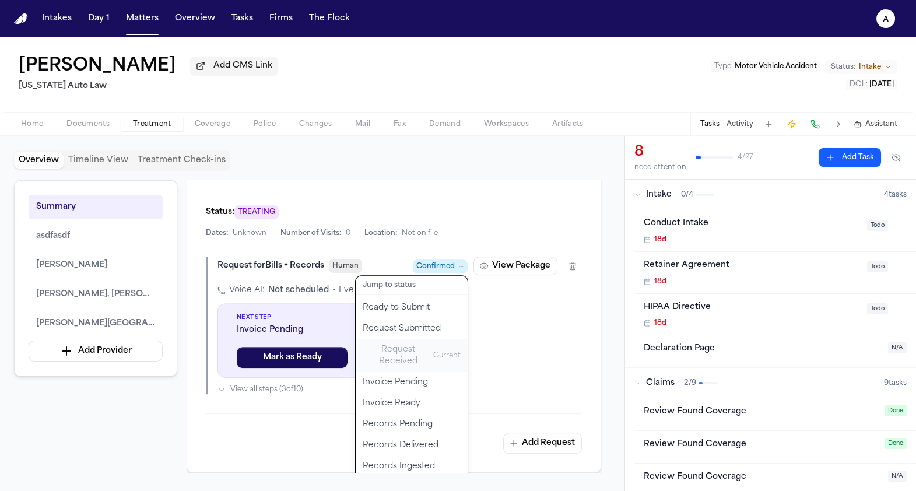
scroll to position [1783, 0]
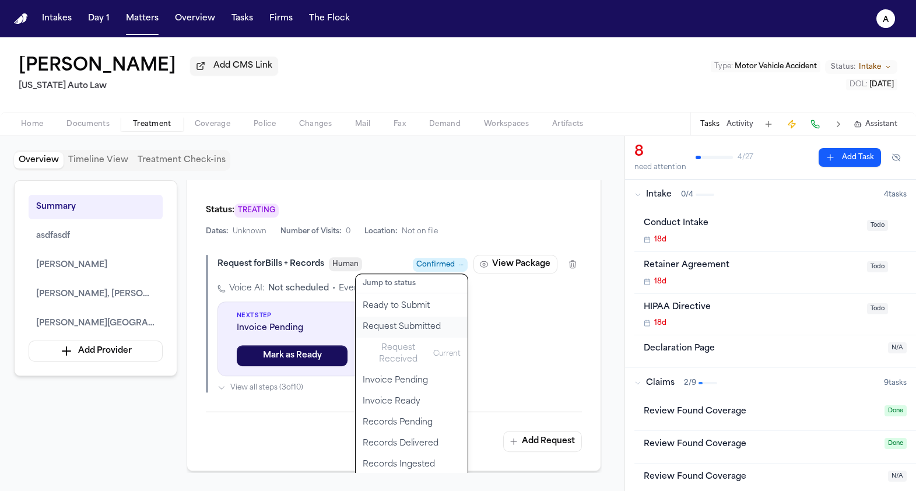
click at [429, 317] on button "Request Submitted" at bounding box center [412, 327] width 112 height 21
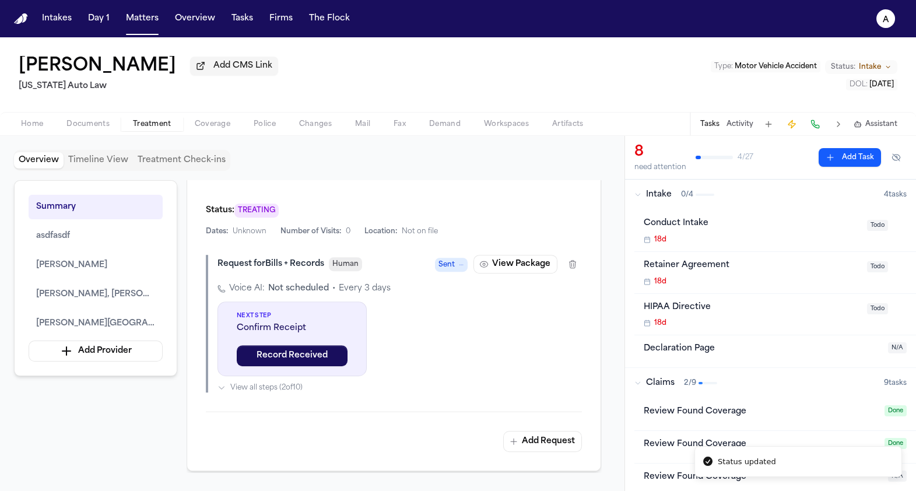
click at [443, 259] on span "Sent" at bounding box center [446, 265] width 16 height 12
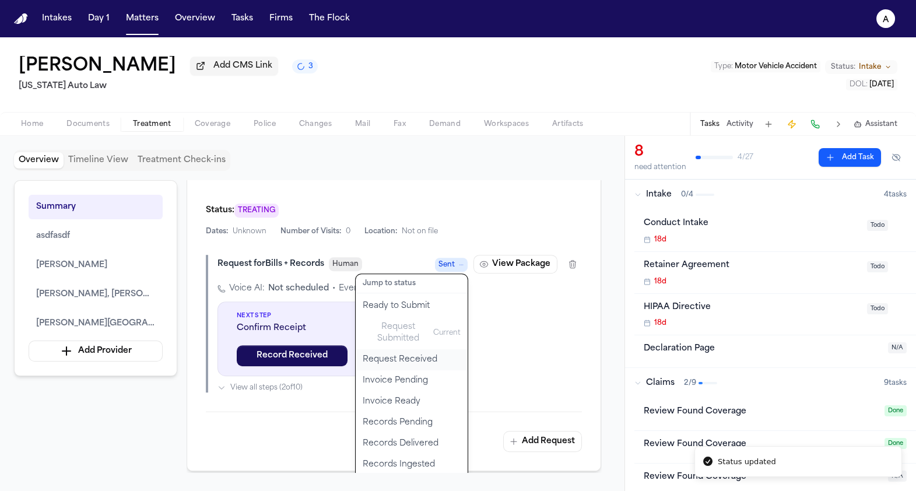
click at [415, 349] on button "Request Received" at bounding box center [412, 359] width 112 height 21
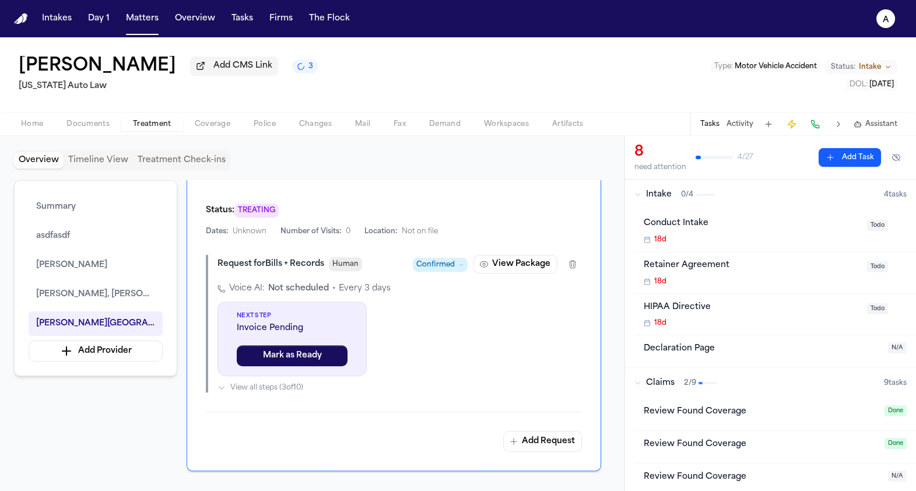
scroll to position [1775, 0]
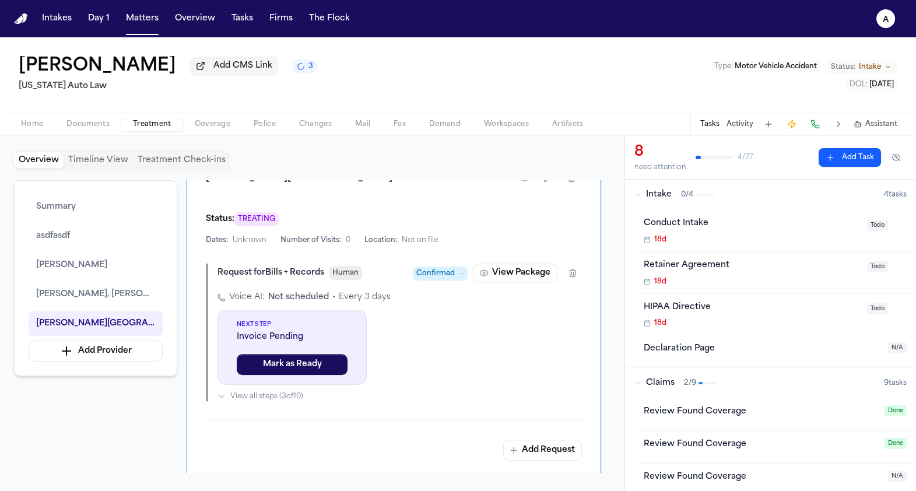
click at [430, 268] on span "Confirmed" at bounding box center [435, 274] width 38 height 12
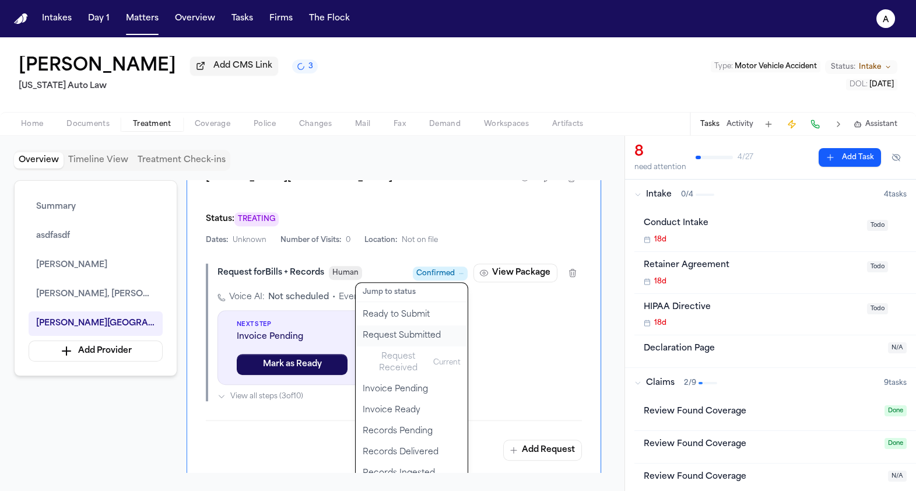
click at [422, 325] on button "Request Submitted" at bounding box center [412, 335] width 112 height 21
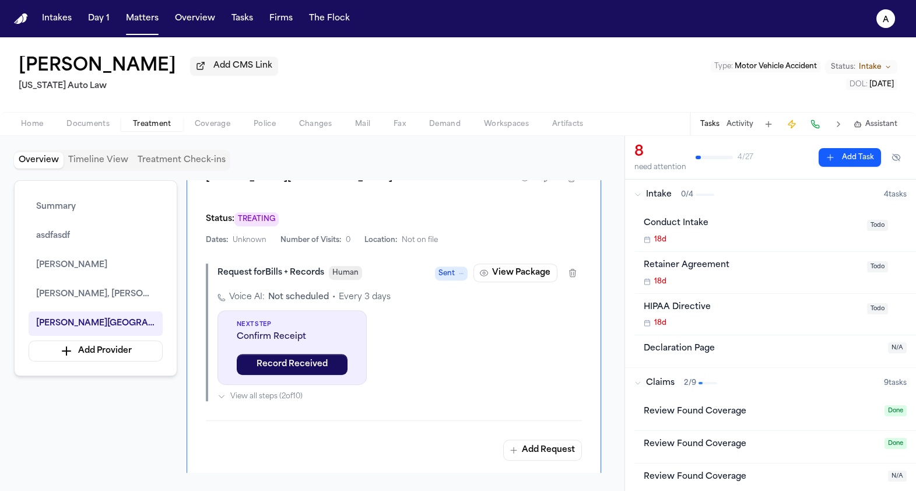
click at [457, 266] on span "Sent" at bounding box center [451, 273] width 33 height 14
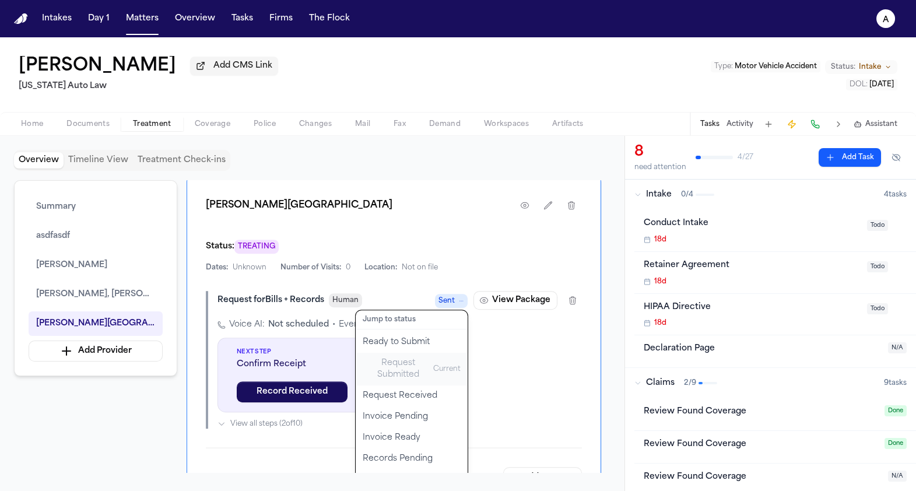
scroll to position [1733, 0]
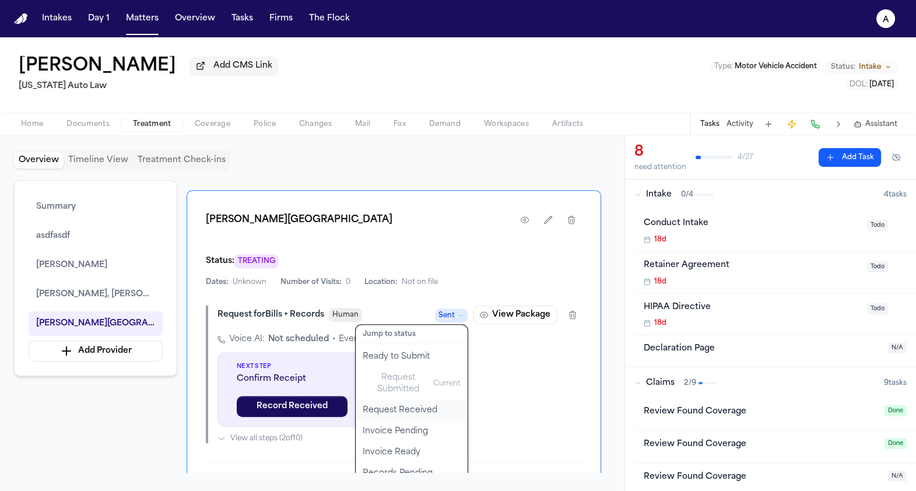
click at [415, 400] on button "Request Received" at bounding box center [412, 410] width 112 height 21
